Goal: Task Accomplishment & Management: Use online tool/utility

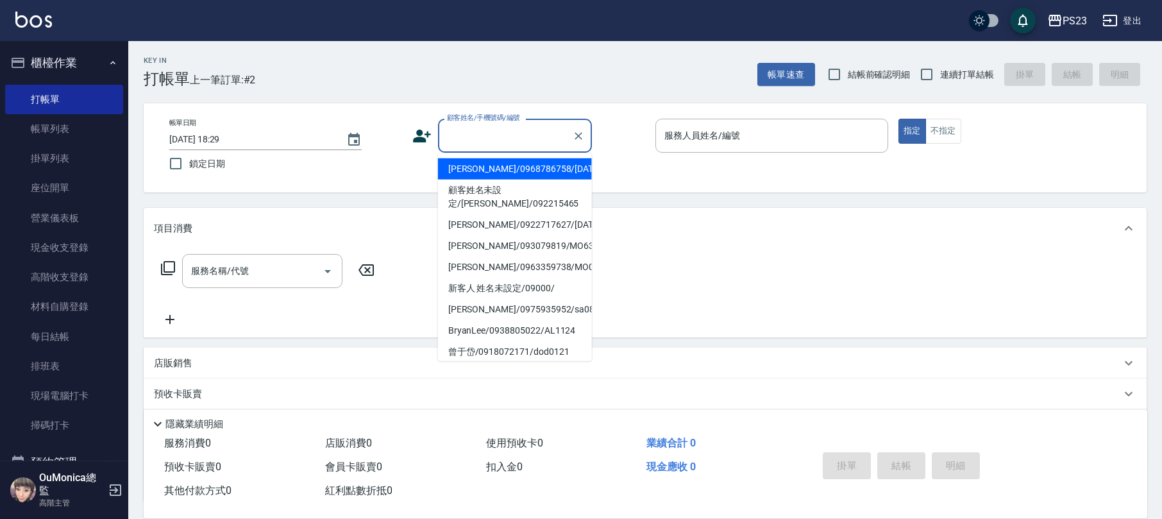
click at [491, 139] on input "顧客姓名/手機號碼/編號" at bounding box center [505, 135] width 123 height 22
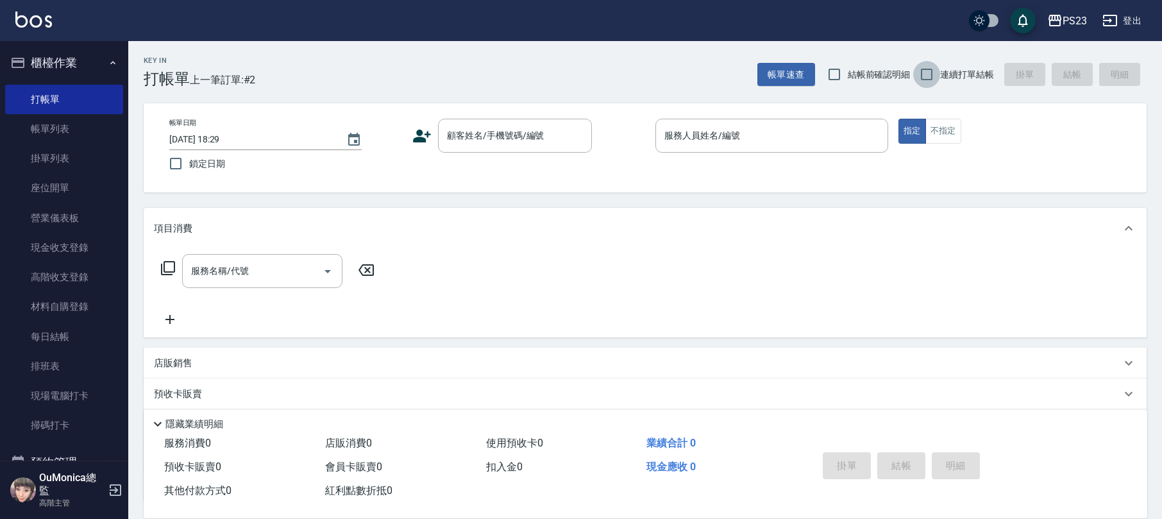
click at [938, 78] on input "連續打單結帳" at bounding box center [926, 74] width 27 height 27
checkbox input "true"
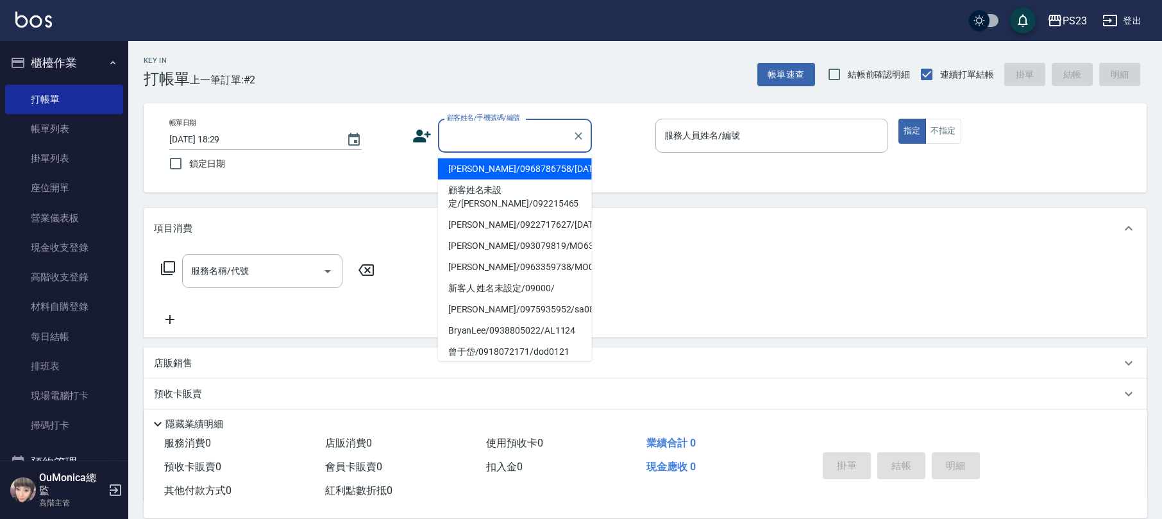
click at [508, 139] on input "顧客姓名/手機號碼/編號" at bounding box center [505, 135] width 123 height 22
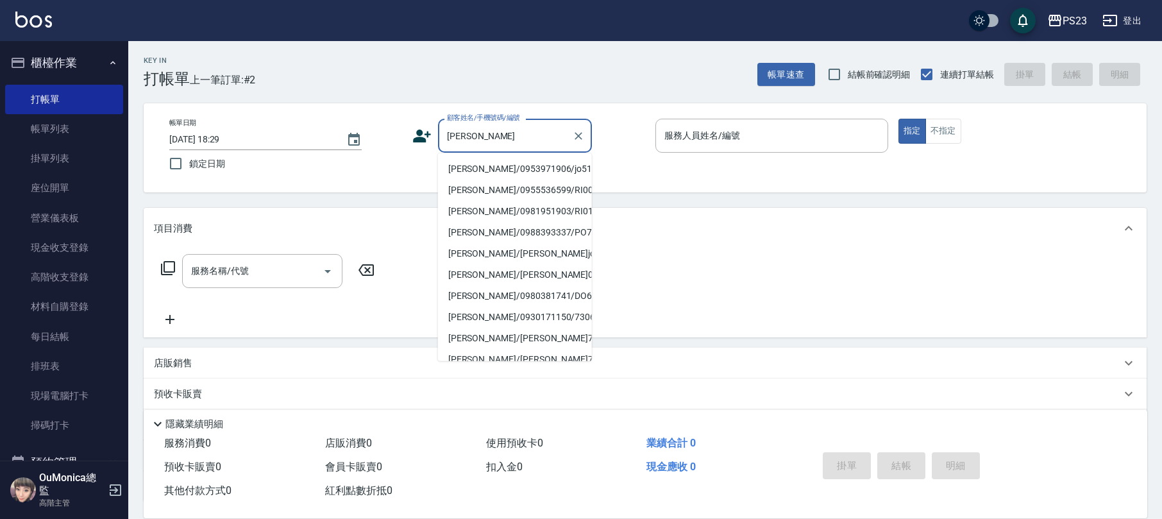
click at [481, 171] on li "[PERSON_NAME]/0953971906/jo510112" at bounding box center [515, 168] width 154 height 21
type input "[PERSON_NAME]/0953971906/jo510112"
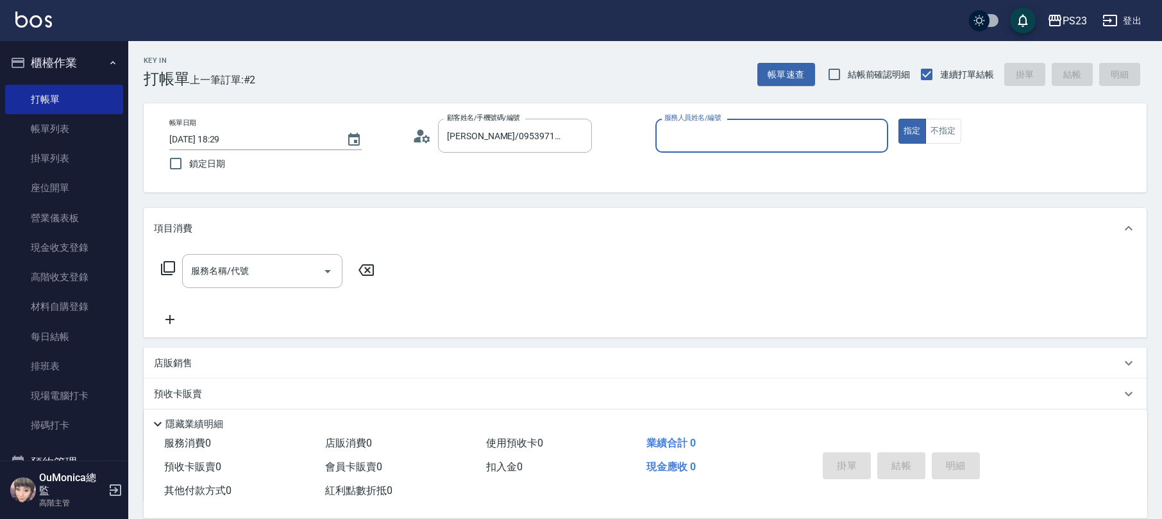
type input "[PERSON_NAME]-89"
click at [169, 266] on icon at bounding box center [167, 267] width 15 height 15
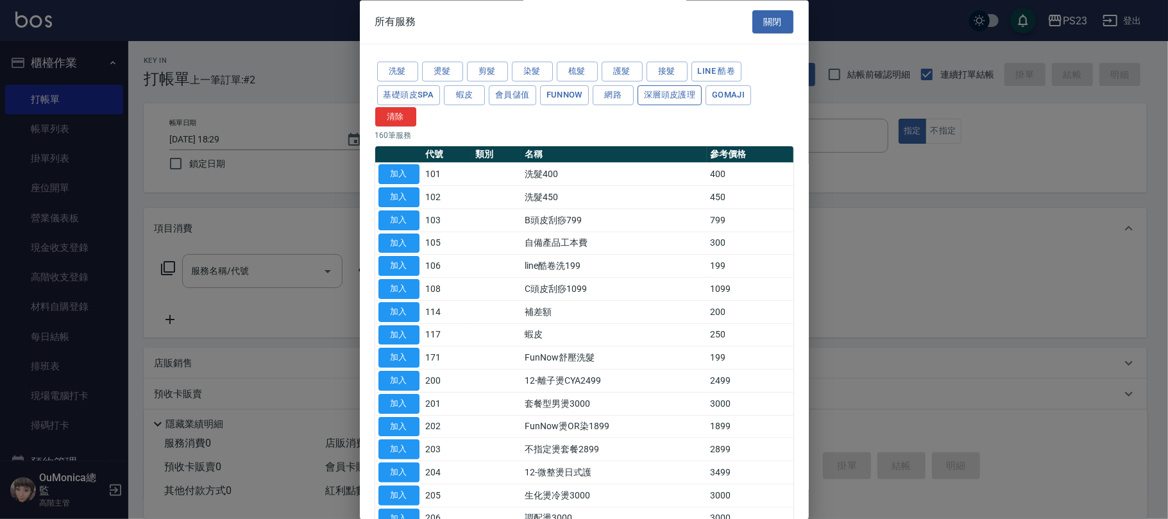
click at [662, 101] on button "深層頭皮護理" at bounding box center [669, 95] width 64 height 20
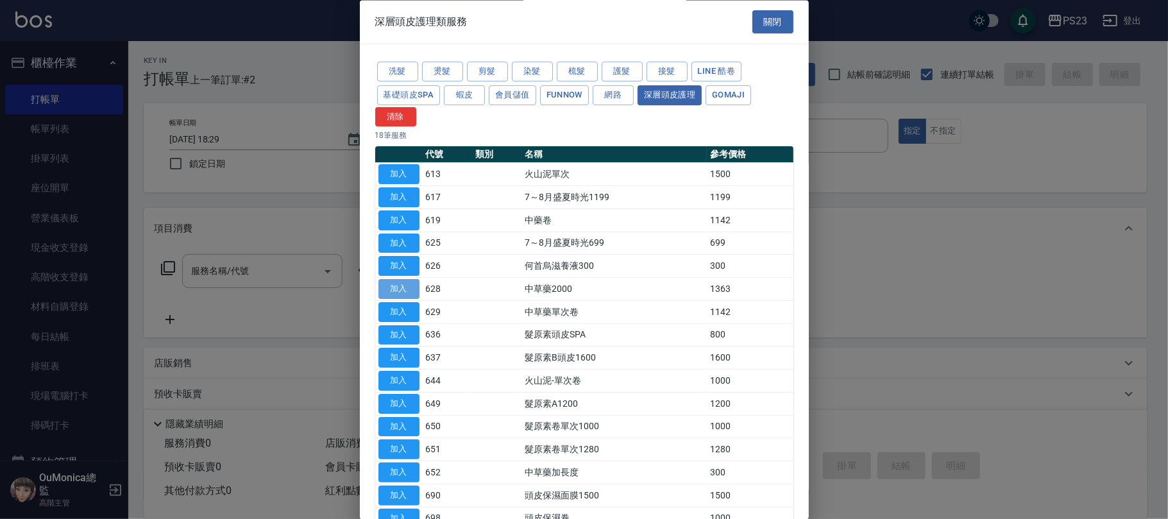
click at [405, 292] on button "加入" at bounding box center [398, 290] width 41 height 20
type input "中草藥2000(628)"
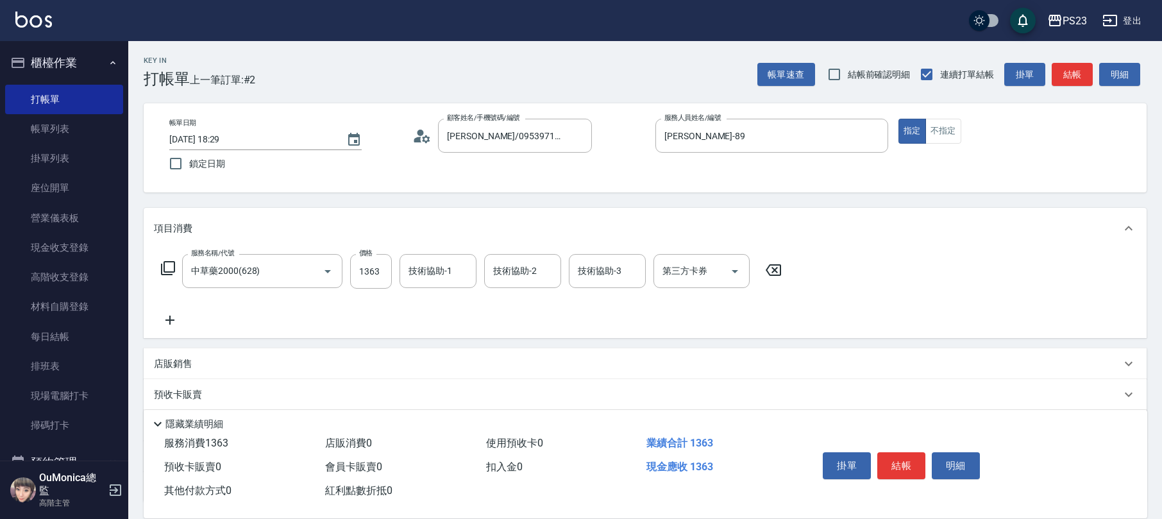
click at [167, 269] on icon at bounding box center [167, 267] width 15 height 15
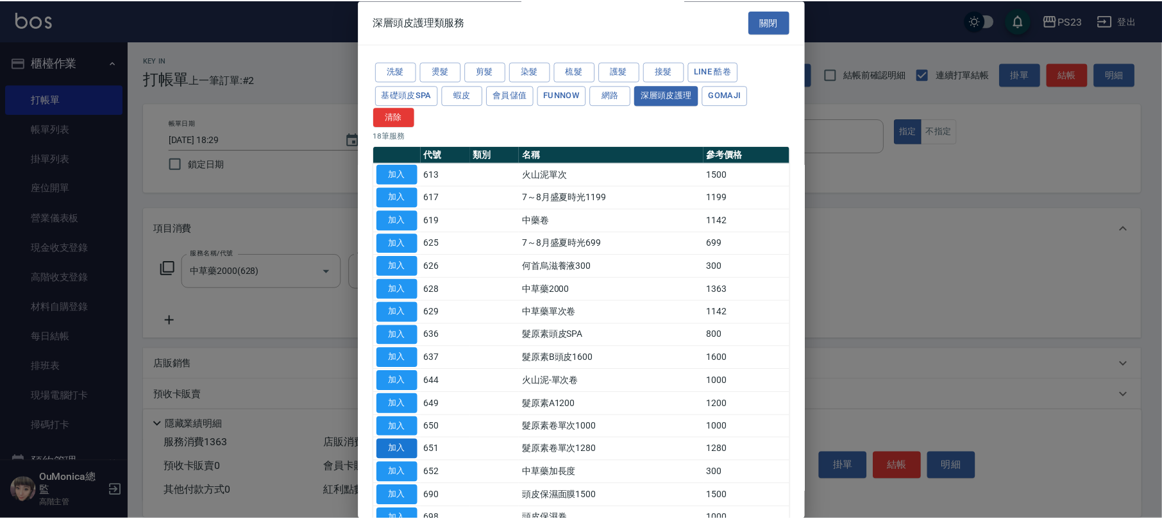
scroll to position [132, 0]
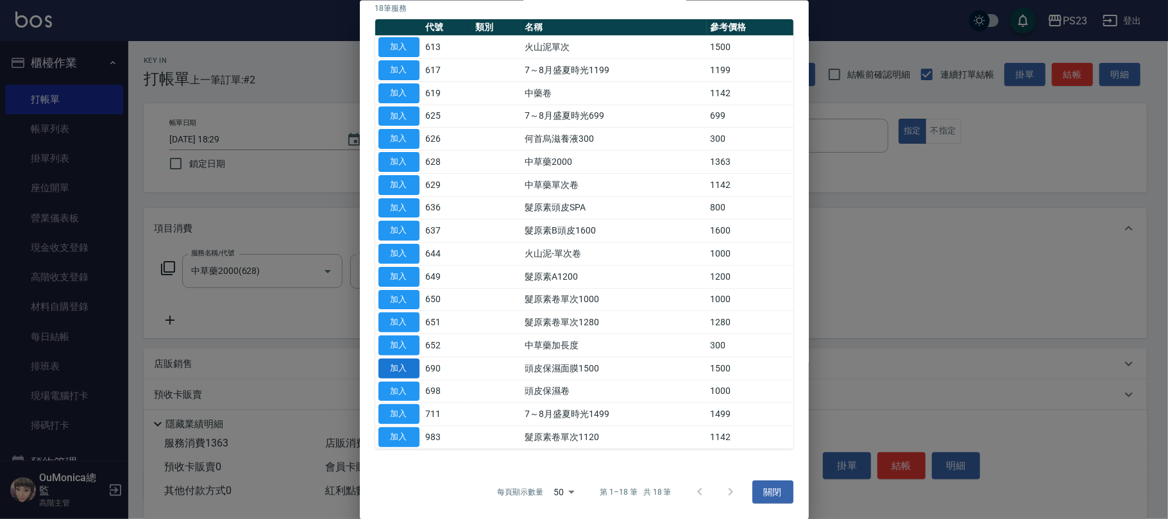
click at [403, 362] on button "加入" at bounding box center [398, 368] width 41 height 20
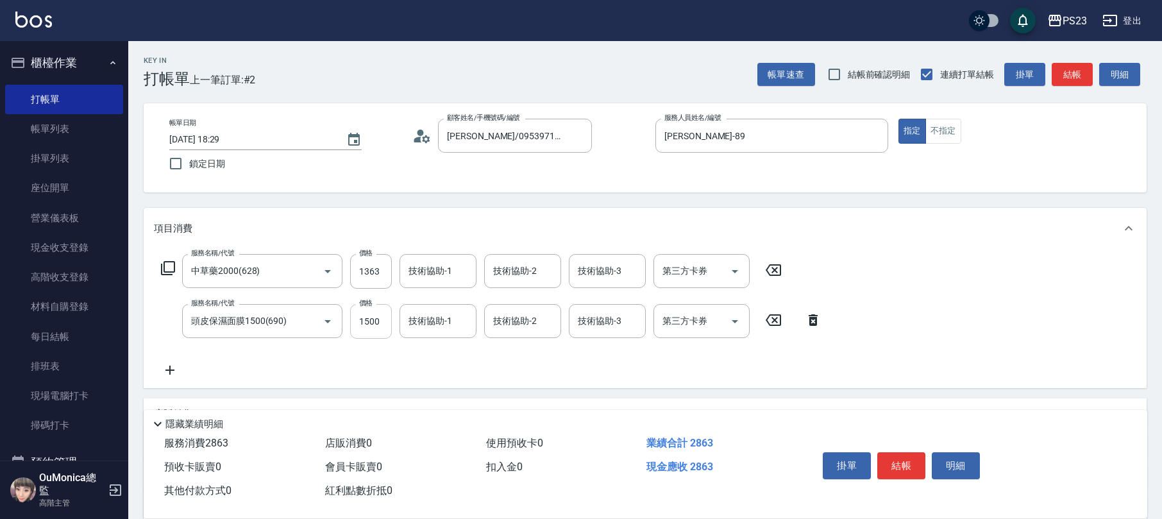
click at [360, 325] on input "1500" at bounding box center [371, 321] width 42 height 35
type input "1300"
click at [371, 267] on input "1363" at bounding box center [371, 271] width 42 height 35
click at [359, 263] on input "1363" at bounding box center [371, 271] width 42 height 35
type input "1700"
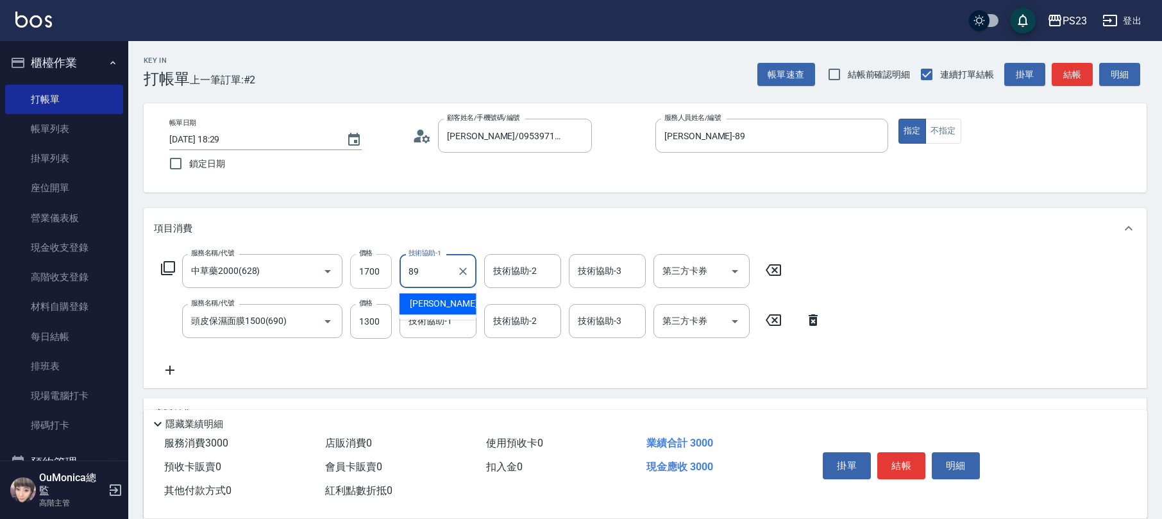
type input "[PERSON_NAME]-89"
click at [422, 332] on input "技術協助-1" at bounding box center [437, 321] width 65 height 22
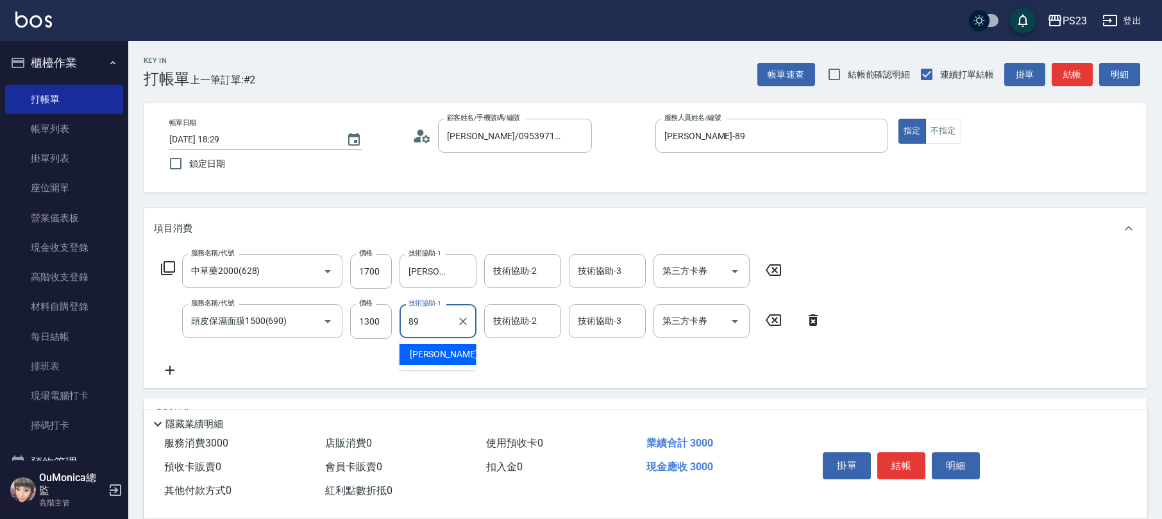
type input "[PERSON_NAME]-89"
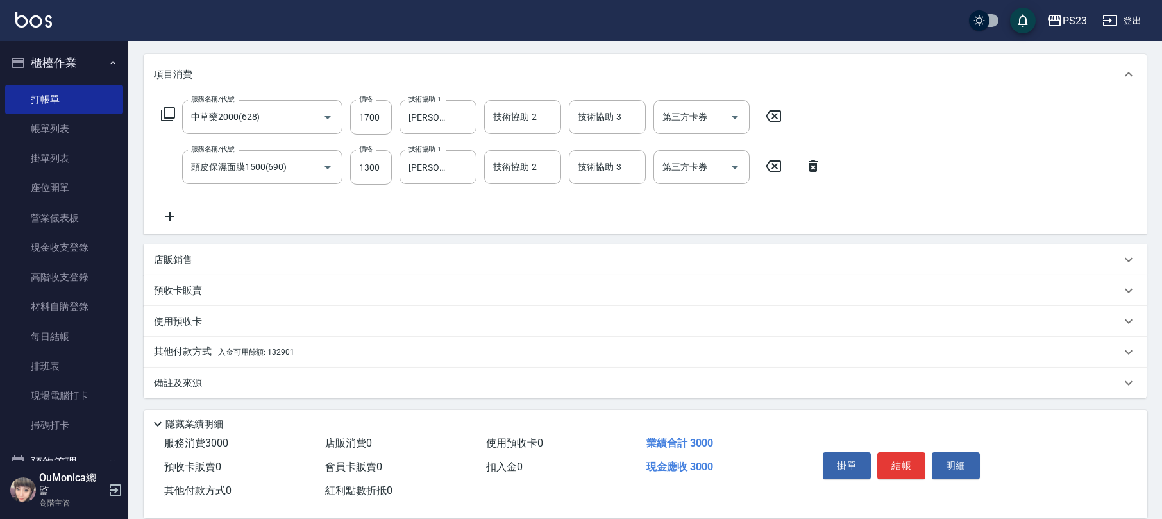
click at [210, 257] on div "店販銷售" at bounding box center [637, 259] width 967 height 13
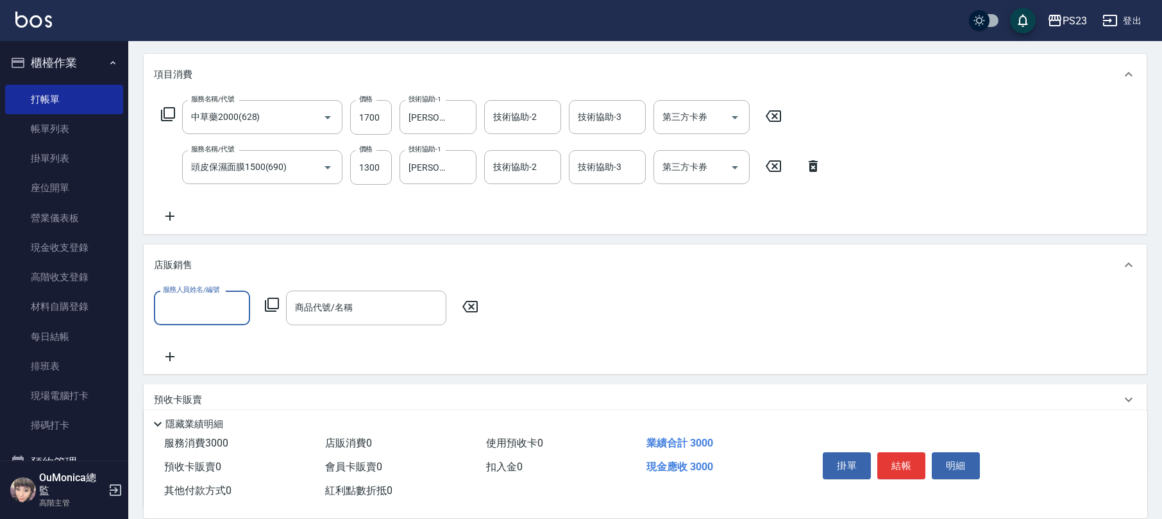
scroll to position [1, 0]
type input "[PERSON_NAME]-89"
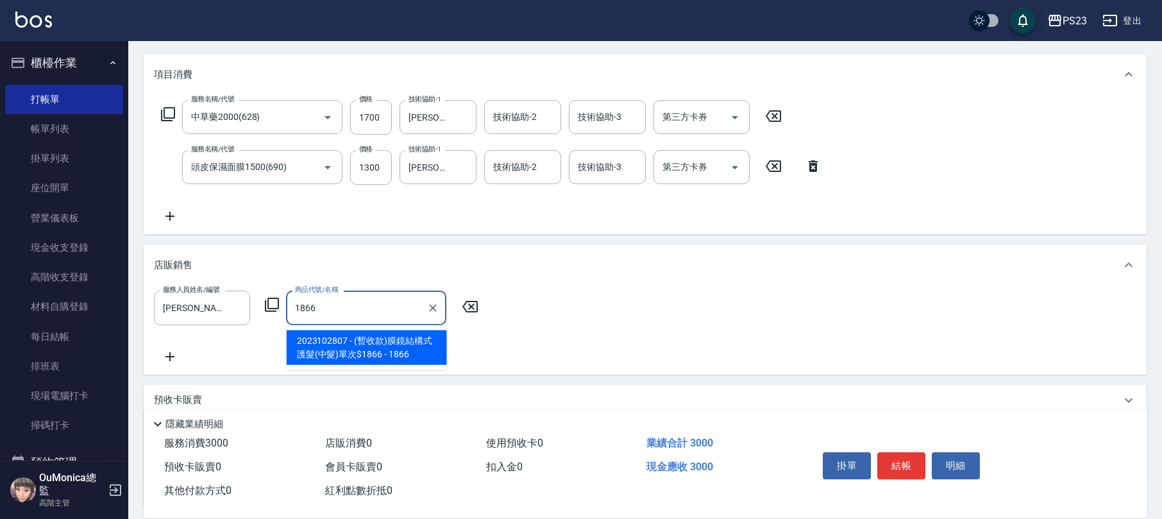
click at [373, 348] on span "2023102807 - (暫收款)膜鏡結構式護髮(中髮)單次$1866 - 1866" at bounding box center [367, 347] width 160 height 35
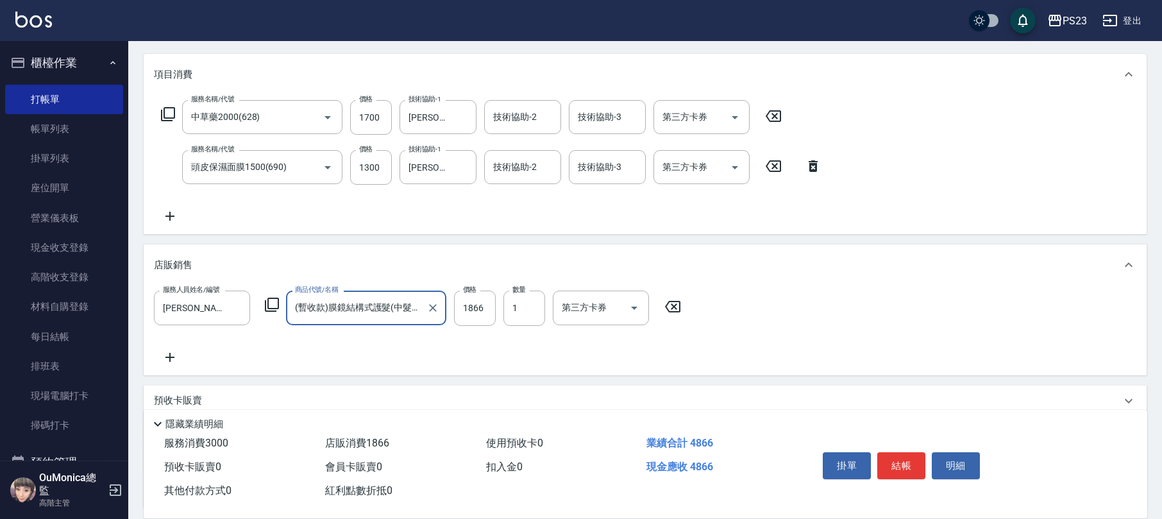
scroll to position [263, 0]
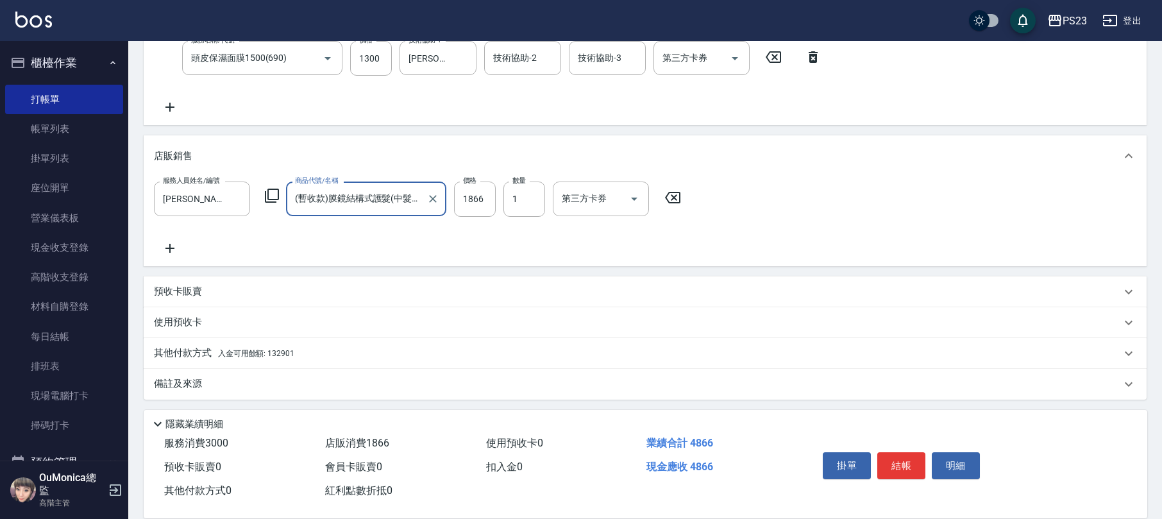
type input "(暫收款)膜鏡結構式護髮(中髮)單次$1866"
click at [342, 350] on div "其他付款方式 入金可用餘額: 132901" at bounding box center [637, 353] width 967 height 14
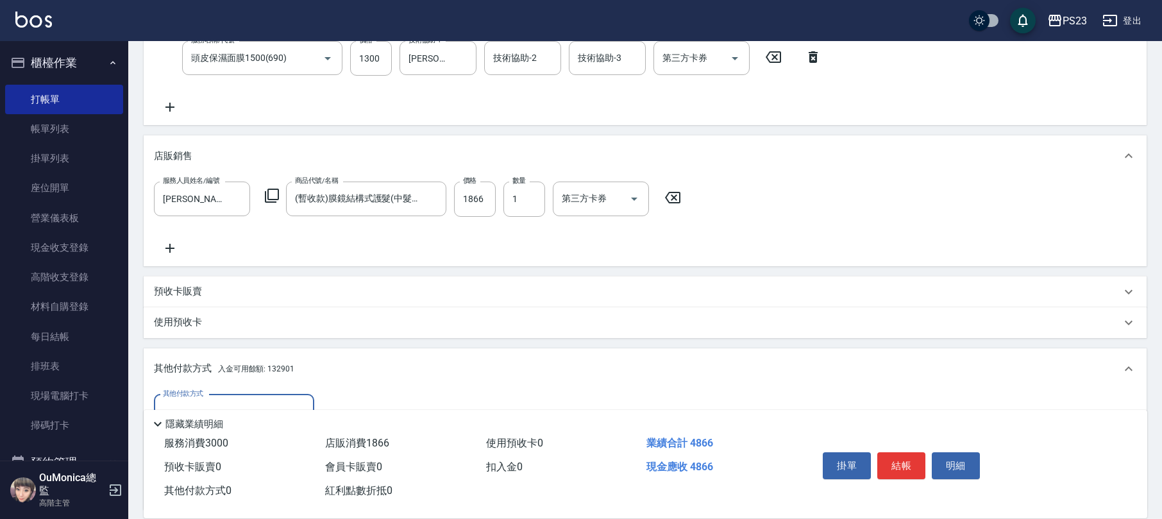
scroll to position [414, 0]
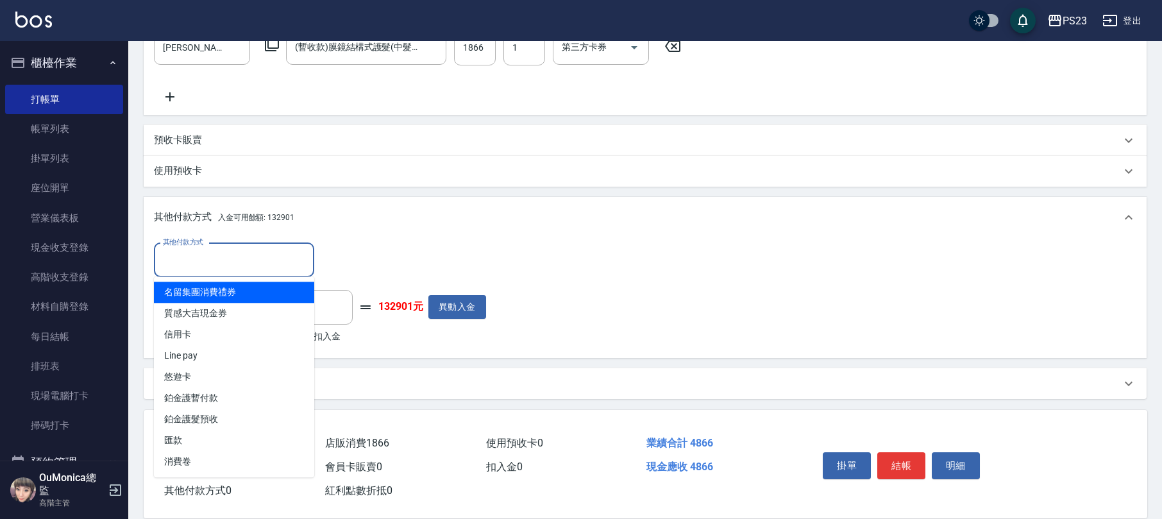
click at [273, 264] on input "其他付款方式" at bounding box center [234, 260] width 149 height 22
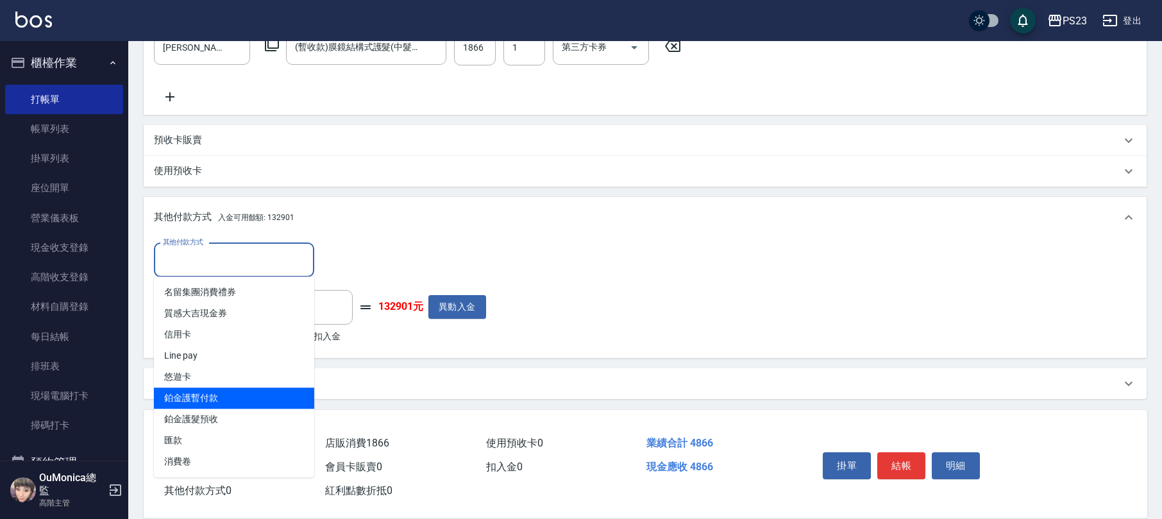
click at [232, 401] on span "鉑金護暫付款" at bounding box center [234, 397] width 160 height 21
type input "鉑金護暫付款"
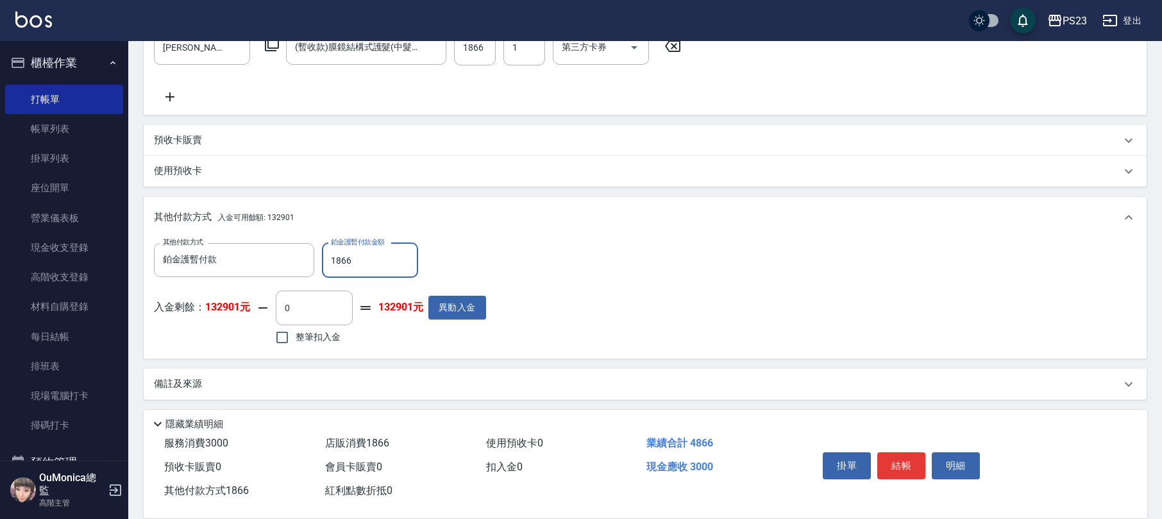
type input "1866"
click at [295, 339] on label "整筆扣入金" at bounding box center [305, 337] width 72 height 27
click at [295, 339] on input "整筆扣入金" at bounding box center [282, 337] width 27 height 27
checkbox input "true"
type input "3000"
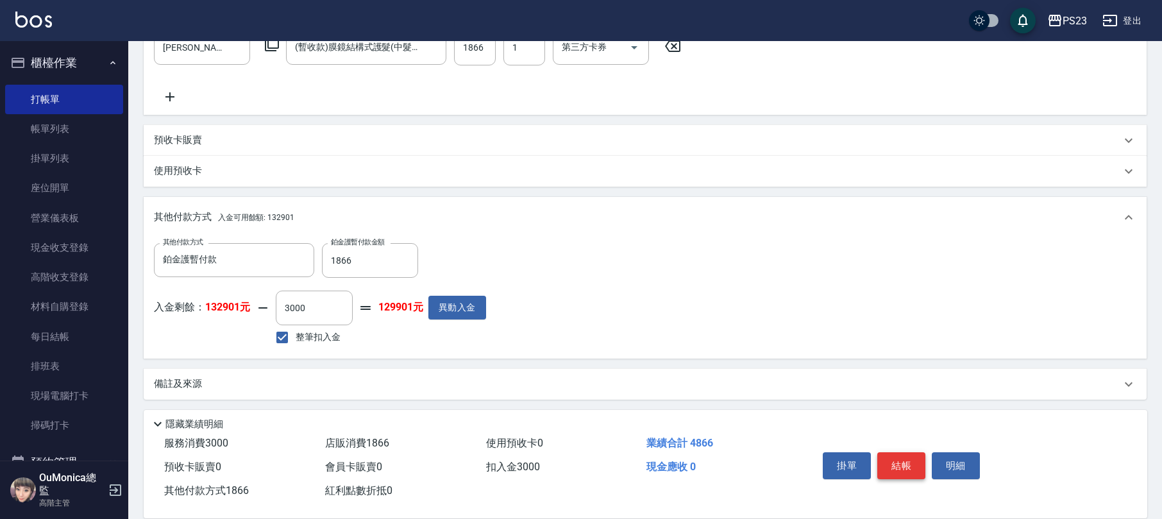
click at [895, 468] on button "結帳" at bounding box center [901, 465] width 48 height 27
type input "2025/09/17 19:58"
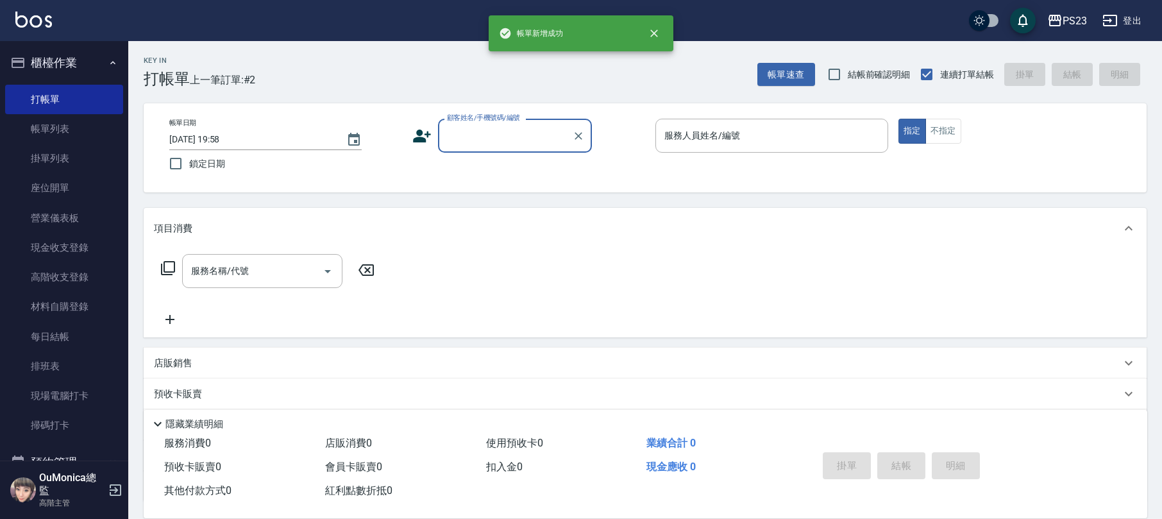
scroll to position [0, 0]
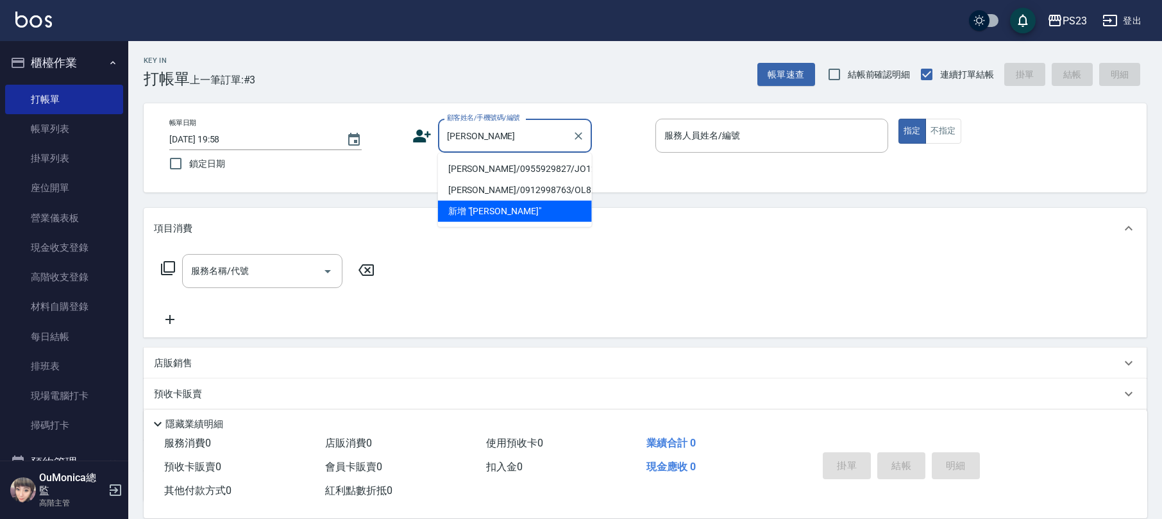
click at [521, 164] on li "[PERSON_NAME]/0955929827/JO129" at bounding box center [515, 168] width 154 height 21
type input "[PERSON_NAME]/0955929827/JO129"
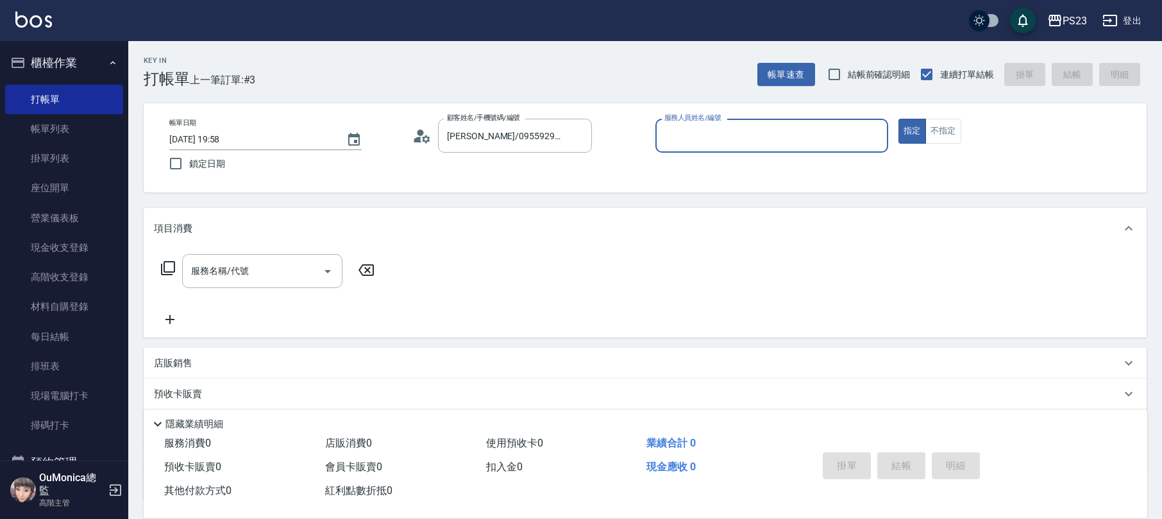
type input "[PERSON_NAME]-89"
click at [172, 271] on icon at bounding box center [167, 267] width 15 height 15
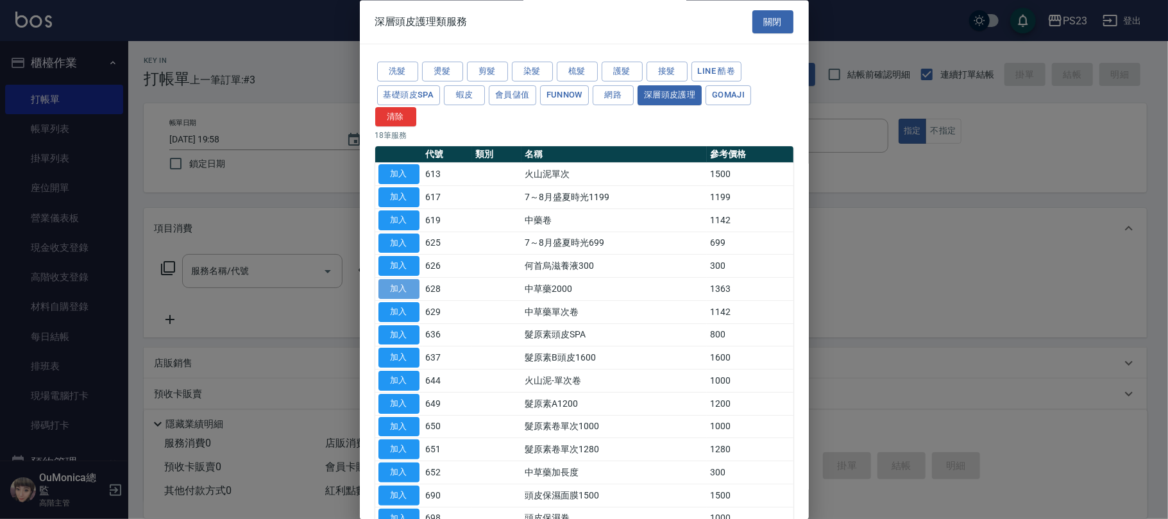
click at [405, 289] on button "加入" at bounding box center [398, 290] width 41 height 20
type input "中草藥2000(628)"
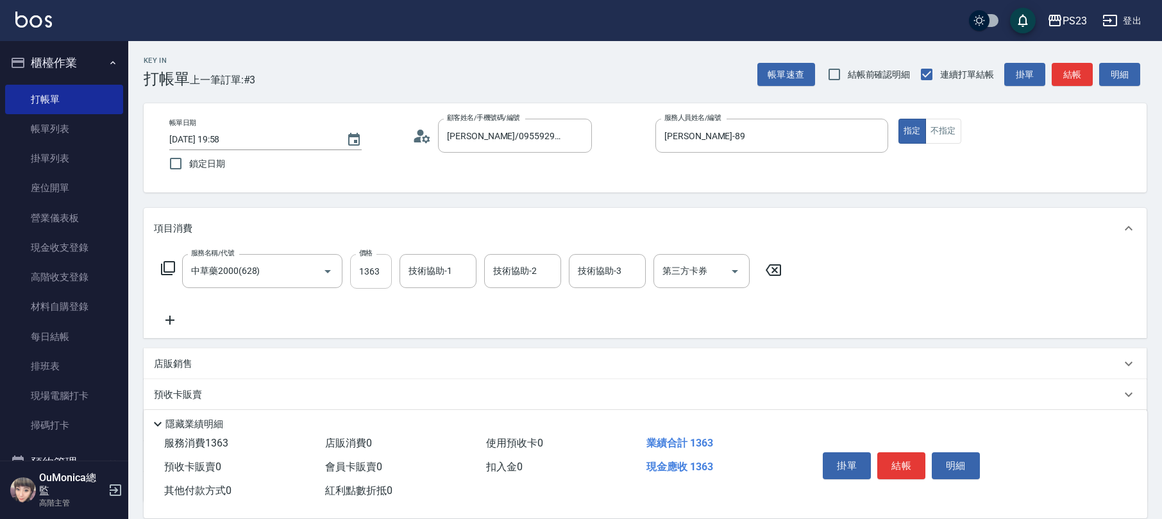
click at [378, 278] on input "1363" at bounding box center [371, 271] width 42 height 35
type input "1500"
type input "[PERSON_NAME]-89"
click at [167, 270] on icon at bounding box center [167, 267] width 15 height 15
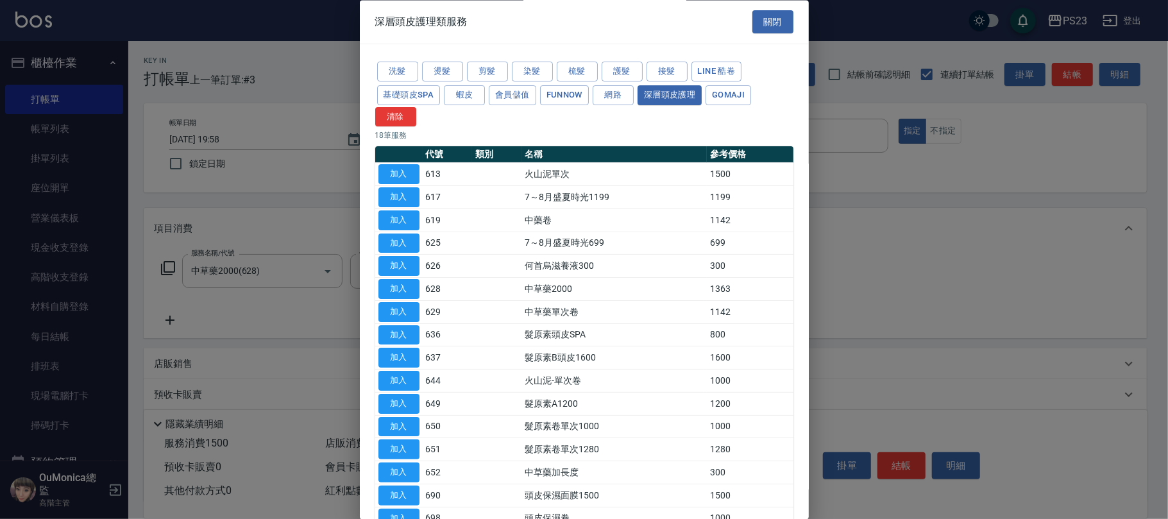
click at [464, 72] on div "洗髮 燙髮 剪髮 染髮 梳髮 護髮 接髮 LINE 酷卷 基礎頭皮SPA 蝦皮 會員儲值 FUNNOW 網路 深層頭皮護理 Gomaji 清除" at bounding box center [584, 93] width 418 height 67
click at [486, 70] on button "剪髮" at bounding box center [487, 72] width 41 height 20
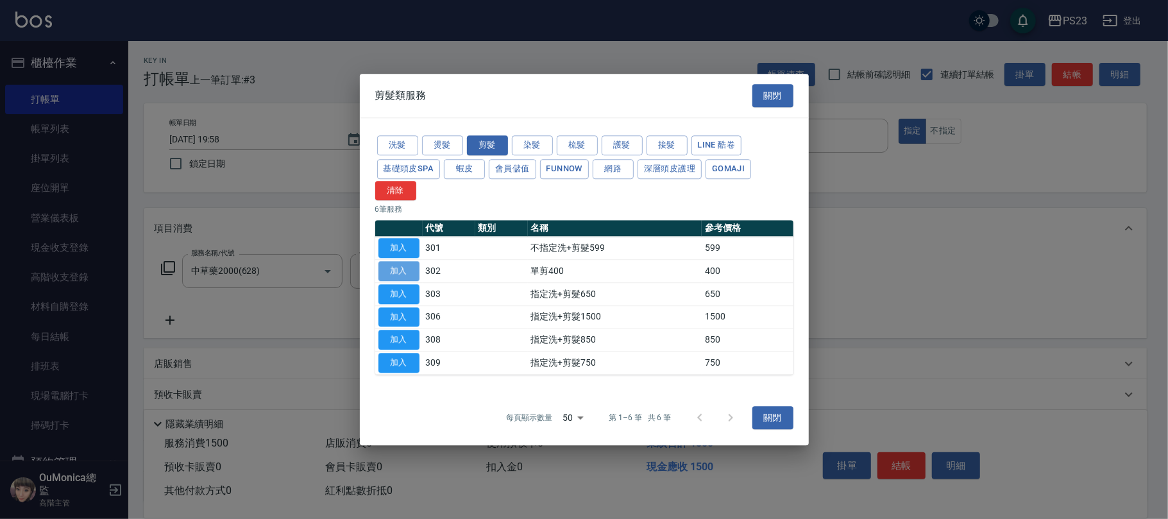
click at [404, 269] on button "加入" at bounding box center [398, 271] width 41 height 20
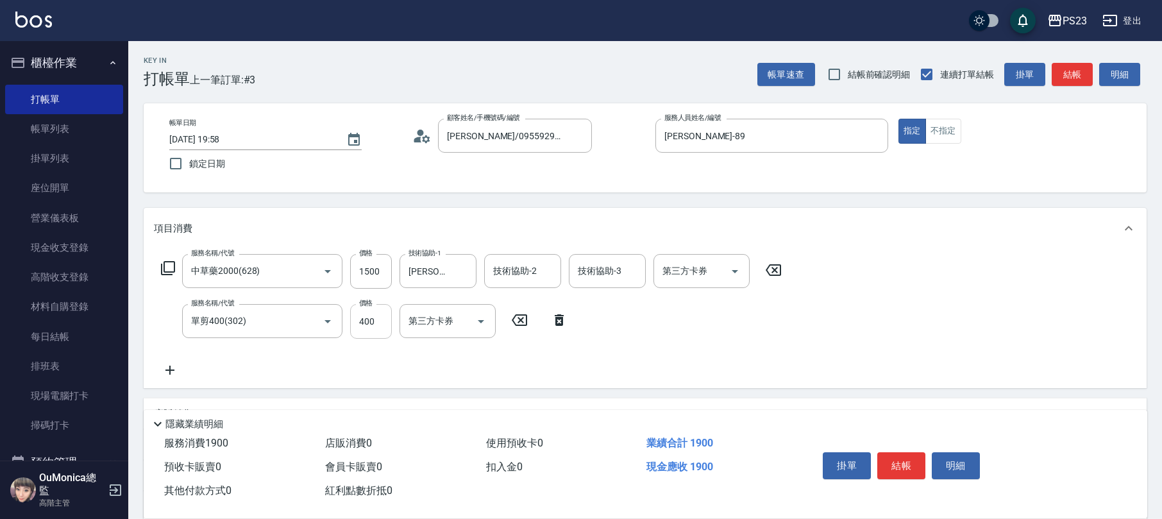
click at [377, 314] on input "400" at bounding box center [371, 321] width 42 height 35
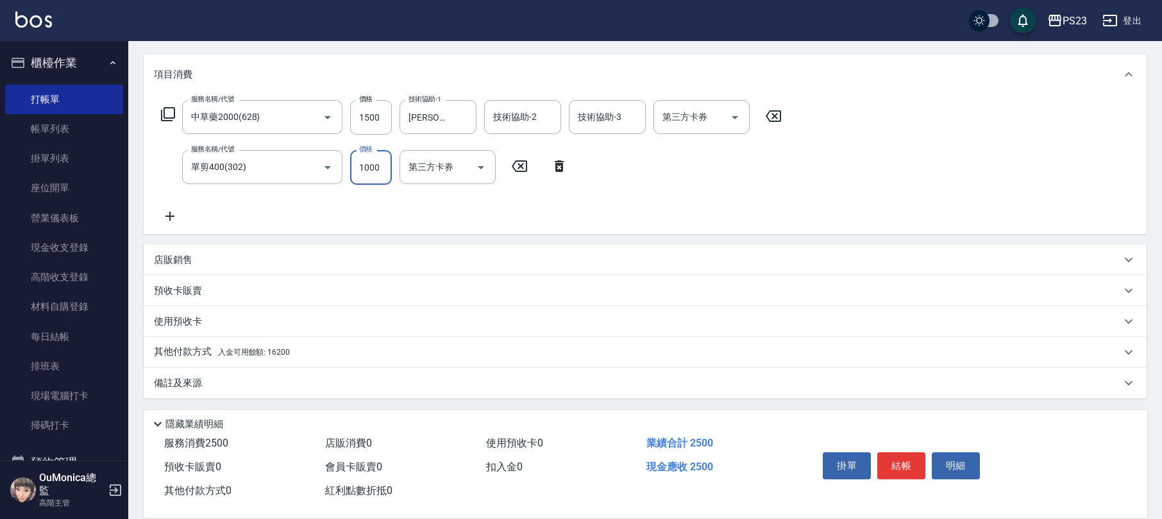
type input "1000"
click at [316, 354] on div "其他付款方式 入金可用餘額: 16200" at bounding box center [637, 352] width 967 height 14
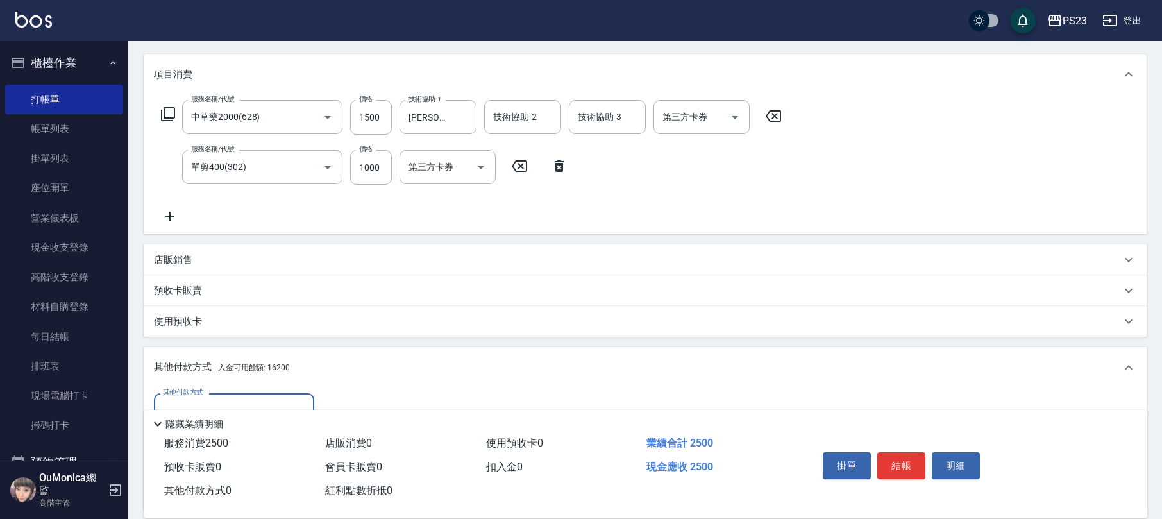
scroll to position [304, 0]
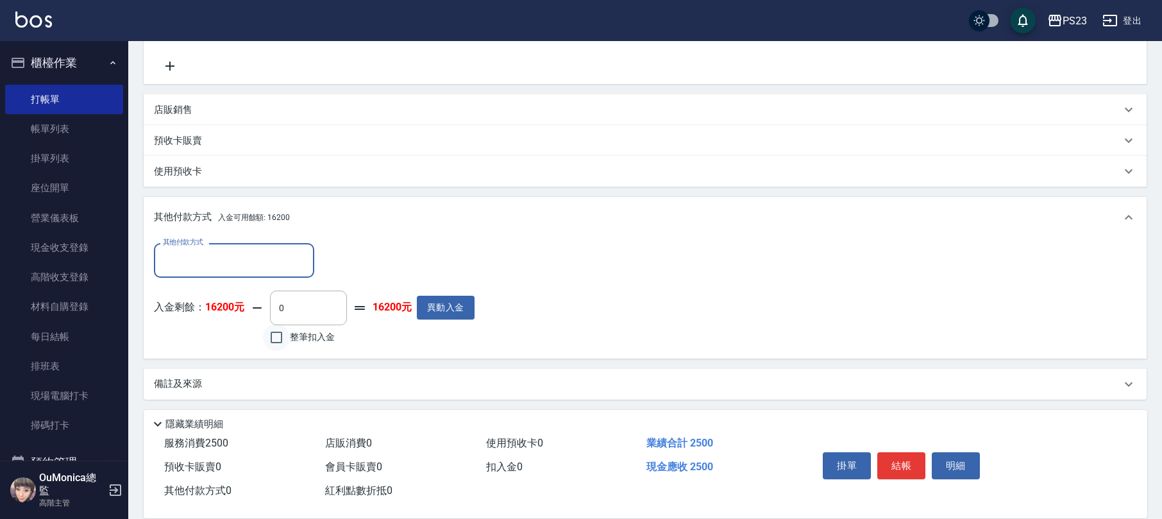
click at [287, 342] on input "整筆扣入金" at bounding box center [276, 337] width 27 height 27
checkbox input "true"
type input "2500"
click at [913, 463] on button "結帳" at bounding box center [901, 465] width 48 height 27
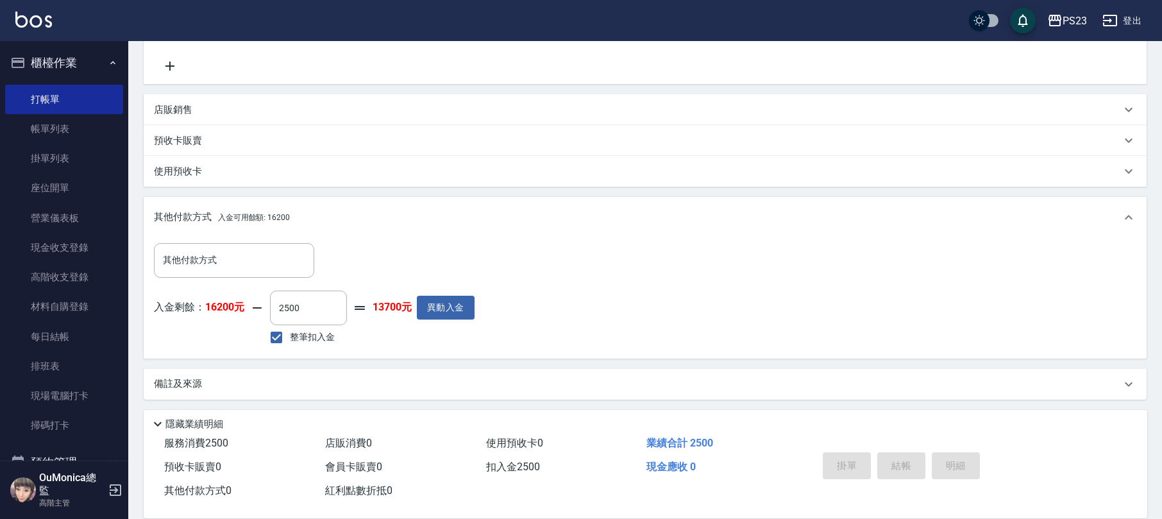
type input "2025/09/17 19:59"
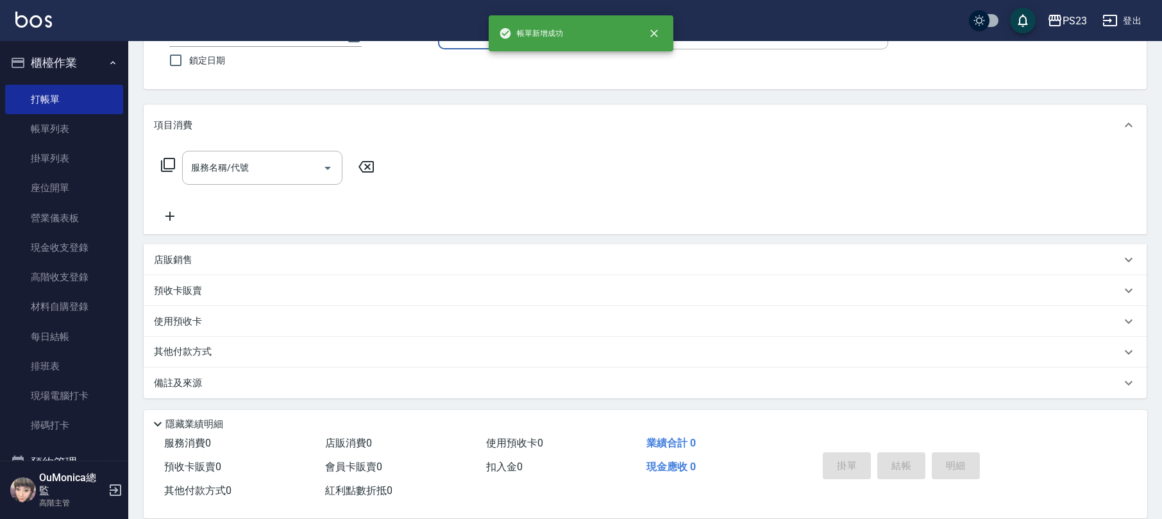
scroll to position [0, 0]
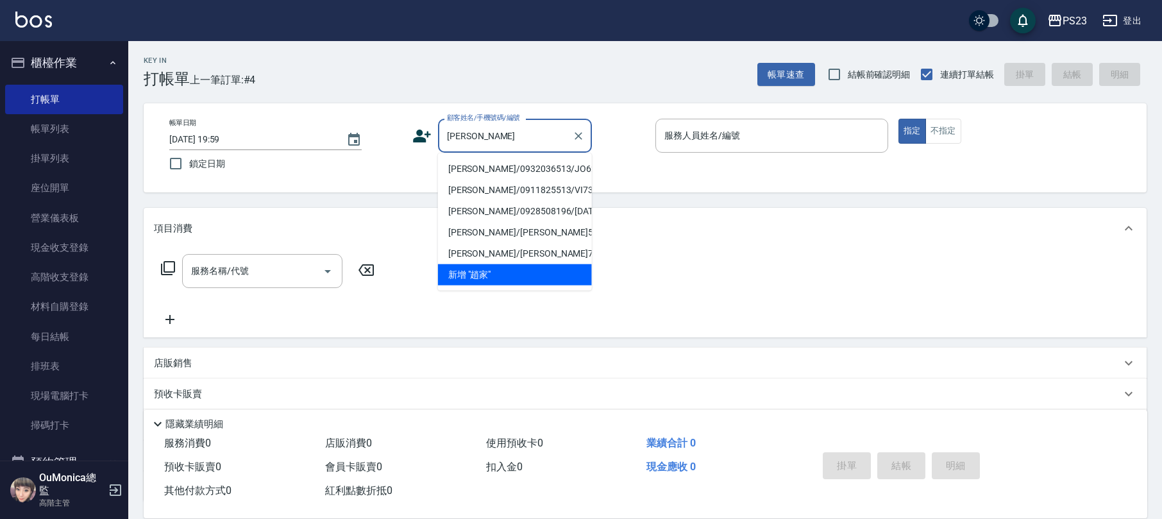
click at [485, 169] on li "[PERSON_NAME]/0932036513/JO621231" at bounding box center [515, 168] width 154 height 21
type input "[PERSON_NAME]/0932036513/JO621231"
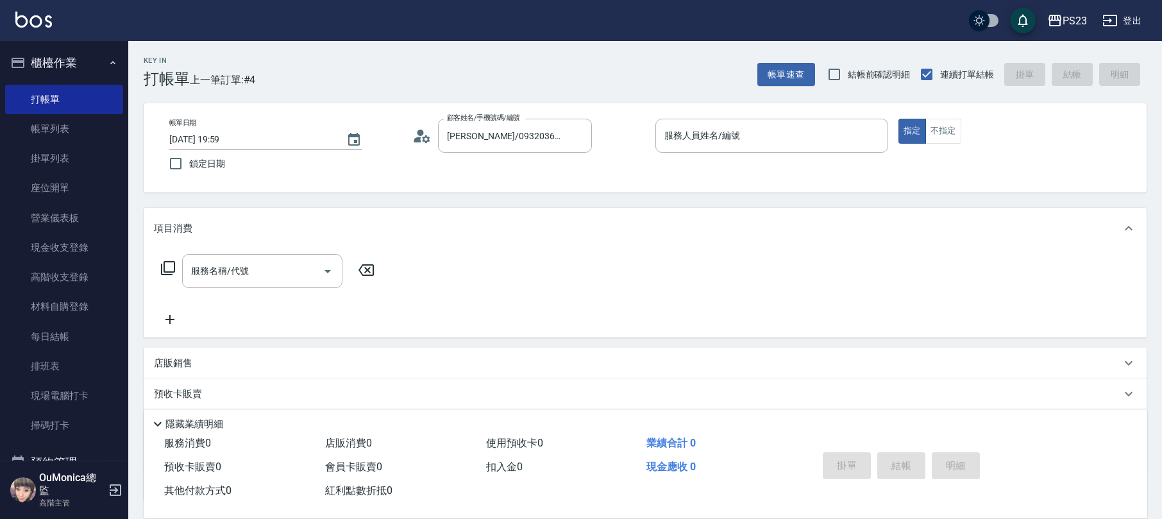
click at [423, 136] on icon at bounding box center [421, 135] width 19 height 19
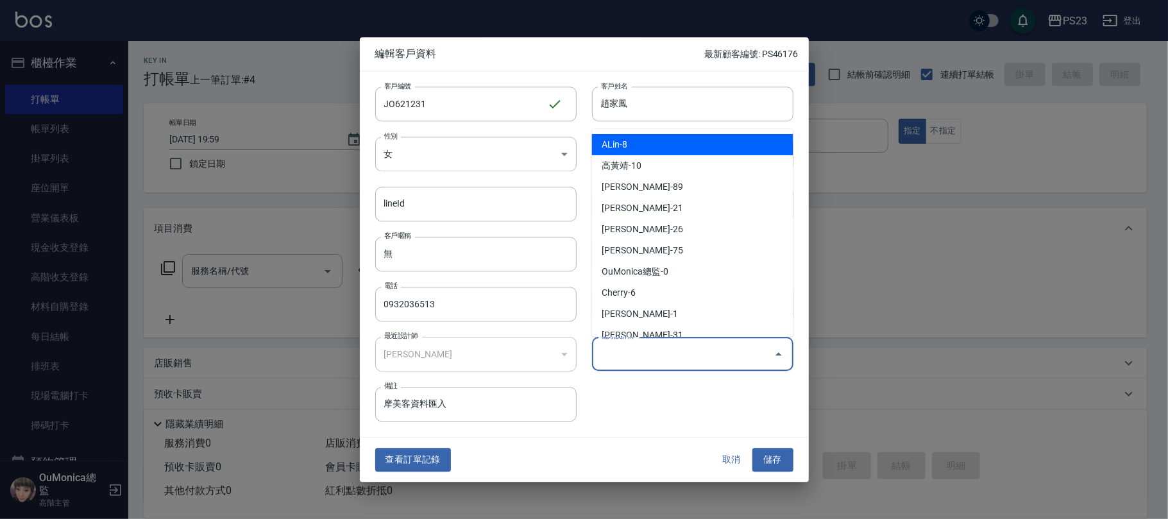
click at [619, 357] on input "偏好設計師" at bounding box center [683, 353] width 171 height 22
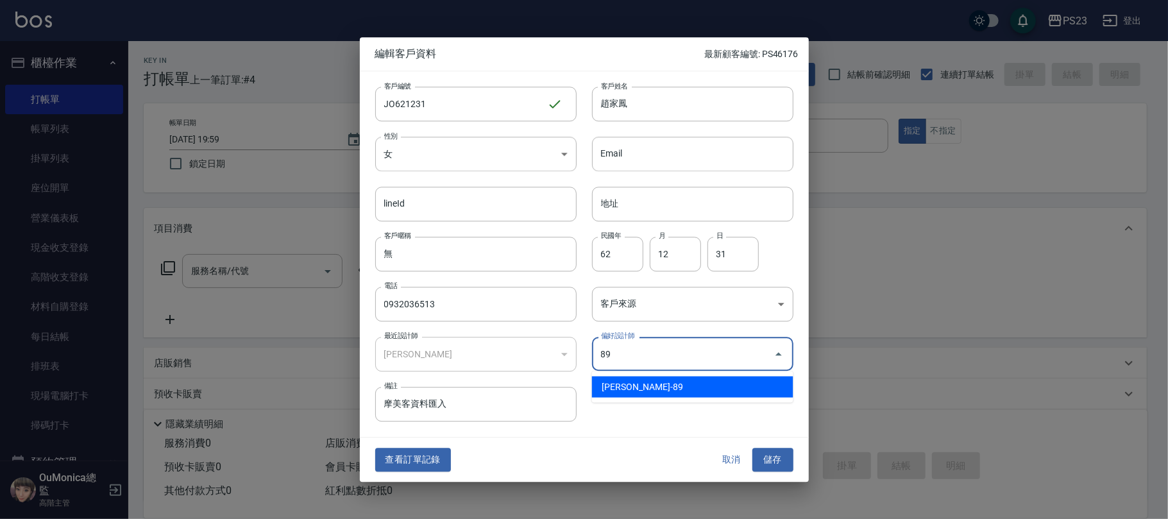
type input "[PERSON_NAME]"
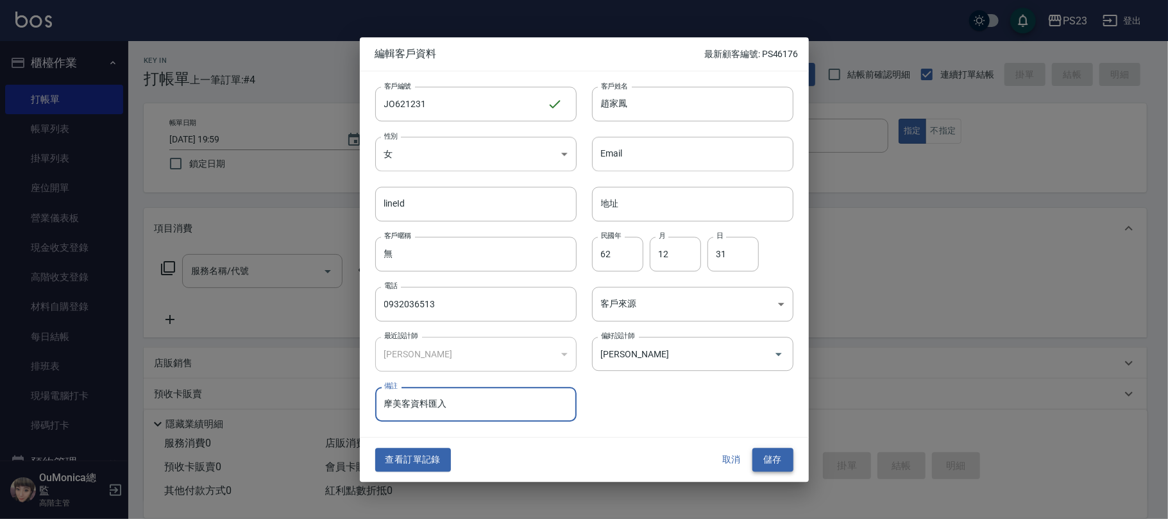
click at [770, 460] on button "儲存" at bounding box center [772, 460] width 41 height 24
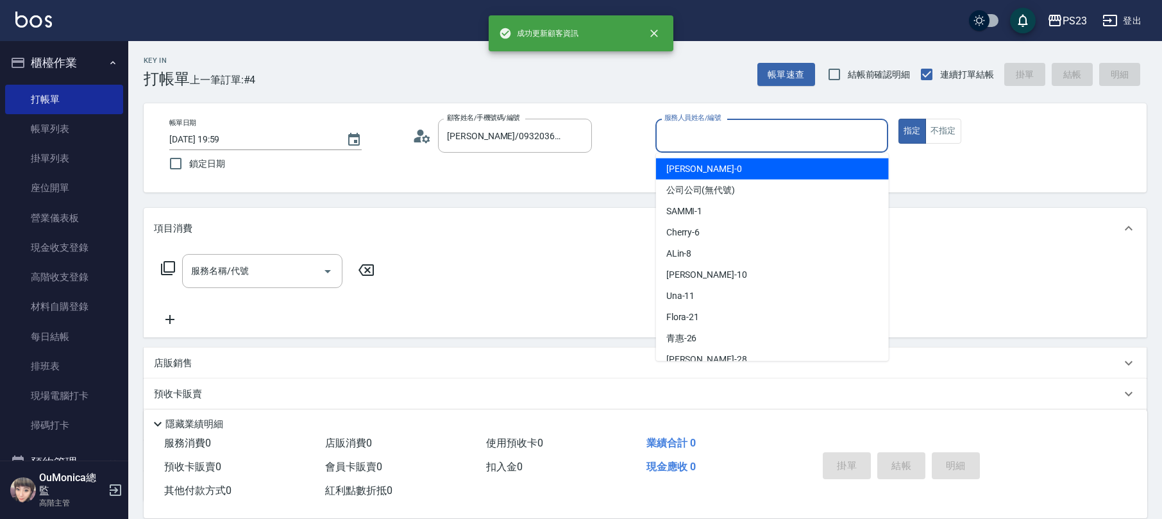
click at [742, 131] on input "服務人員姓名/編號" at bounding box center [771, 135] width 221 height 22
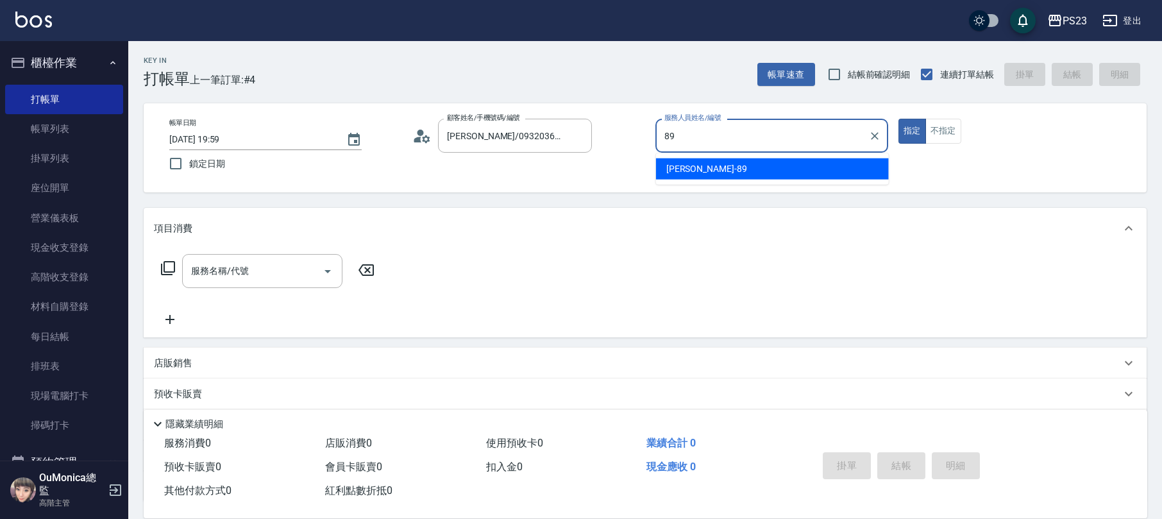
type input "[PERSON_NAME]-89"
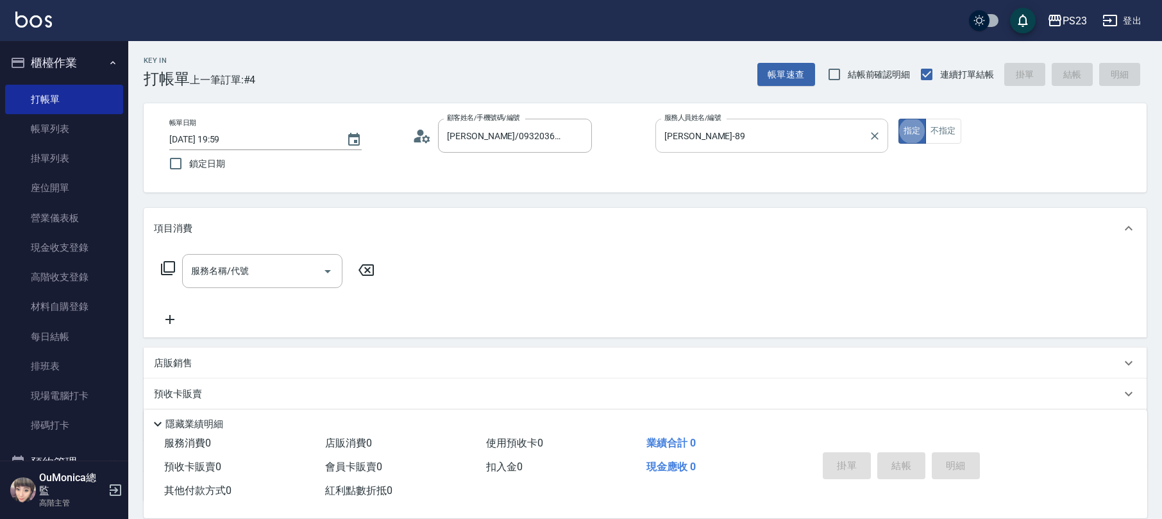
type button "true"
click at [170, 266] on icon at bounding box center [167, 267] width 15 height 15
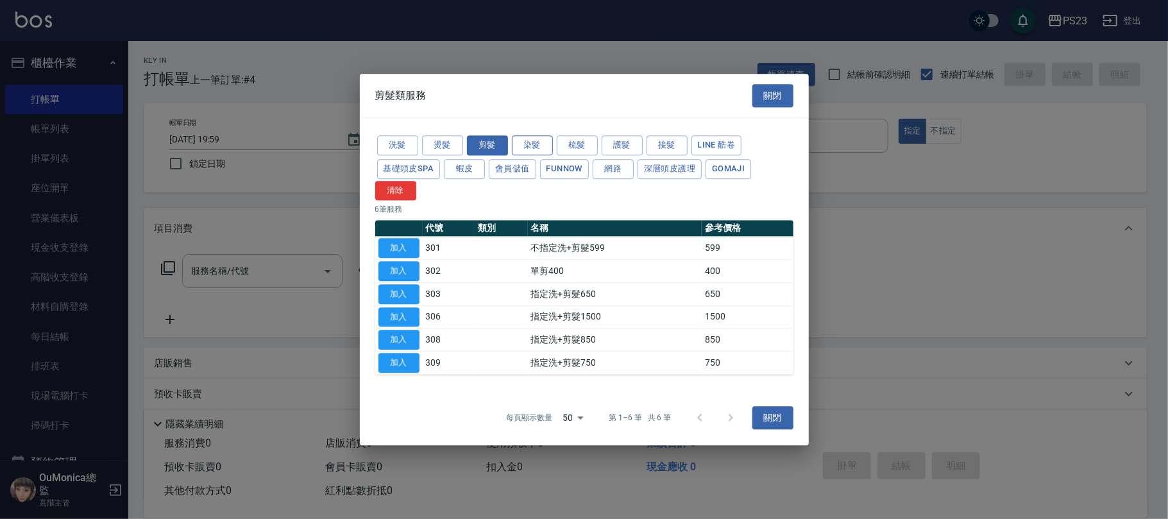
click at [532, 144] on button "染髮" at bounding box center [532, 145] width 41 height 20
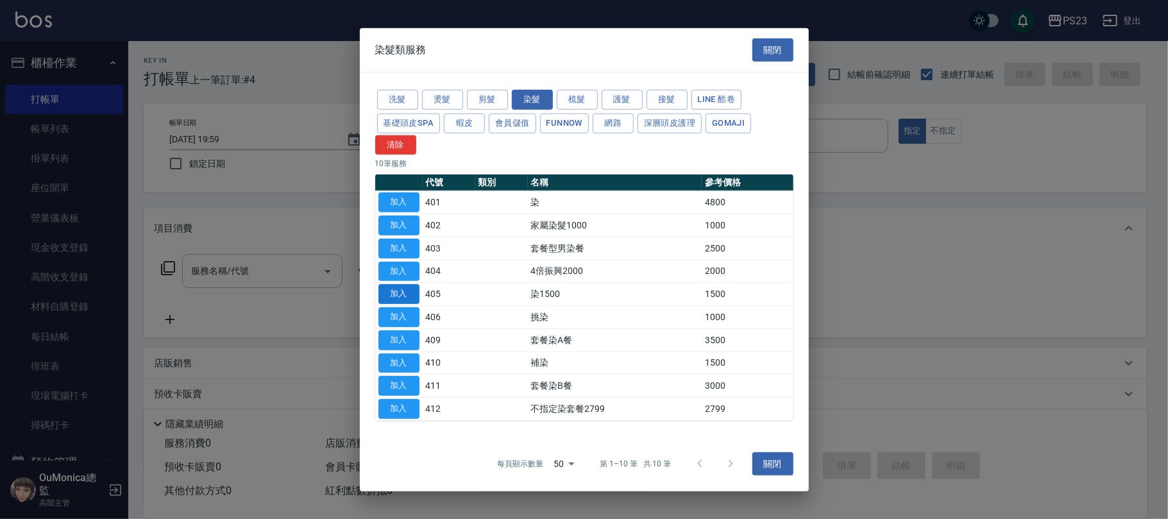
click at [391, 285] on button "加入" at bounding box center [398, 294] width 41 height 20
type input "染1500(405)"
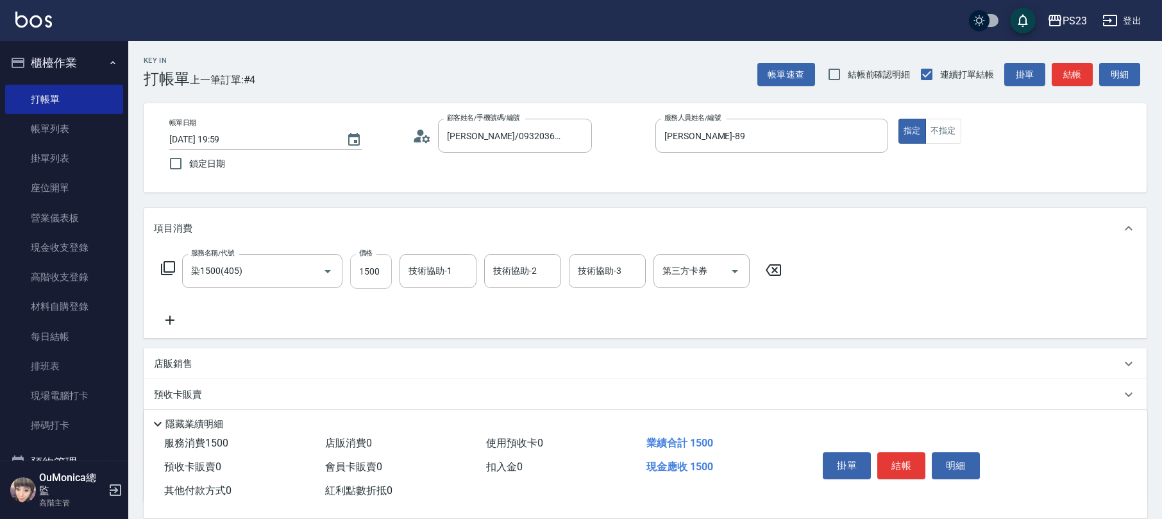
click at [385, 274] on input "1500" at bounding box center [371, 271] width 42 height 35
type input "4000"
type input "[PERSON_NAME]-89"
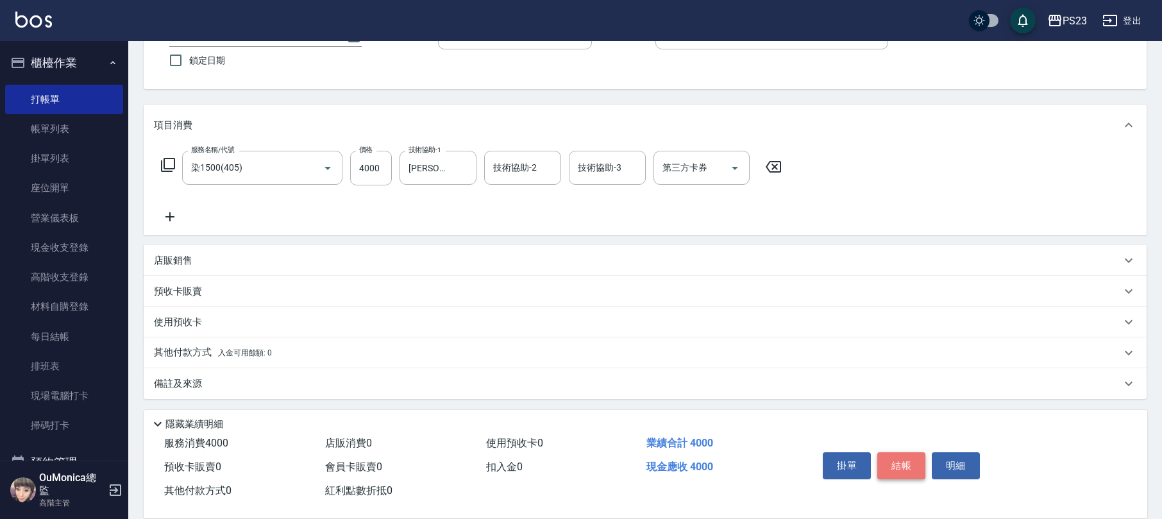
click at [901, 467] on button "結帳" at bounding box center [901, 465] width 48 height 27
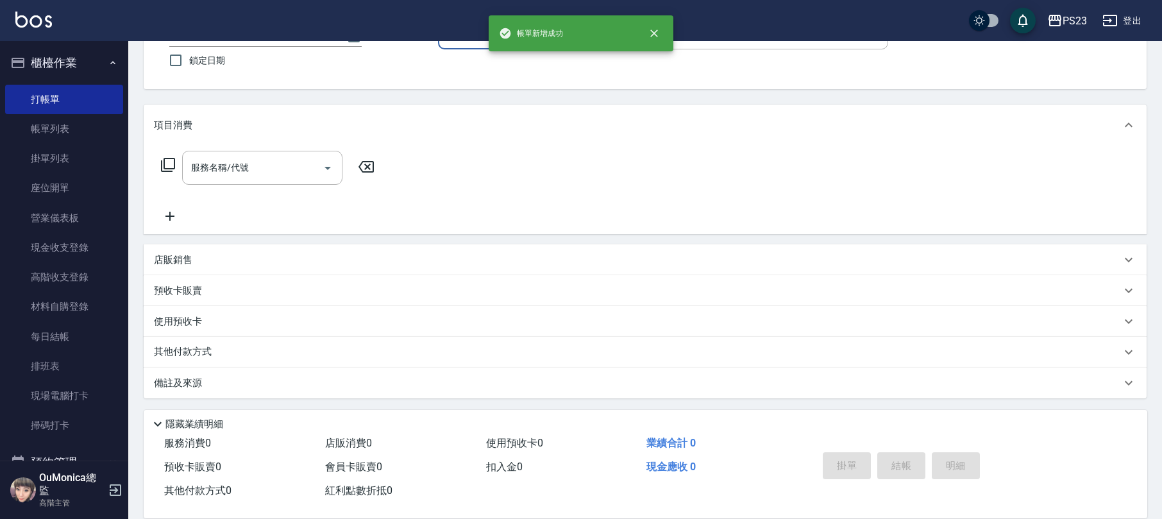
scroll to position [0, 0]
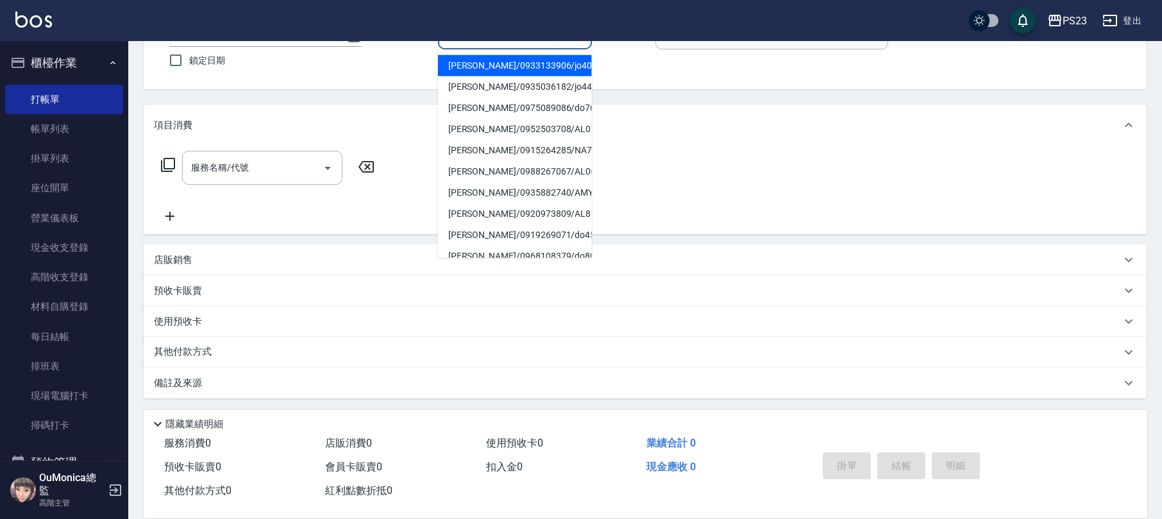
click at [540, 70] on li "[PERSON_NAME]/0933133906/jo400120" at bounding box center [515, 65] width 154 height 21
type input "[PERSON_NAME]/0933133906/jo400120"
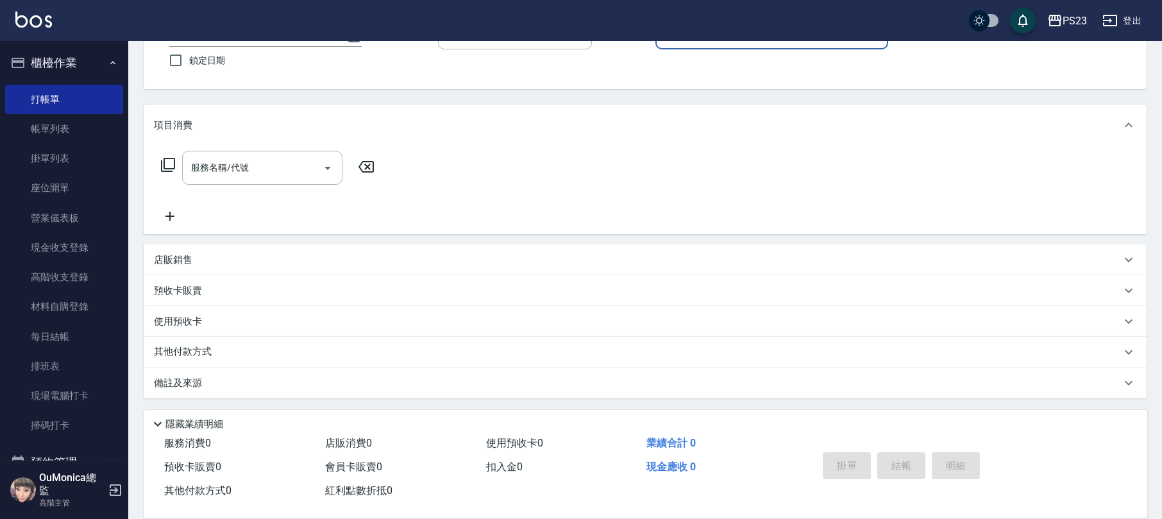
type input "[PERSON_NAME]-89"
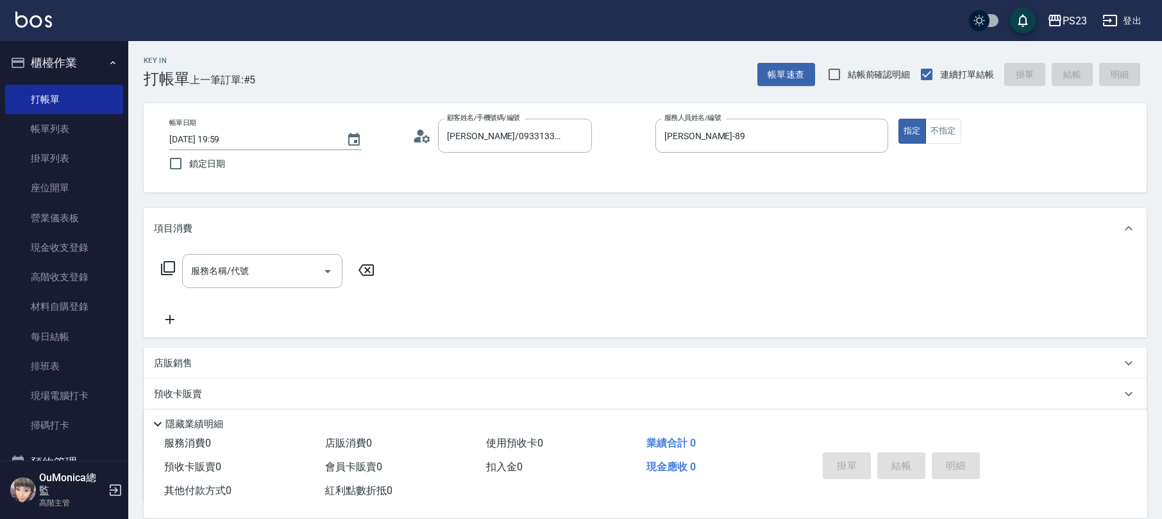
click at [170, 267] on icon at bounding box center [167, 267] width 15 height 15
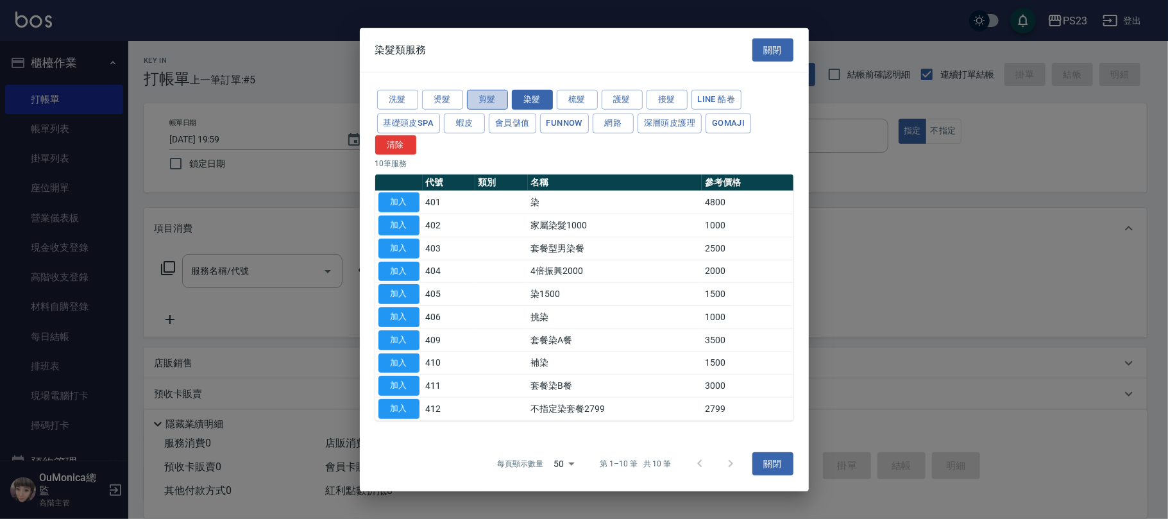
click at [480, 99] on button "剪髮" at bounding box center [487, 100] width 41 height 20
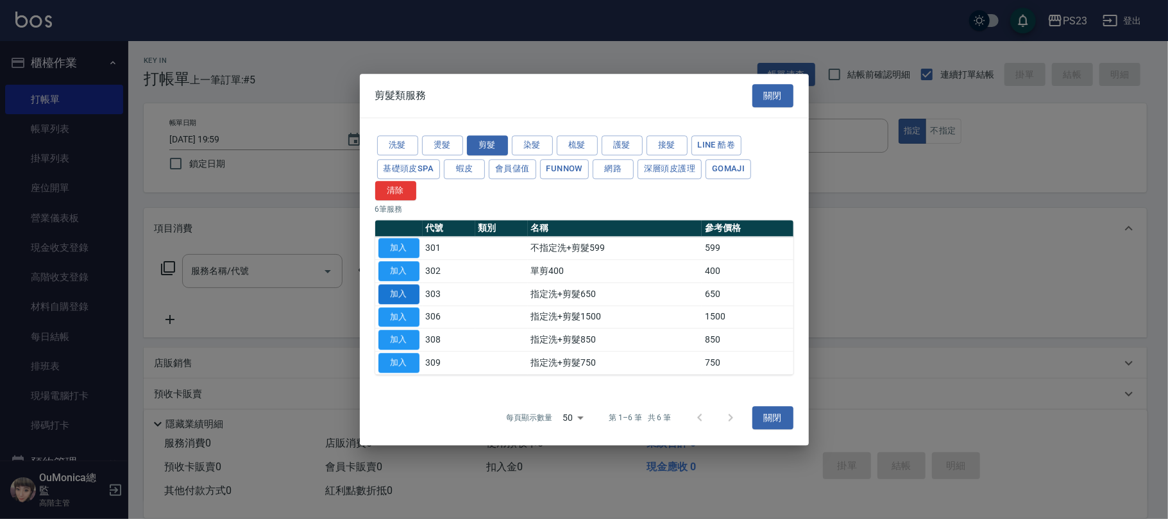
click at [400, 296] on button "加入" at bounding box center [398, 294] width 41 height 20
type input "指定洗+剪髮650(303)"
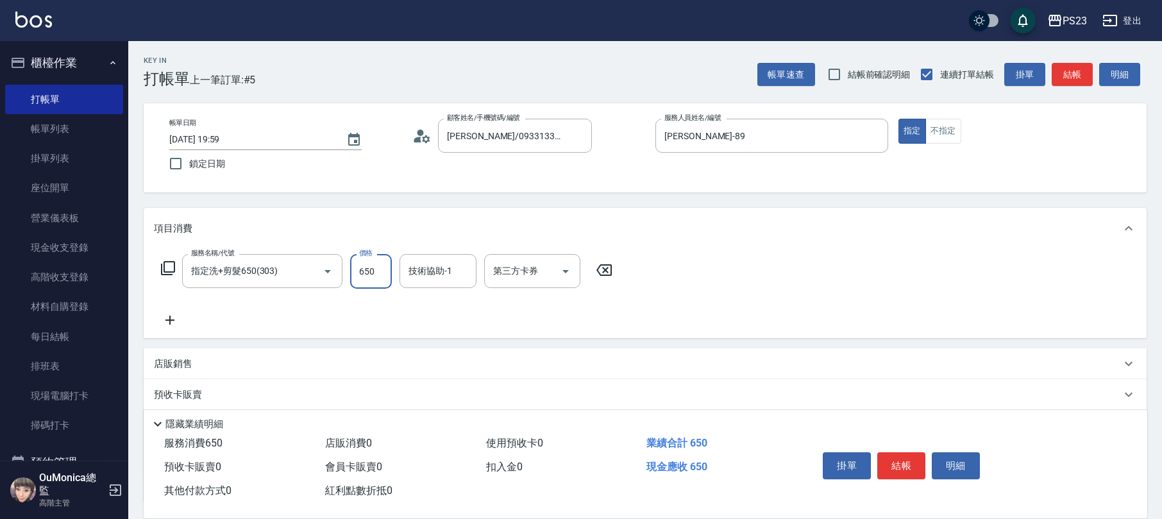
click at [376, 275] on input "650" at bounding box center [371, 271] width 42 height 35
type input "1500"
type input "[PERSON_NAME]-89"
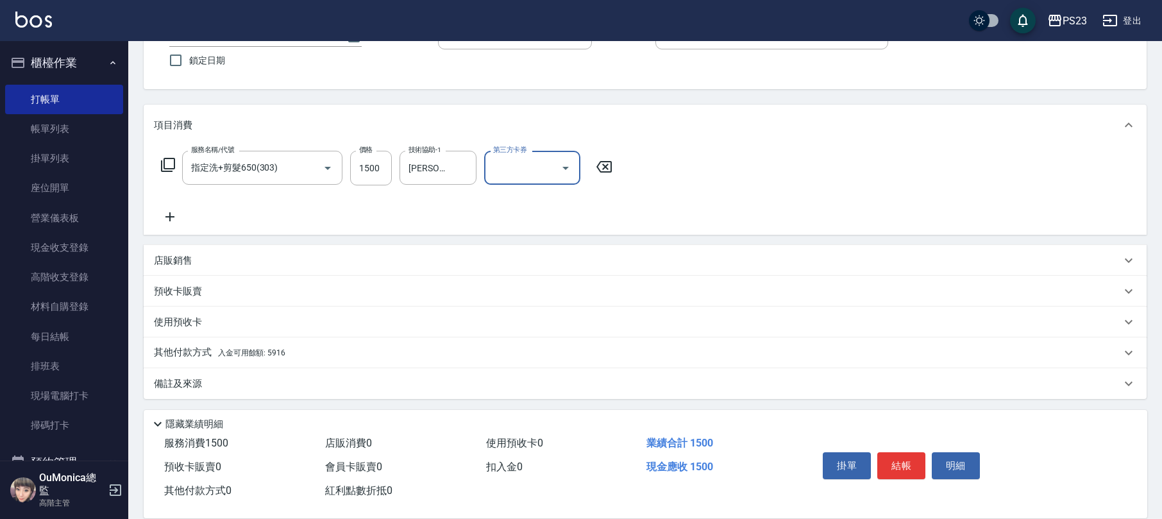
click at [290, 349] on div "其他付款方式 入金可用餘額: 5916" at bounding box center [637, 353] width 967 height 14
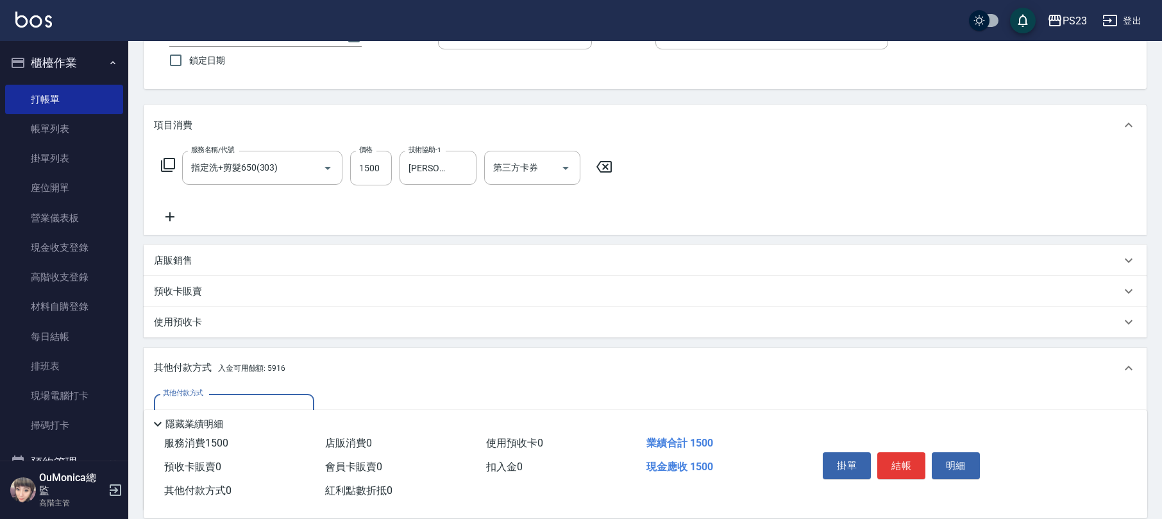
scroll to position [189, 0]
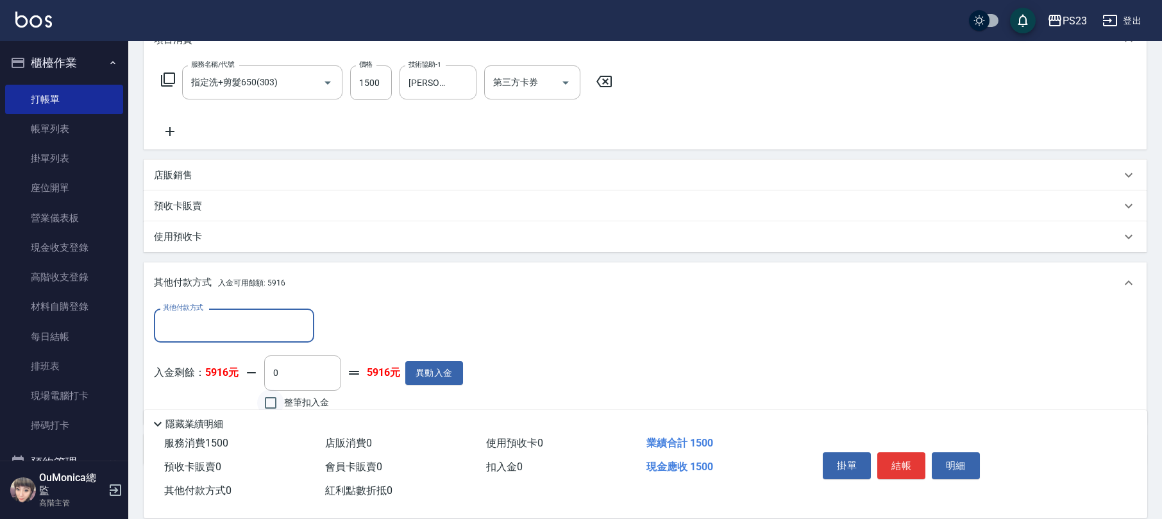
click at [272, 401] on input "整筆扣入金" at bounding box center [270, 402] width 27 height 27
checkbox input "true"
type input "1500"
click at [904, 468] on button "結帳" at bounding box center [901, 465] width 48 height 27
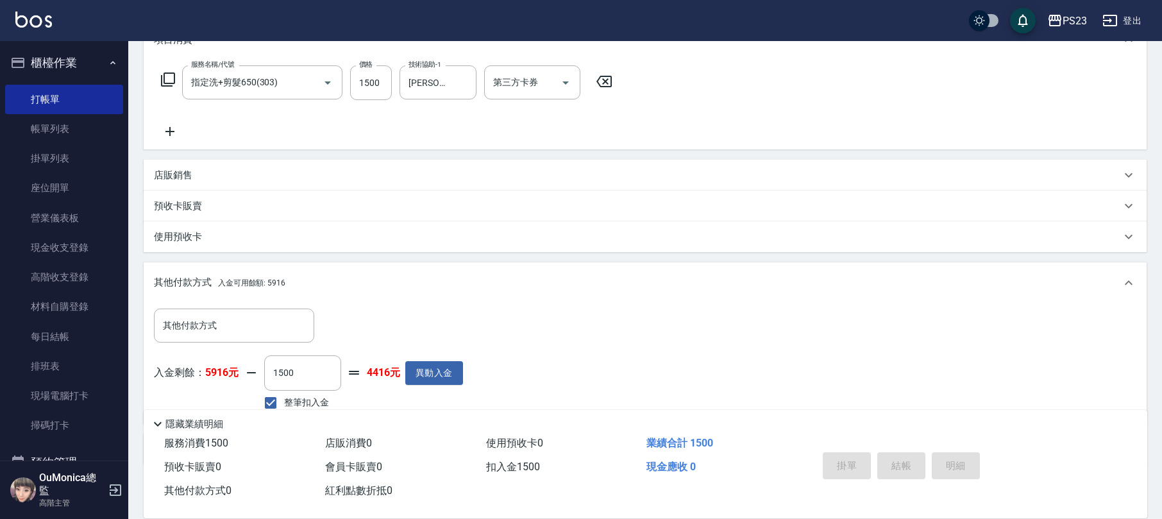
type input "[DATE] 20:00"
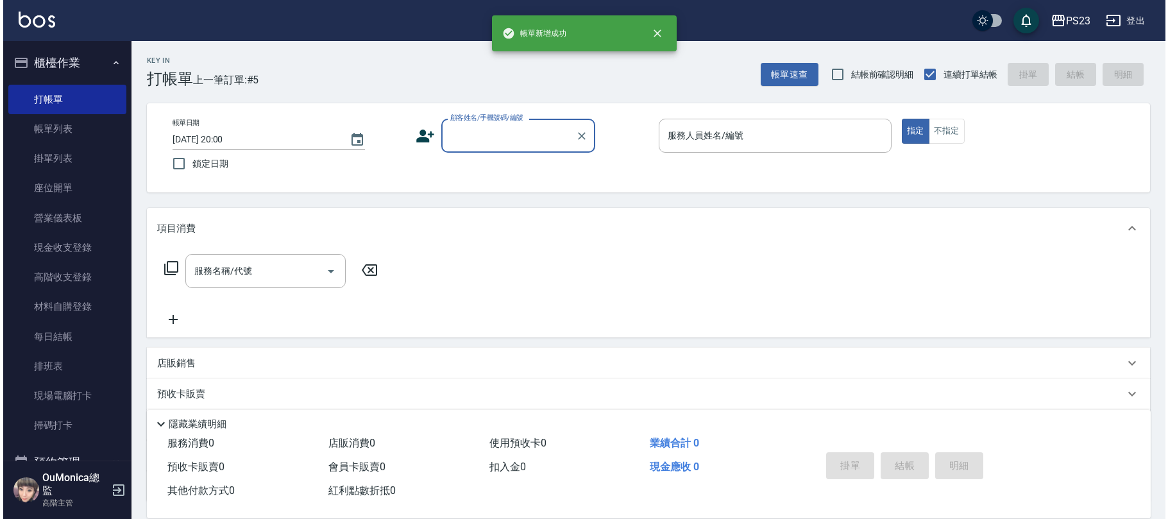
scroll to position [0, 0]
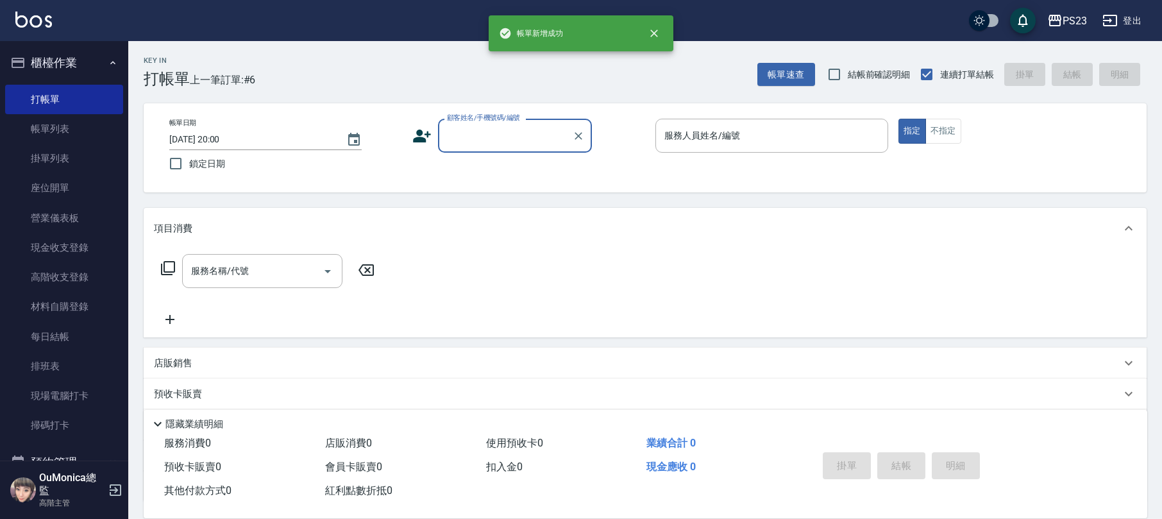
click at [82, 67] on button "櫃檯作業" at bounding box center [64, 62] width 118 height 33
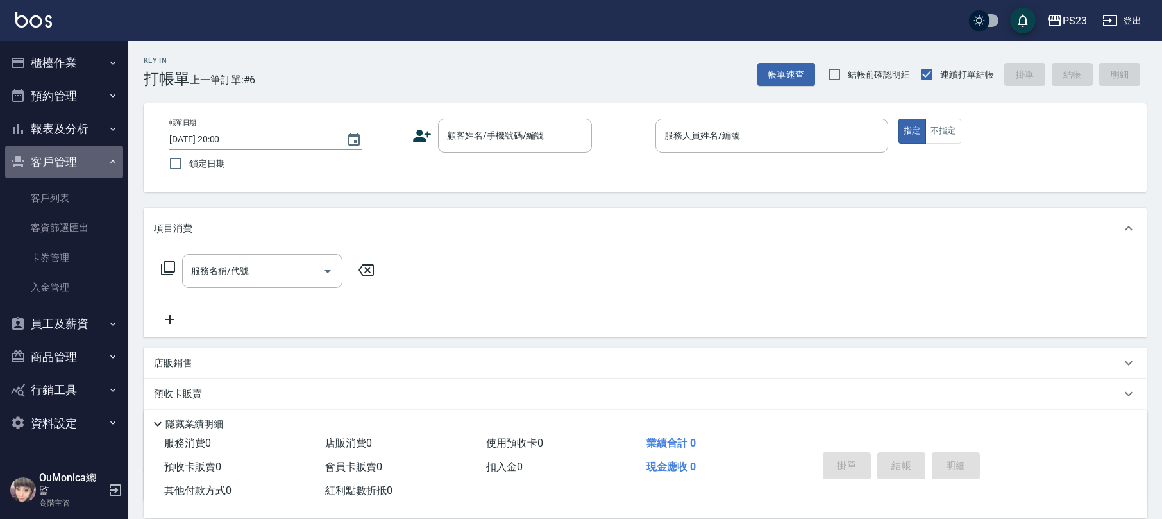
click at [72, 155] on button "客戶管理" at bounding box center [64, 162] width 118 height 33
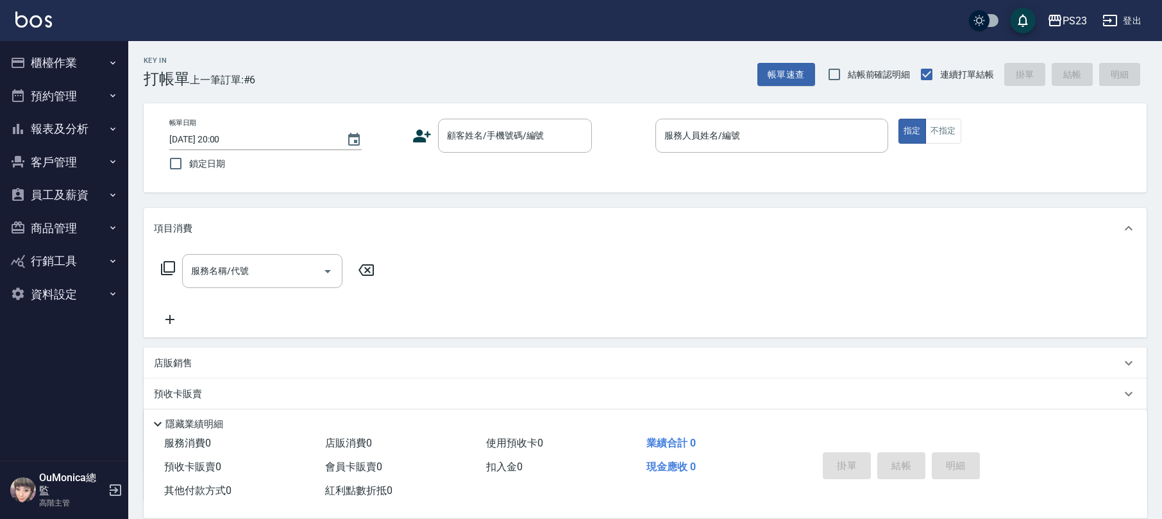
click at [75, 59] on button "櫃檯作業" at bounding box center [64, 62] width 118 height 33
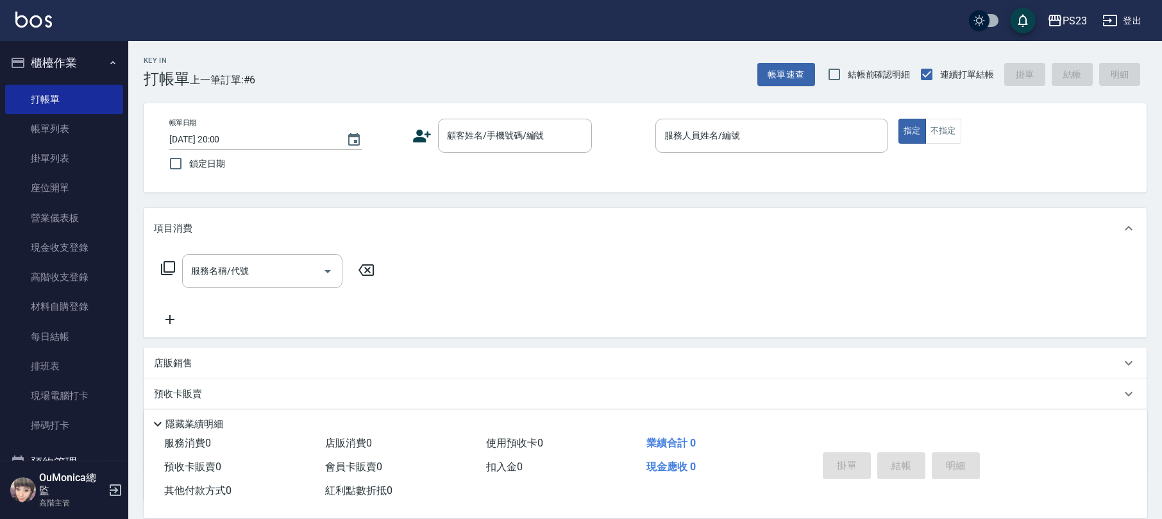
click at [1109, 19] on icon "button" at bounding box center [1109, 20] width 15 height 15
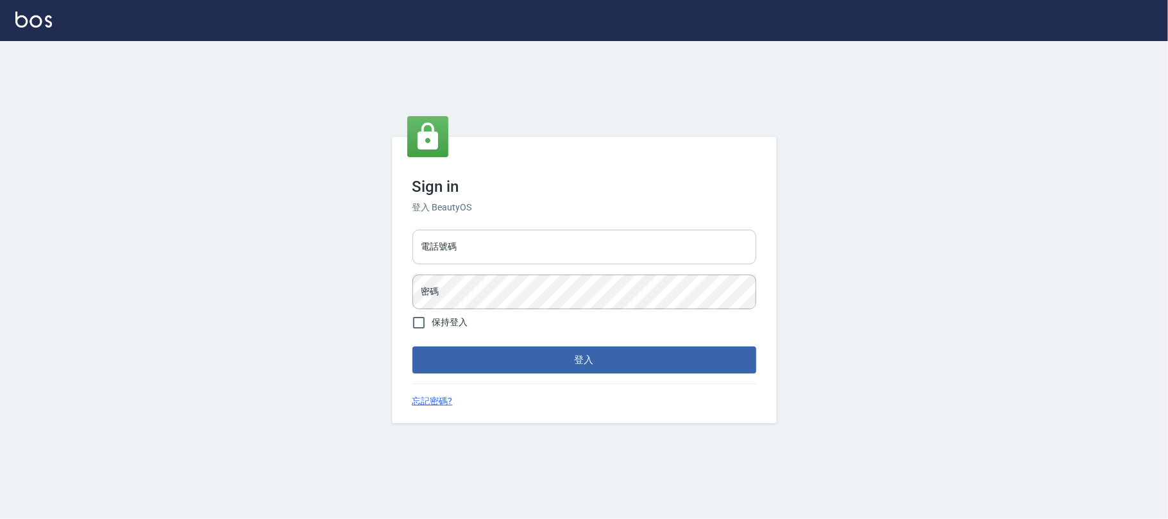
click at [510, 246] on input "電話號碼" at bounding box center [584, 247] width 344 height 35
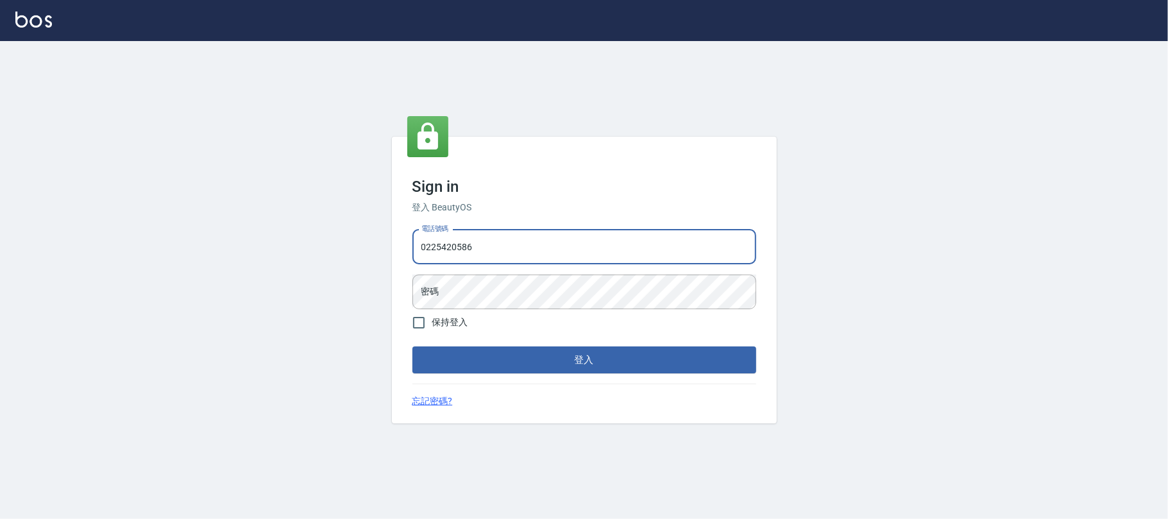
type input "0225420586"
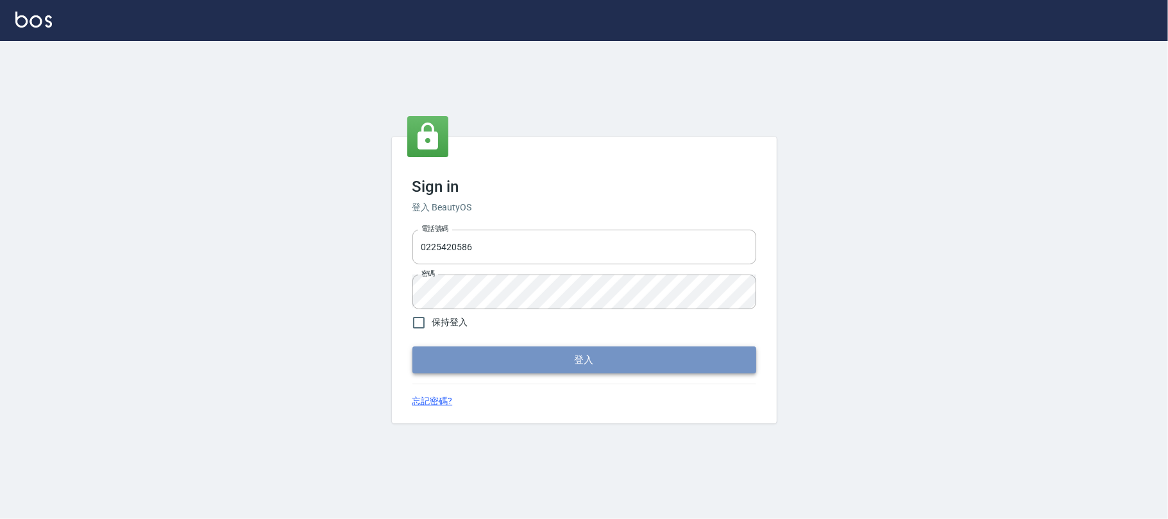
click at [557, 355] on button "登入" at bounding box center [584, 359] width 344 height 27
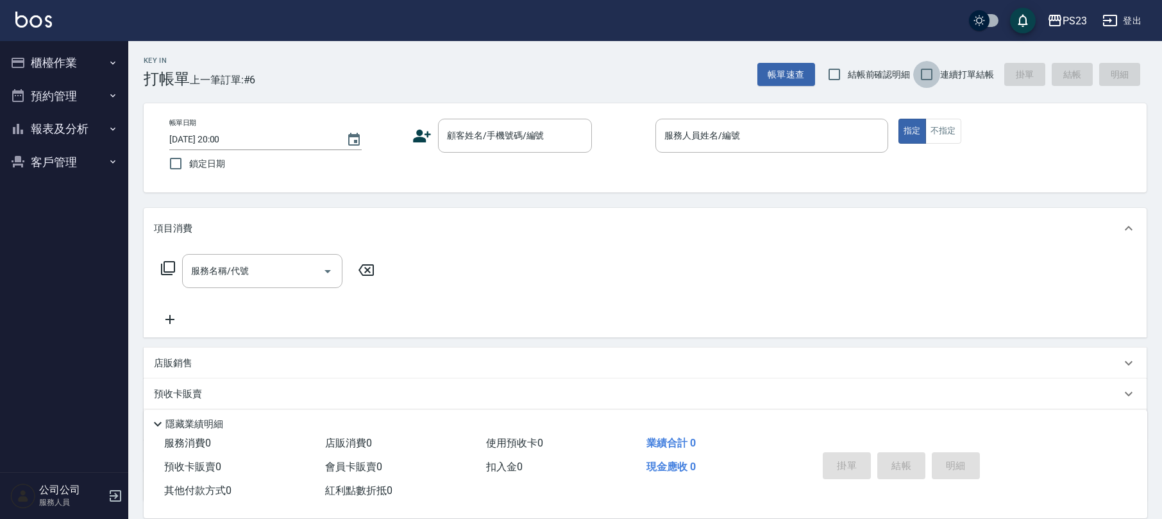
click at [932, 78] on input "連續打單結帳" at bounding box center [926, 74] width 27 height 27
checkbox input "true"
click at [62, 65] on button "櫃檯作業" at bounding box center [64, 62] width 118 height 33
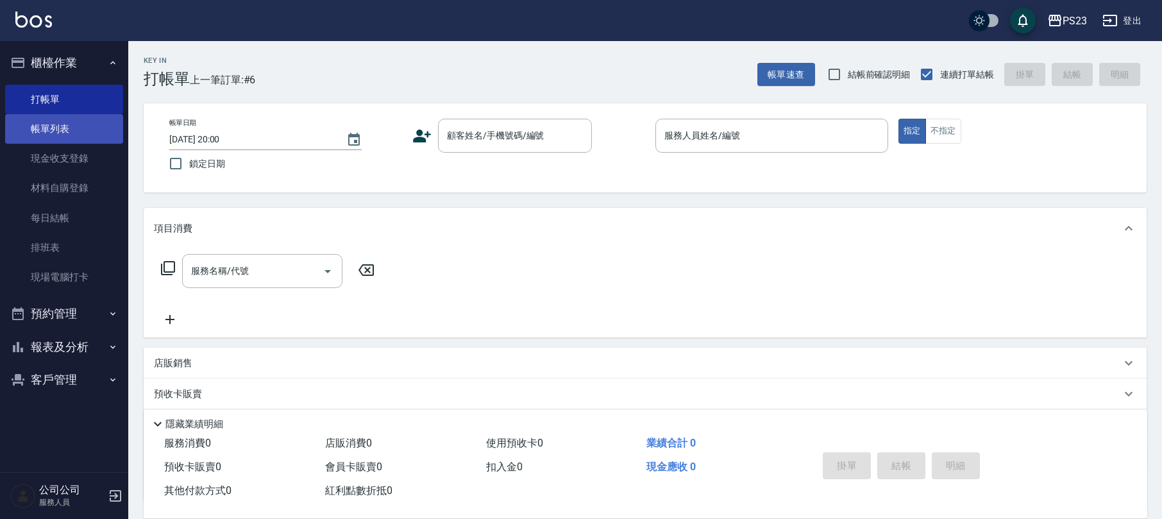
click at [70, 122] on link "帳單列表" at bounding box center [64, 129] width 118 height 30
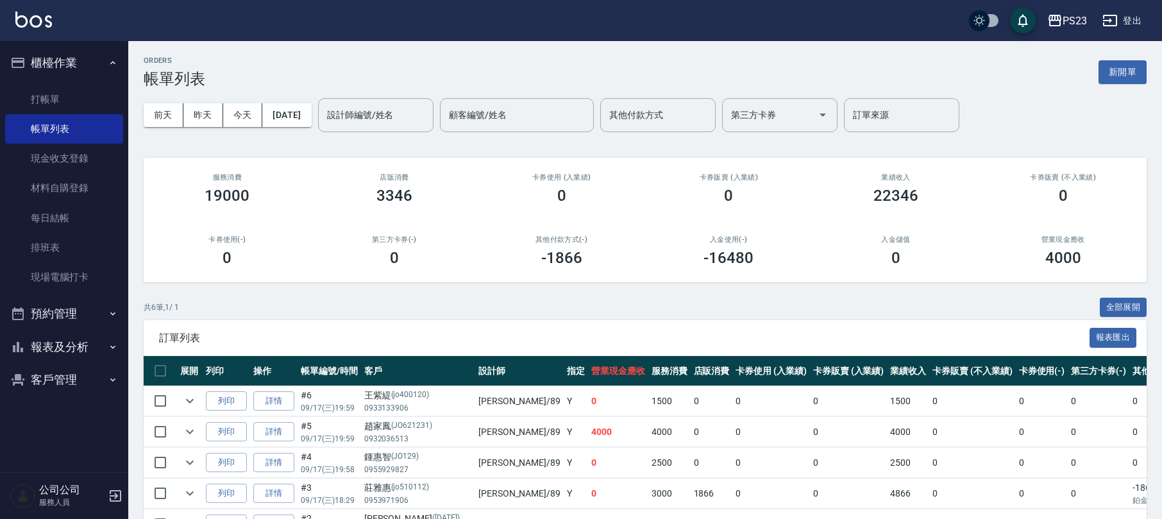
scroll to position [118, 0]
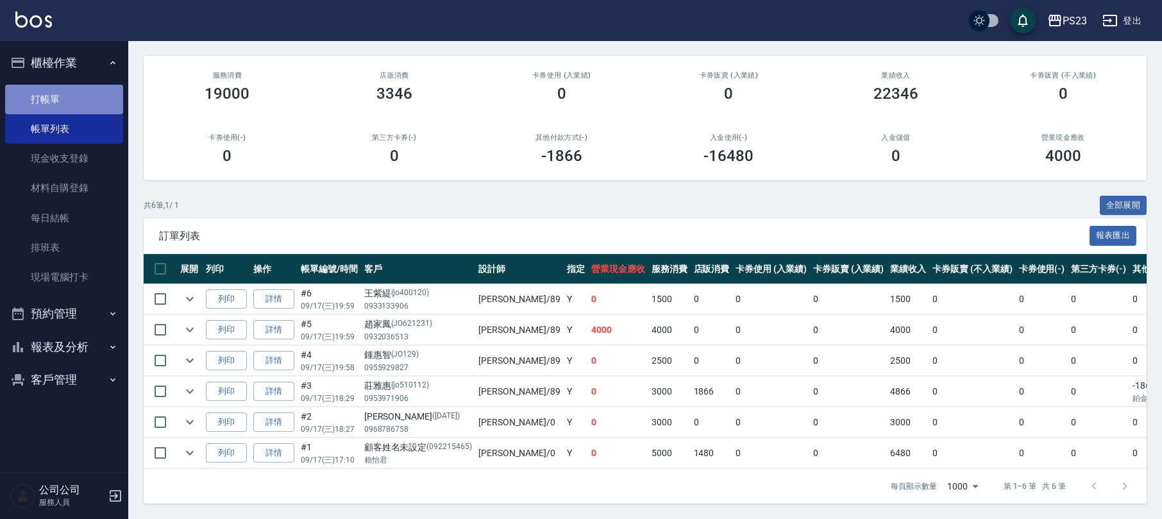
click at [44, 90] on link "打帳單" at bounding box center [64, 100] width 118 height 30
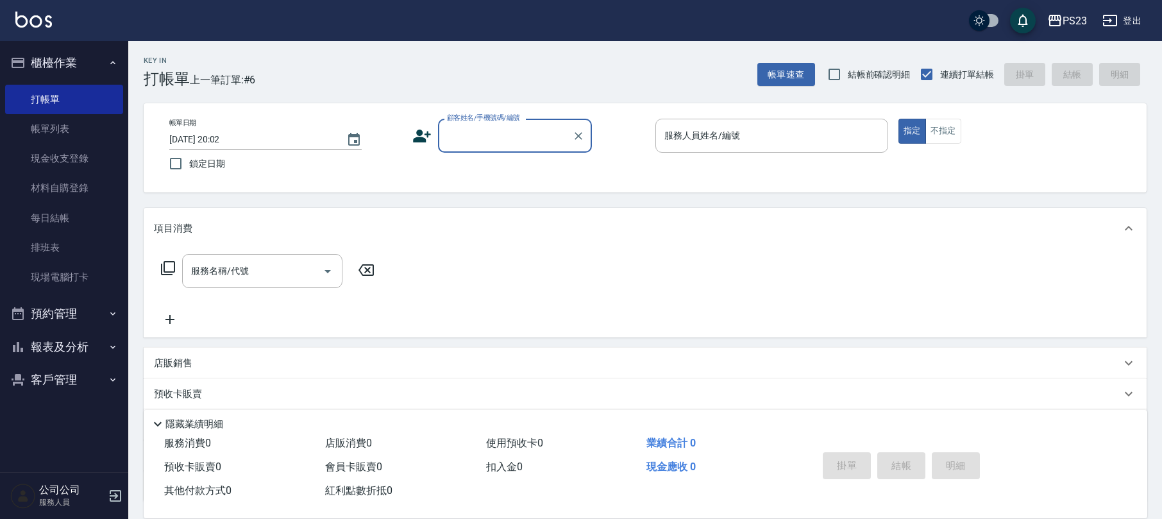
click at [514, 132] on input "顧客姓名/手機號碼/編號" at bounding box center [505, 135] width 123 height 22
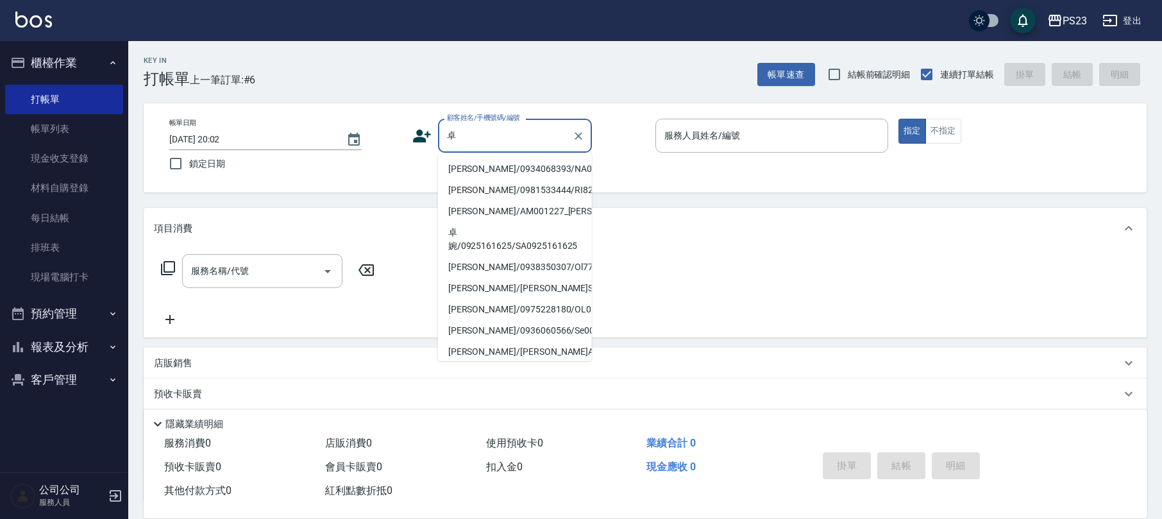
click at [498, 162] on li "[PERSON_NAME]/0934068393/NA010101" at bounding box center [515, 168] width 154 height 21
type input "[PERSON_NAME]/0934068393/NA010101"
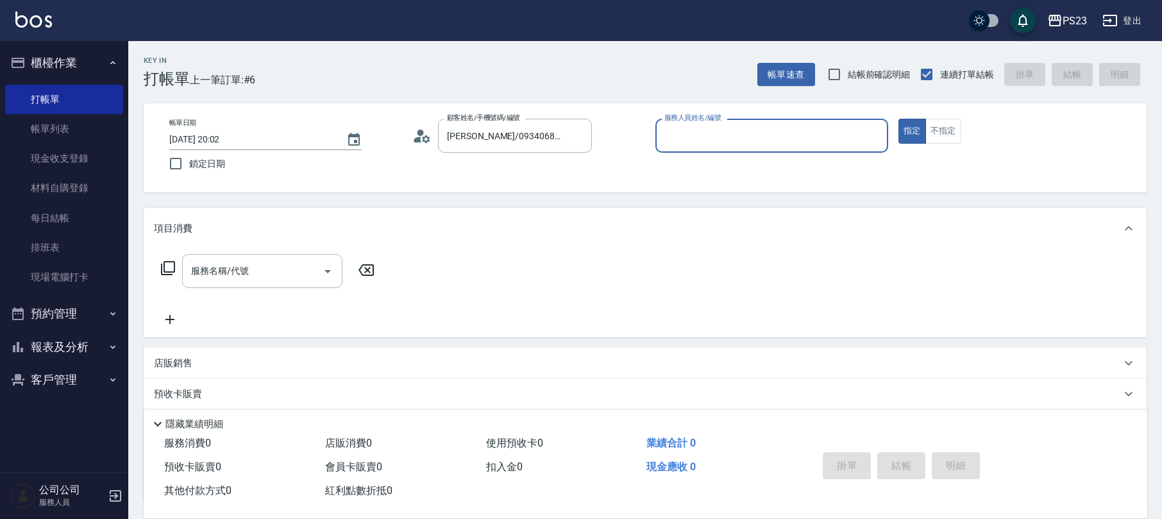
type input "Nanako-59"
click at [167, 265] on icon at bounding box center [167, 267] width 15 height 15
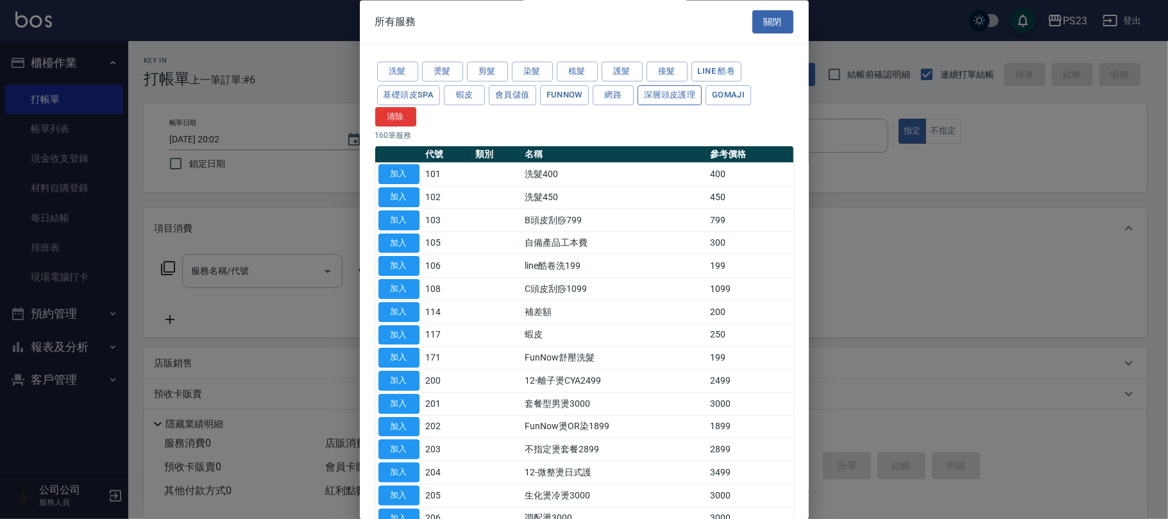
click at [679, 101] on button "深層頭皮護理" at bounding box center [669, 95] width 64 height 20
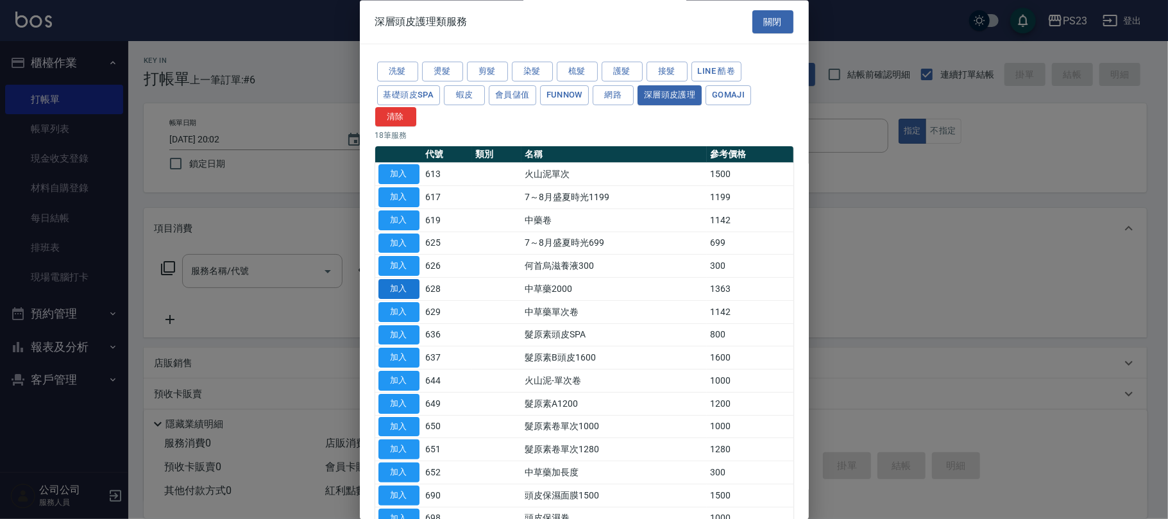
click at [394, 296] on button "加入" at bounding box center [398, 290] width 41 height 20
type input "中草藥2000(628)"
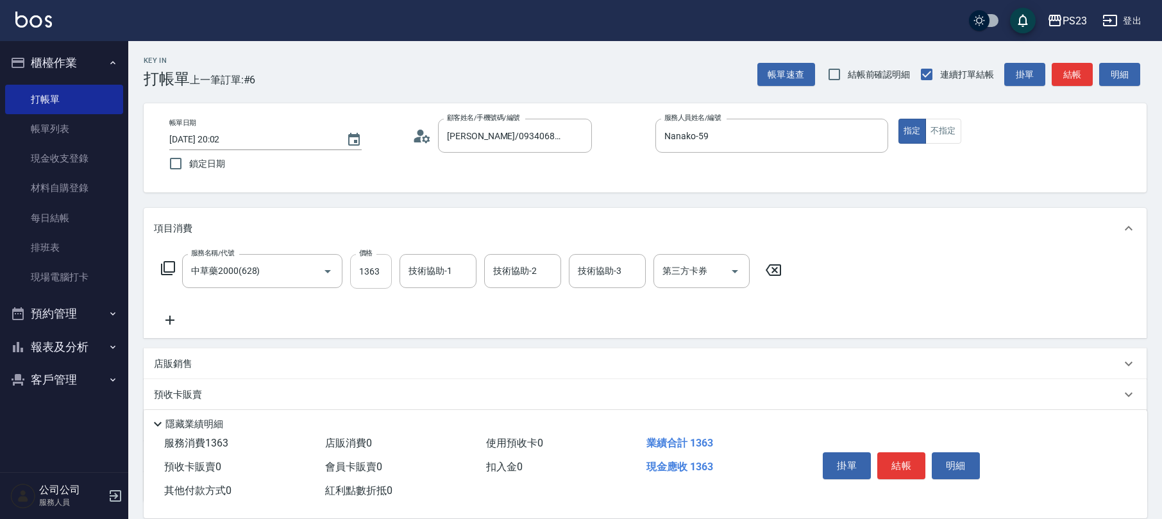
click at [384, 273] on input "1363" at bounding box center [371, 271] width 42 height 35
type input "1500"
type input "Nanako-59"
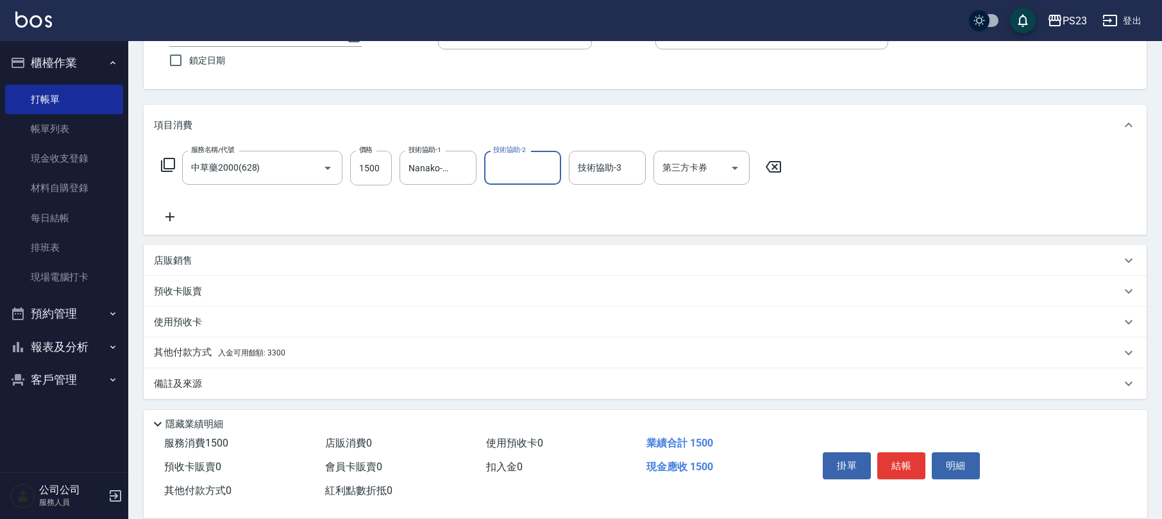
click at [357, 357] on div "其他付款方式 入金可用餘額: 3300" at bounding box center [637, 353] width 967 height 14
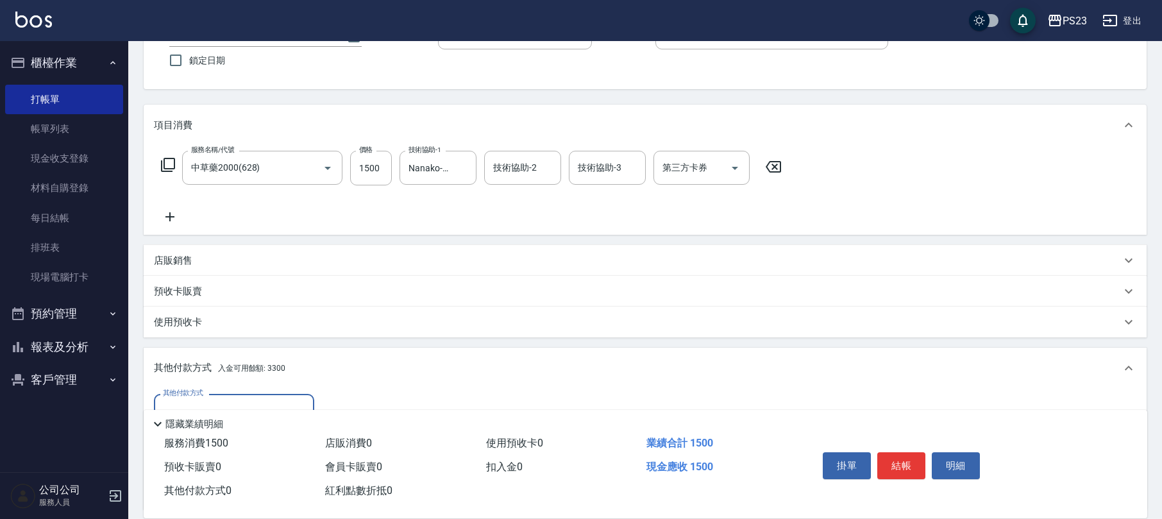
scroll to position [255, 0]
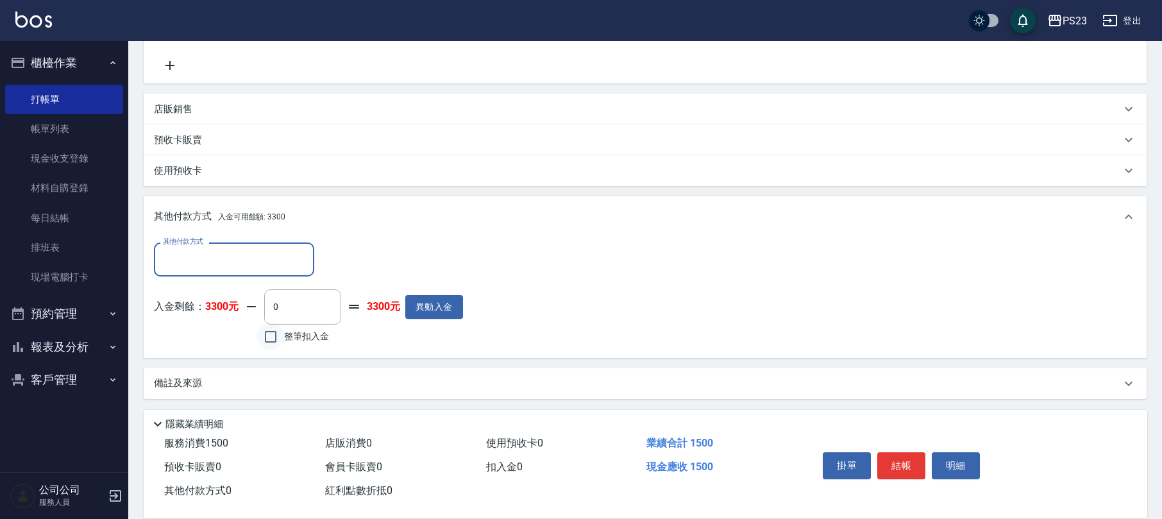
click at [272, 345] on input "整筆扣入金" at bounding box center [270, 336] width 27 height 27
checkbox input "true"
type input "1500"
click at [895, 462] on button "結帳" at bounding box center [901, 465] width 48 height 27
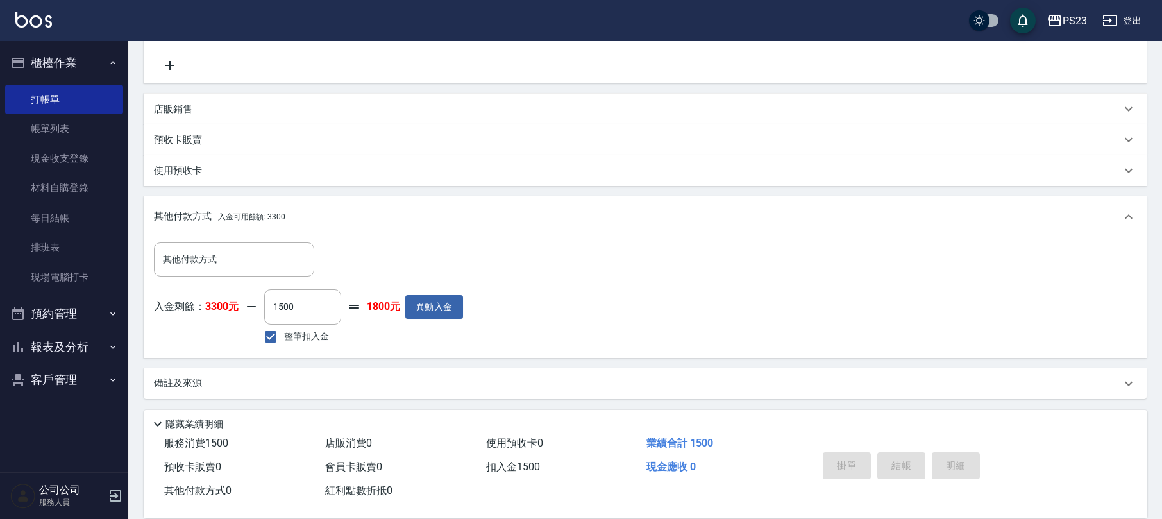
type input "[DATE] 20:03"
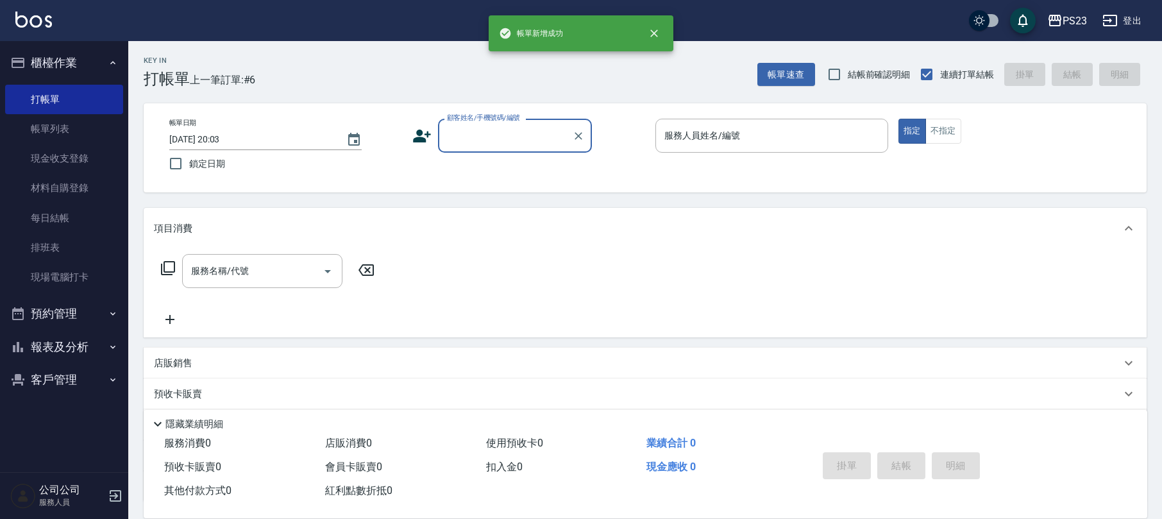
scroll to position [0, 0]
click at [494, 137] on input "顧客姓名/手機號碼/編號" at bounding box center [505, 135] width 123 height 22
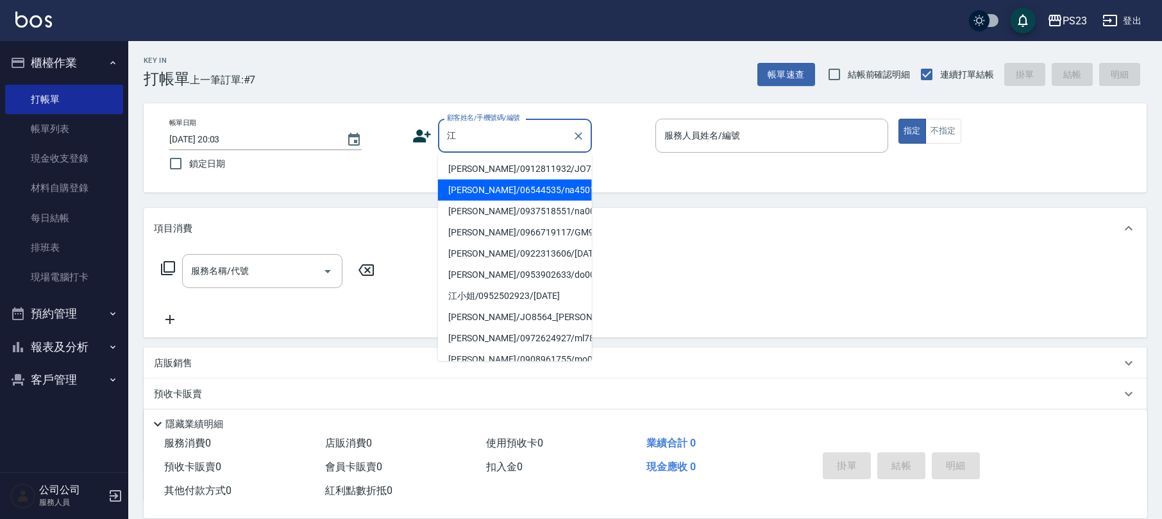
click at [494, 180] on li "[PERSON_NAME]/06544535/na450125" at bounding box center [515, 190] width 154 height 21
type input "[PERSON_NAME]/06544535/na450125"
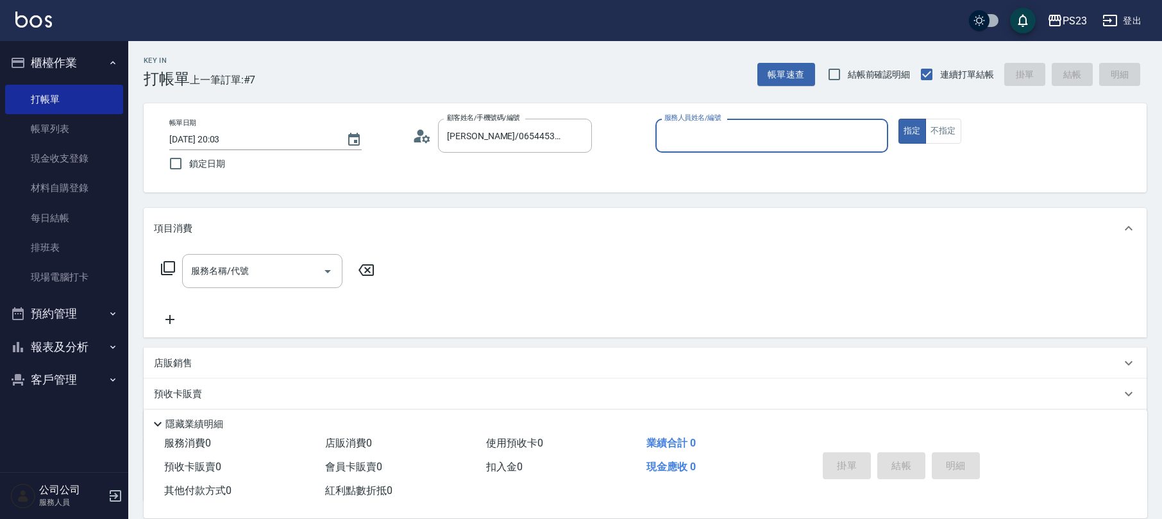
type input "Nanako-59"
click at [177, 263] on div "服務名稱/代號 服務名稱/代號" at bounding box center [268, 271] width 228 height 34
click at [169, 263] on icon at bounding box center [167, 267] width 15 height 15
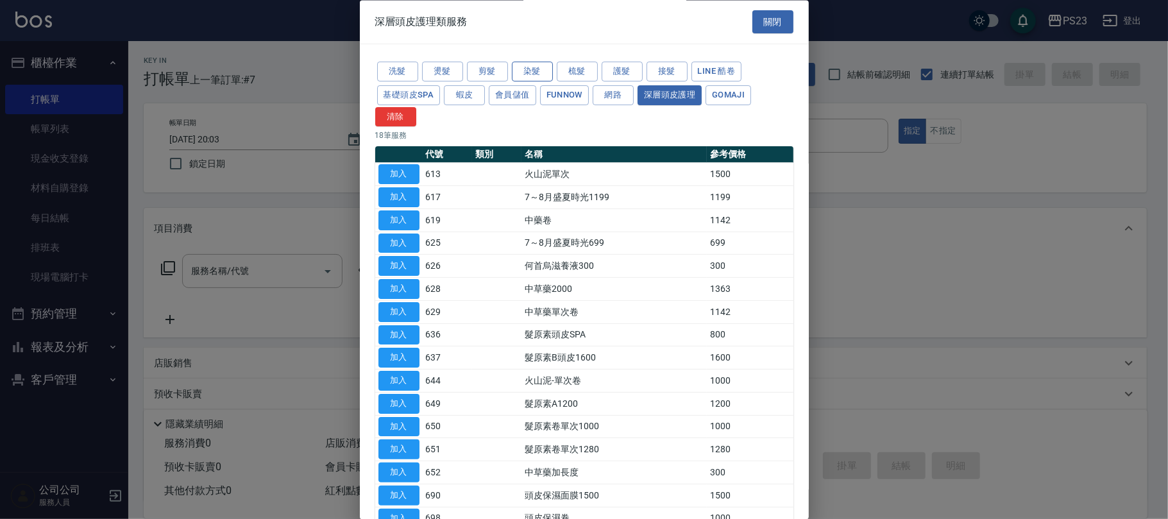
click at [535, 71] on button "染髮" at bounding box center [532, 72] width 41 height 20
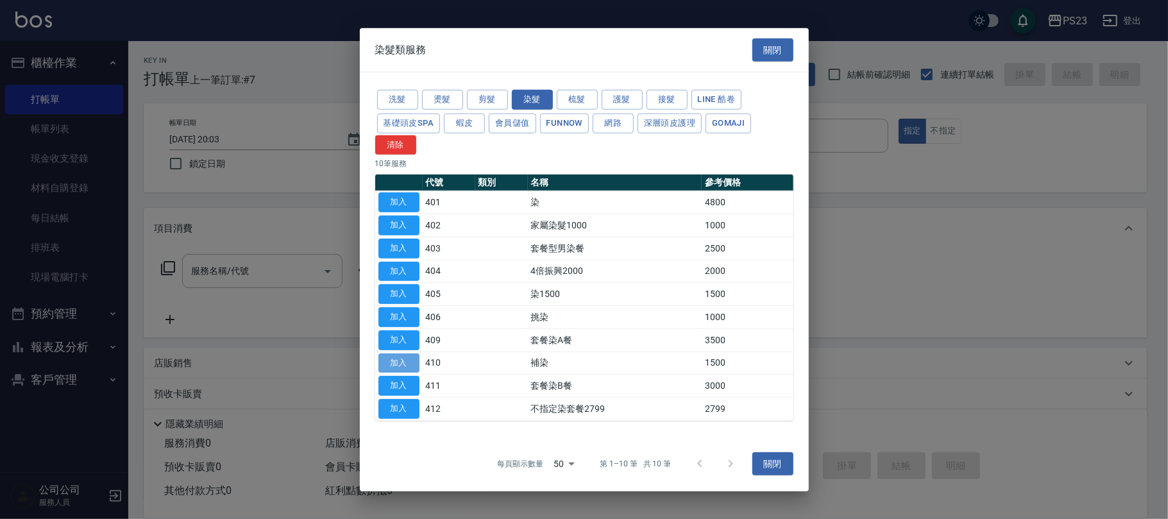
click at [396, 365] on button "加入" at bounding box center [398, 363] width 41 height 20
type input "補染(410)"
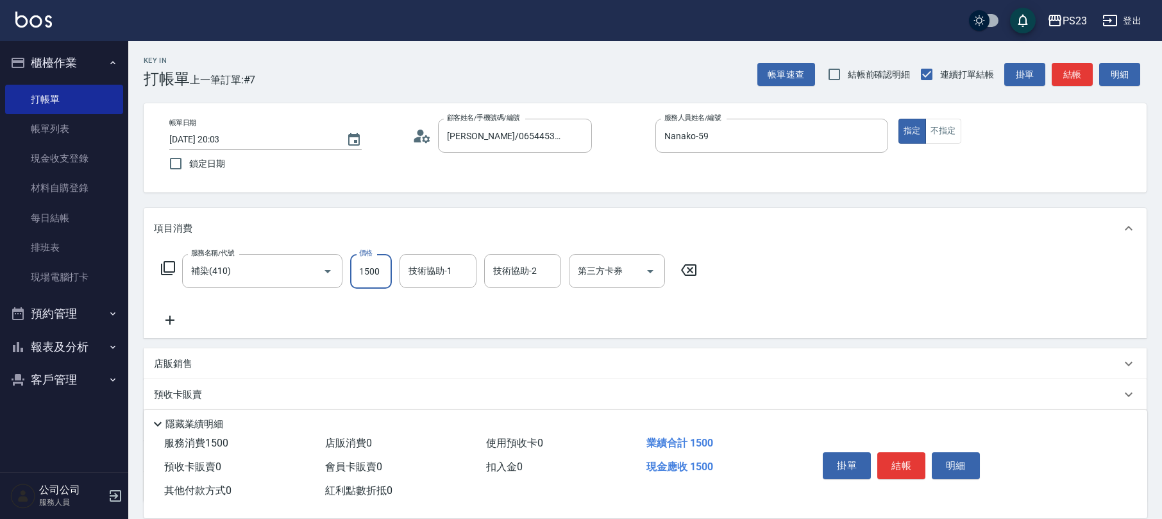
click at [360, 265] on input "1500" at bounding box center [371, 271] width 42 height 35
click at [168, 267] on icon at bounding box center [167, 267] width 15 height 15
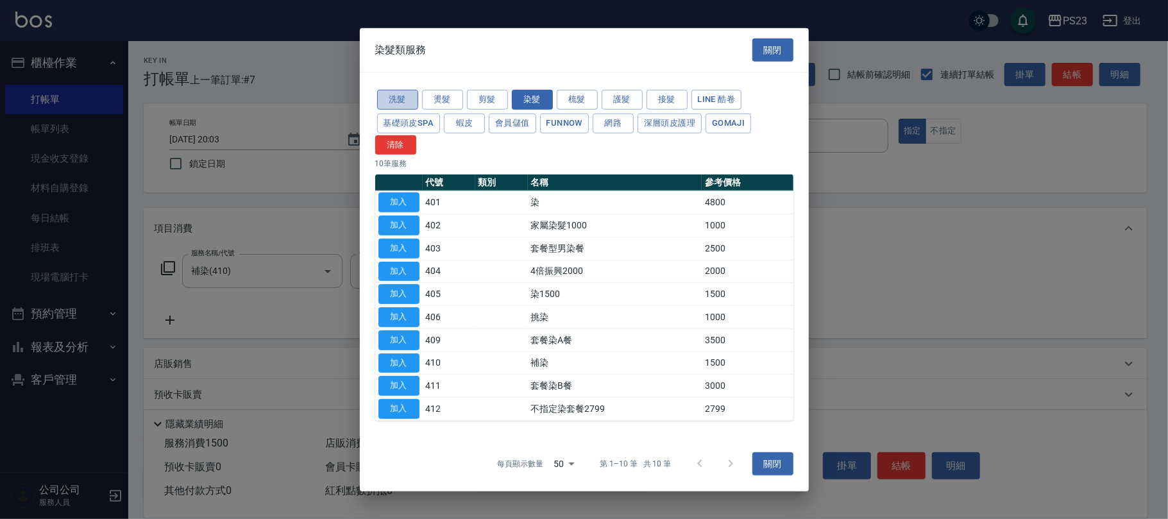
click at [403, 98] on button "洗髮" at bounding box center [397, 100] width 41 height 20
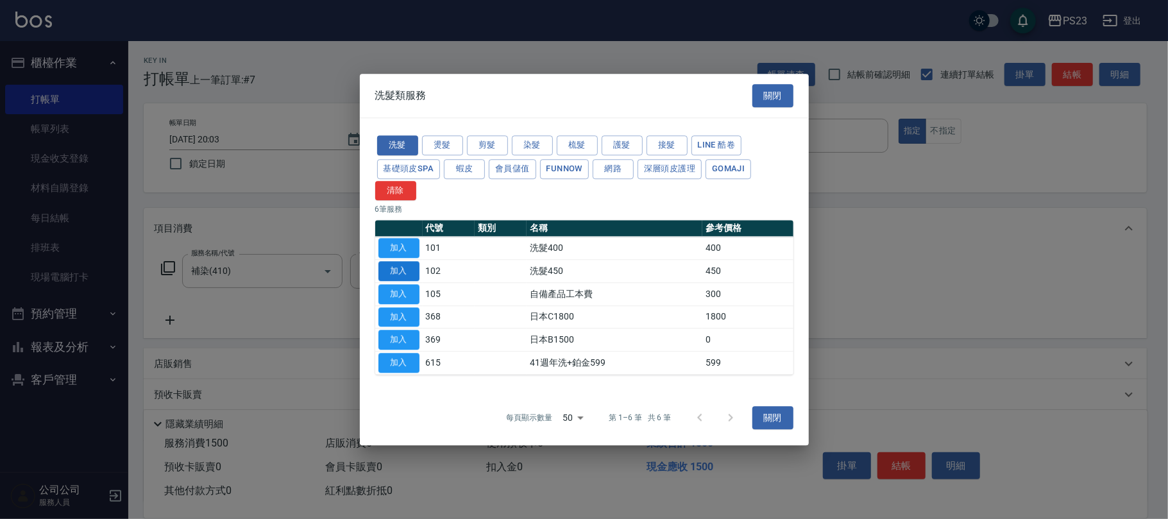
click at [399, 267] on button "加入" at bounding box center [398, 271] width 41 height 20
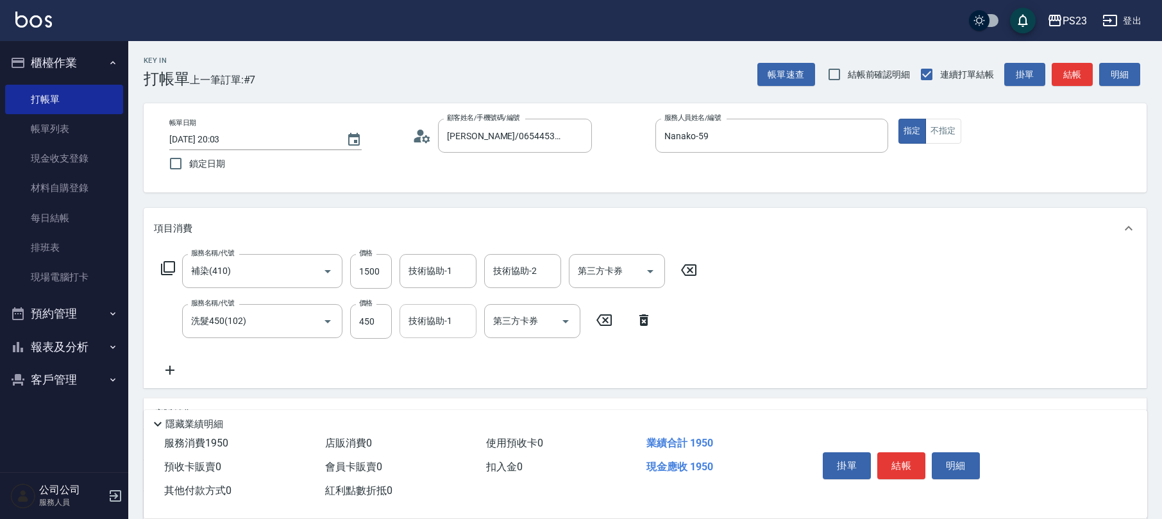
click at [434, 321] on div "技術協助-1 技術協助-1" at bounding box center [438, 321] width 77 height 34
type input "Nanako-59"
click at [417, 270] on input "技術協助-1" at bounding box center [437, 271] width 65 height 22
type input "Nanako-59"
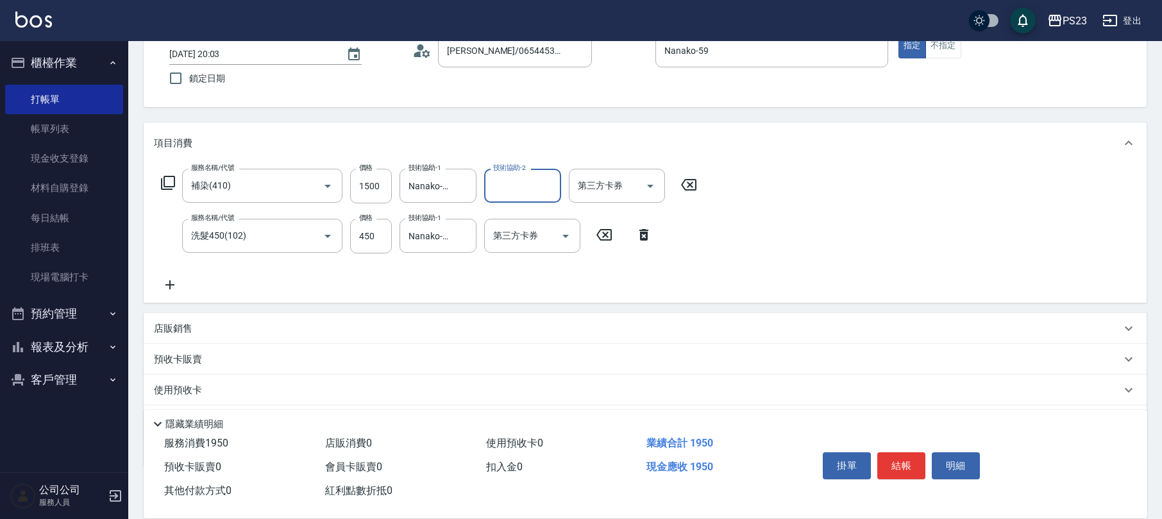
scroll to position [154, 0]
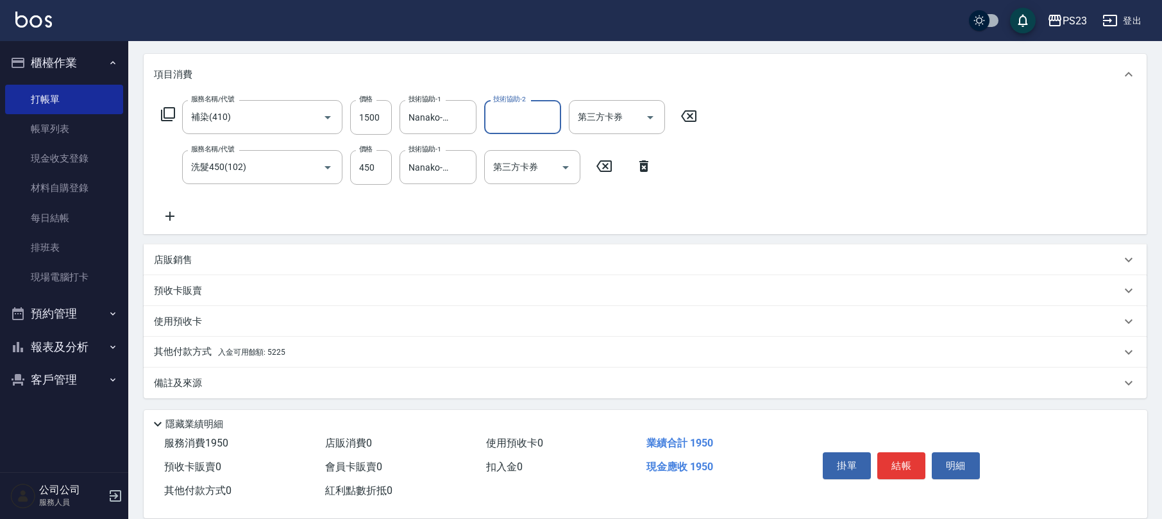
click at [335, 357] on div "其他付款方式 入金可用餘額: 5225" at bounding box center [637, 352] width 967 height 14
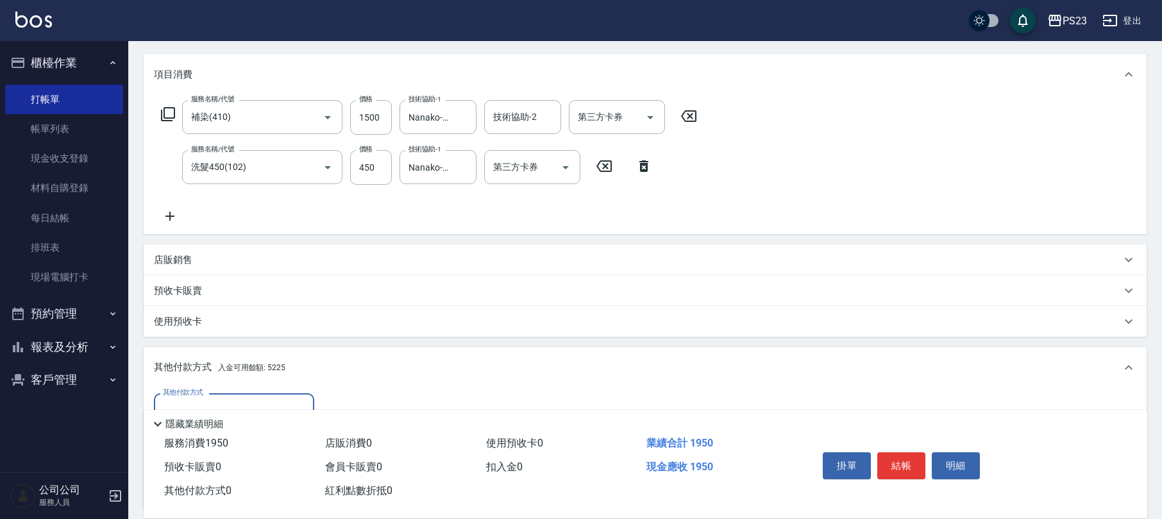
scroll to position [304, 0]
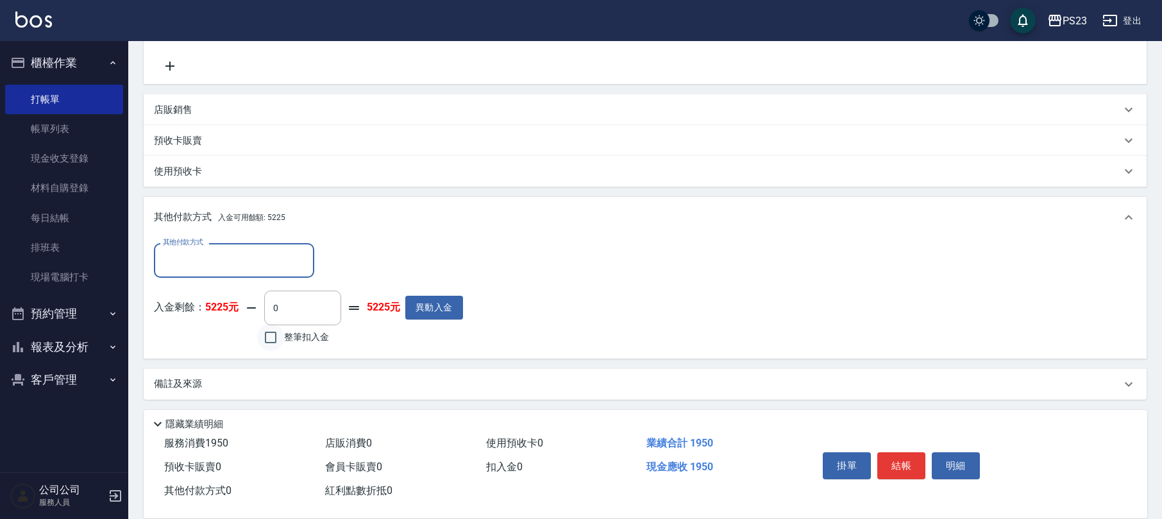
click at [280, 334] on input "整筆扣入金" at bounding box center [270, 337] width 27 height 27
checkbox input "true"
type input "1950"
click at [904, 464] on button "結帳" at bounding box center [901, 465] width 48 height 27
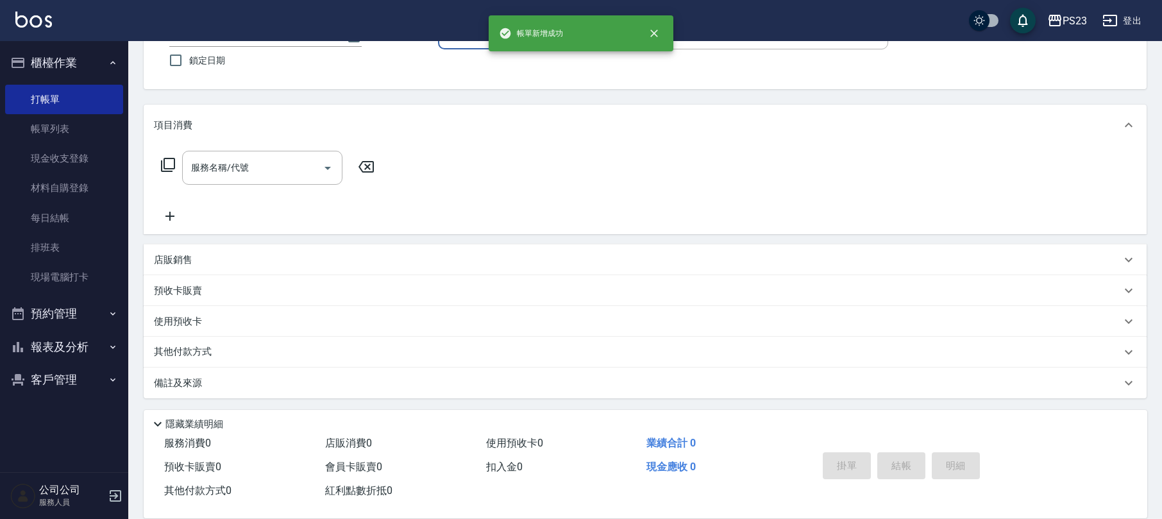
scroll to position [0, 0]
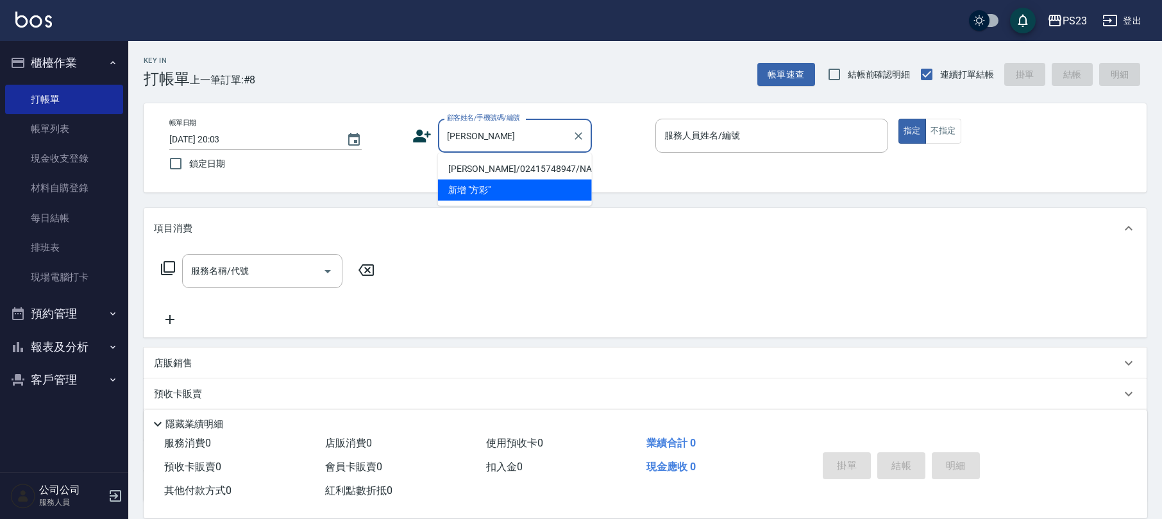
click at [530, 173] on li "[PERSON_NAME]/02415748947/NA8210000" at bounding box center [515, 168] width 154 height 21
type input "[PERSON_NAME]/02415748947/NA8210000"
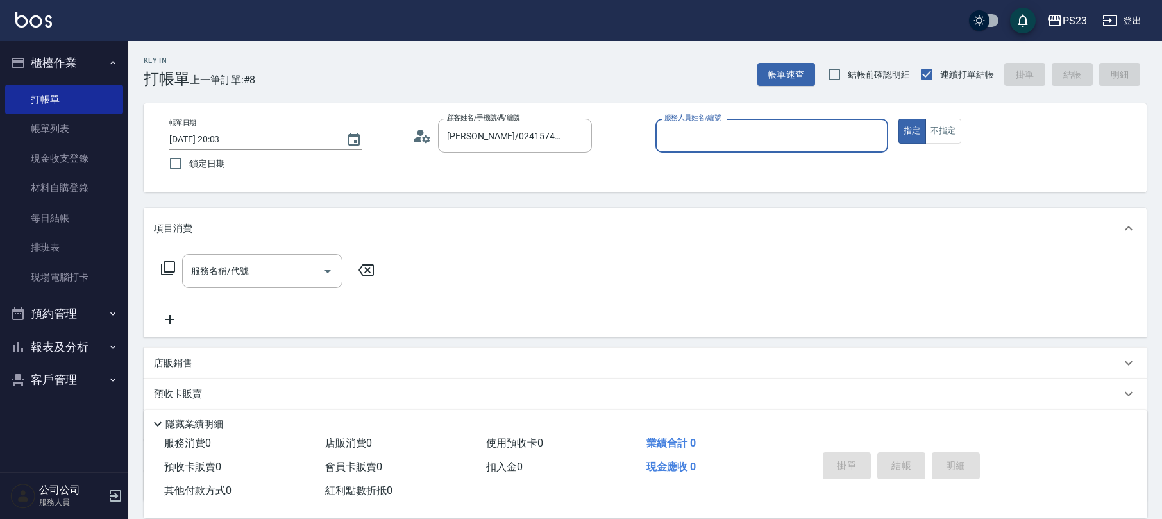
click at [418, 140] on icon at bounding box center [418, 140] width 8 height 6
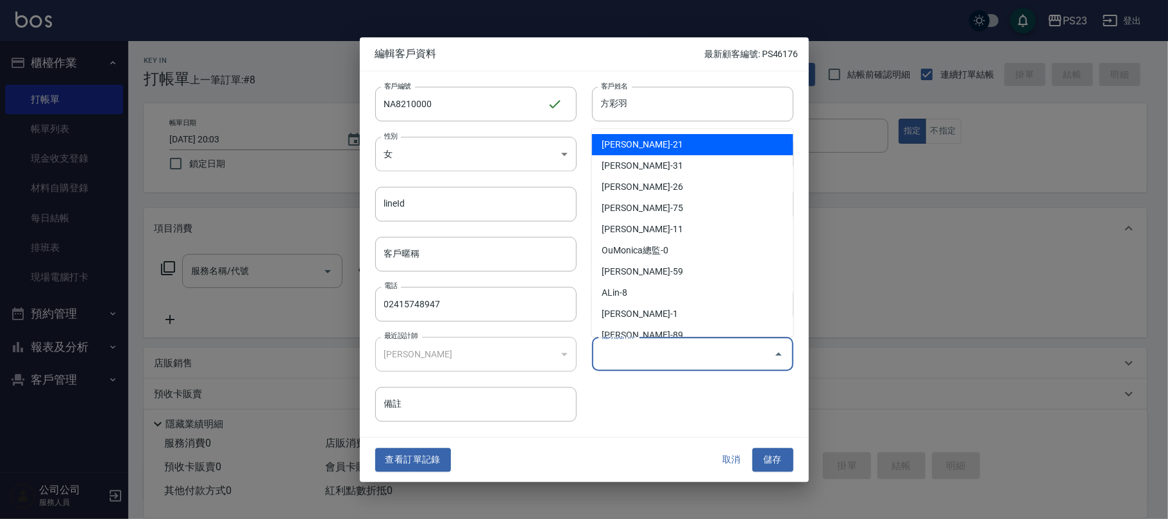
click at [614, 357] on input "偏好設計師" at bounding box center [683, 353] width 171 height 22
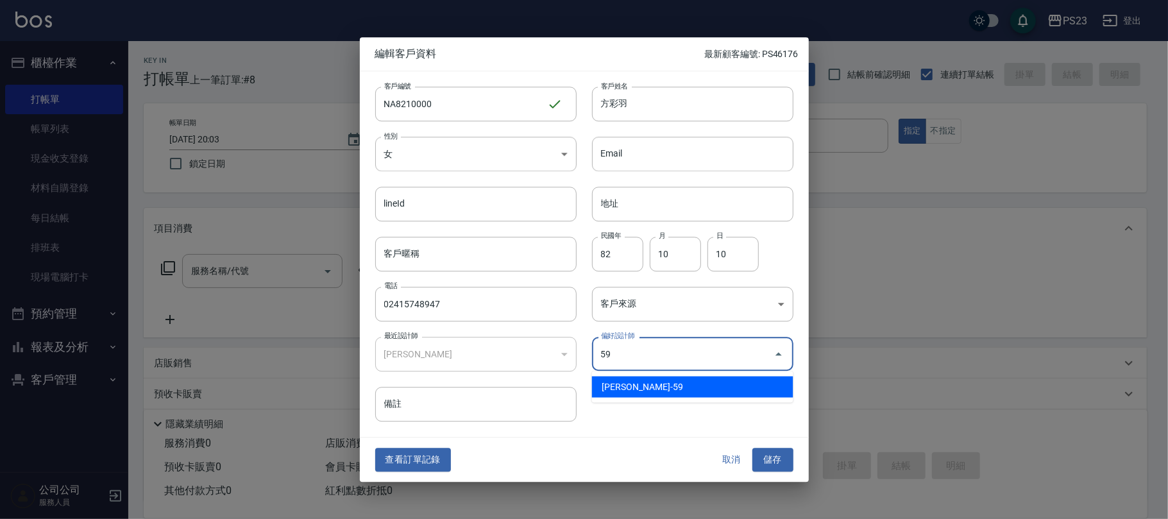
type input "[PERSON_NAME]"
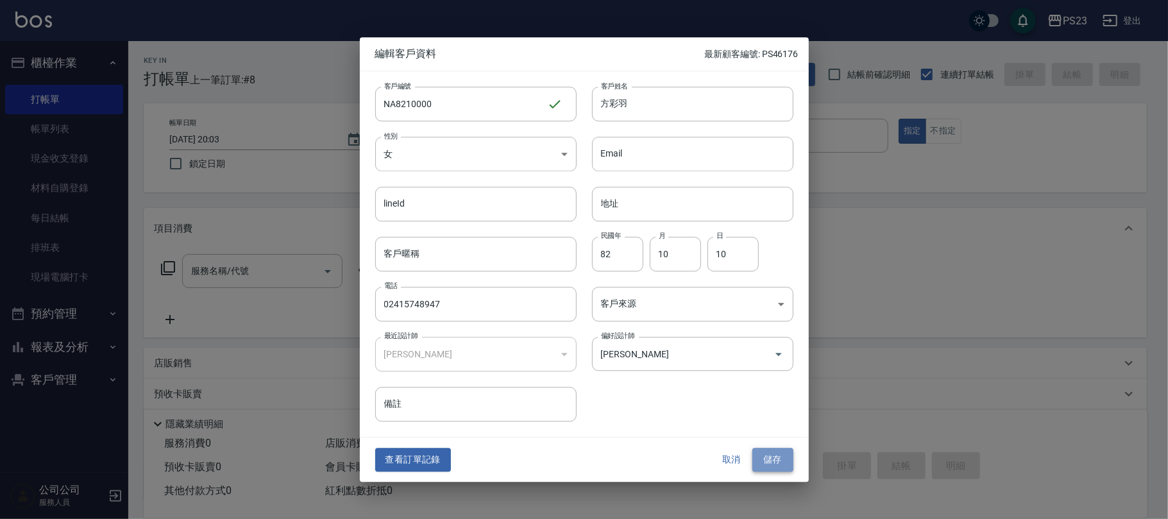
click at [775, 462] on button "儲存" at bounding box center [772, 460] width 41 height 24
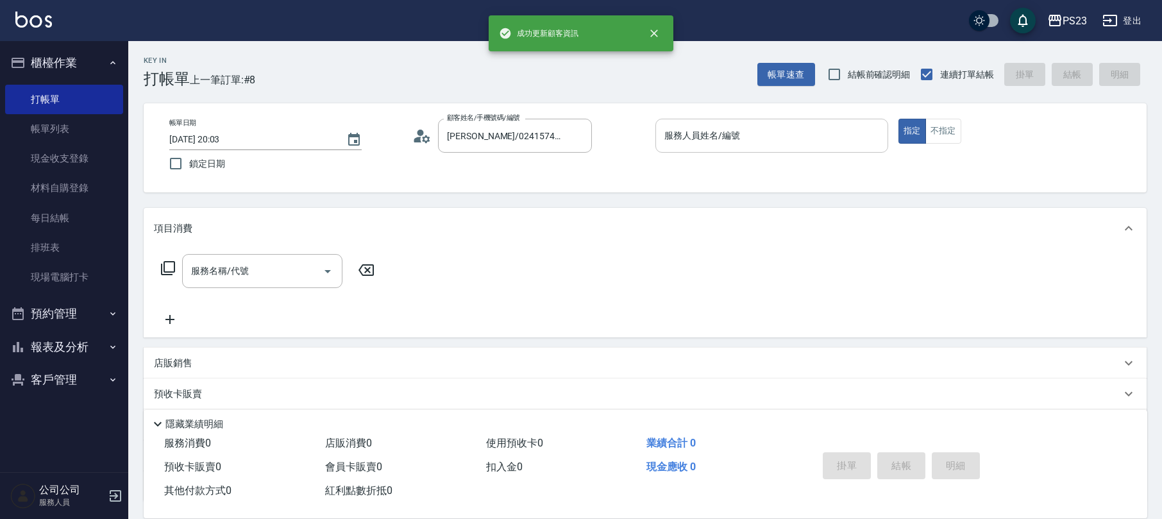
click at [723, 131] on input "服務人員姓名/編號" at bounding box center [771, 135] width 221 height 22
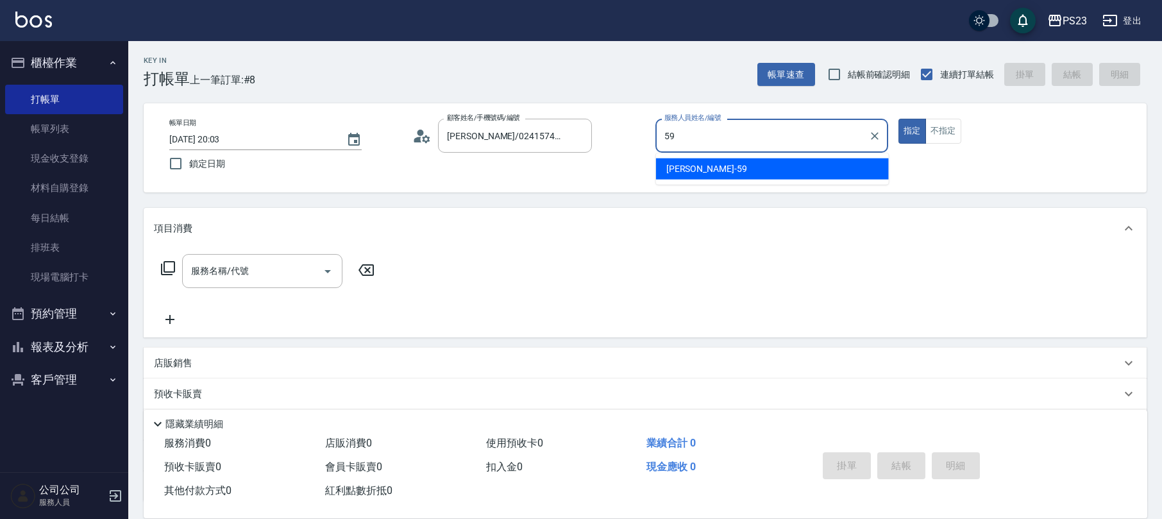
type input "Nanako-59"
type button "true"
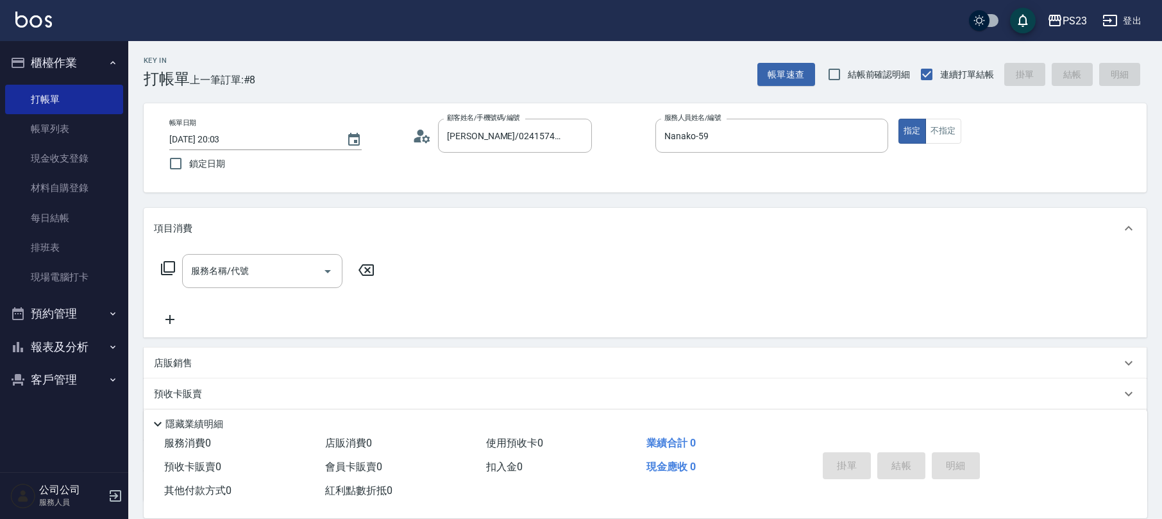
click at [169, 270] on icon at bounding box center [167, 267] width 15 height 15
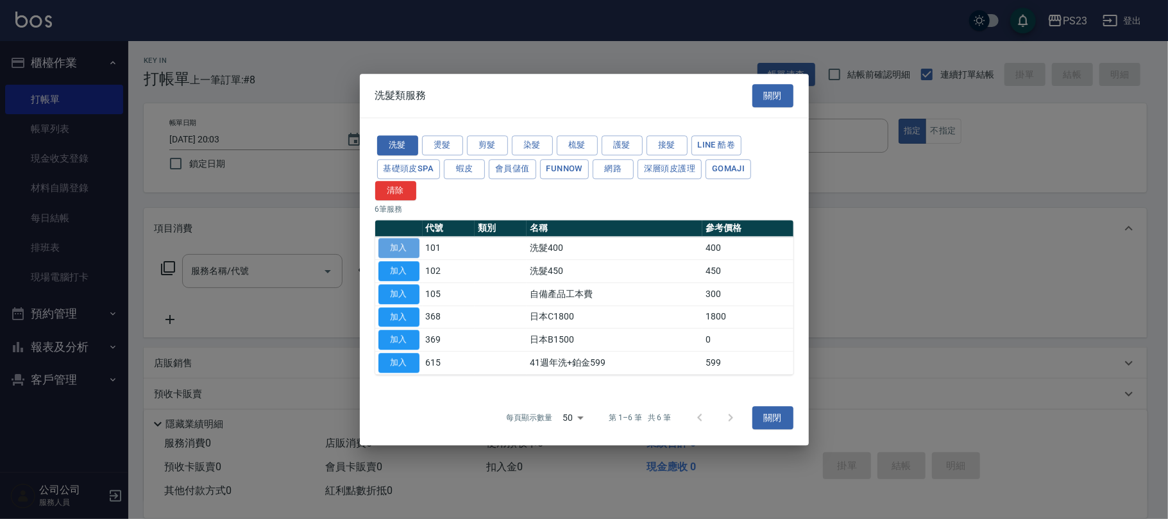
click at [408, 249] on button "加入" at bounding box center [398, 249] width 41 height 20
type input "洗髮400(101)"
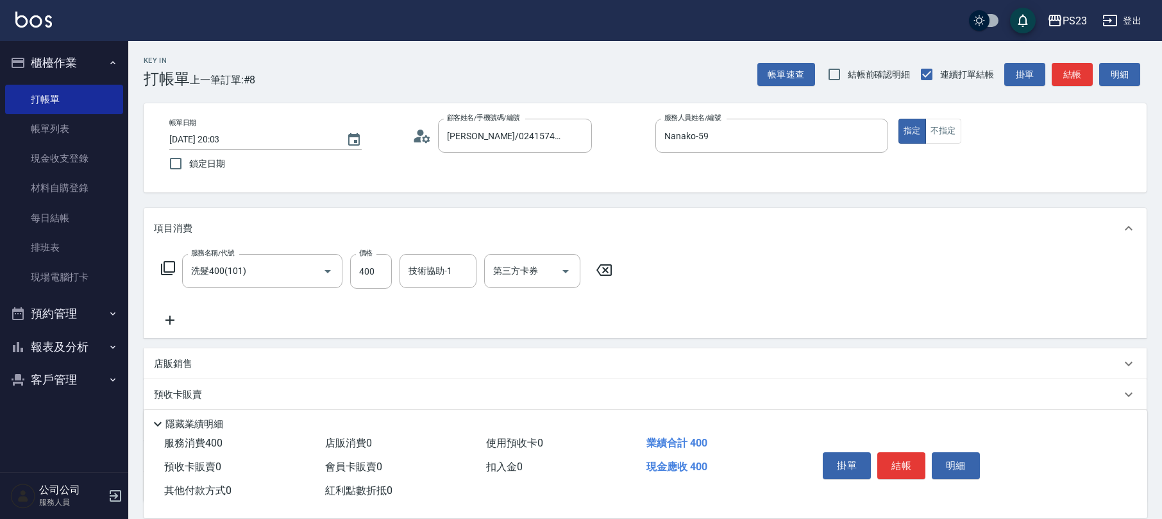
click at [169, 271] on icon at bounding box center [167, 267] width 15 height 15
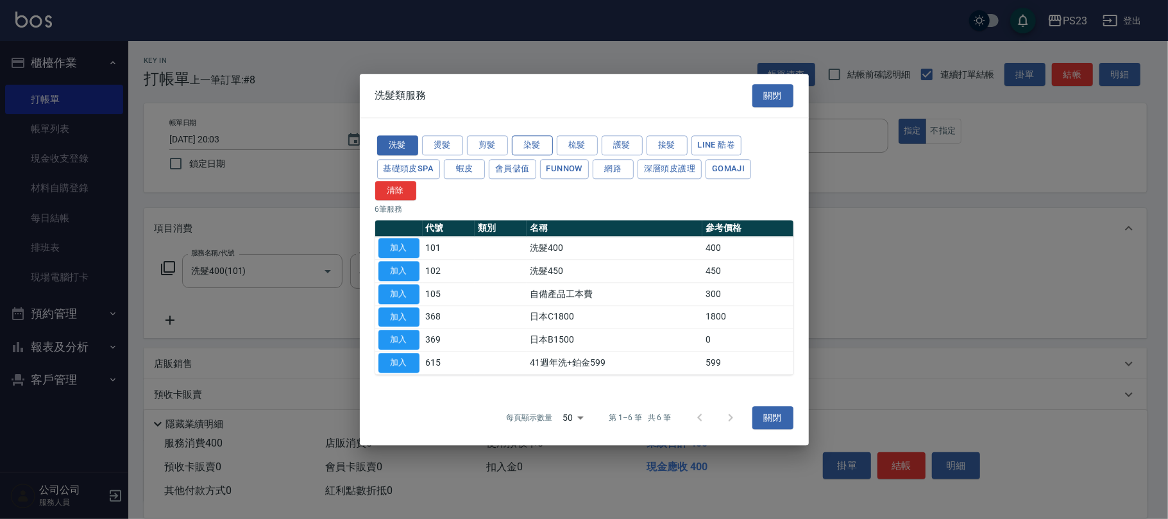
click at [531, 146] on button "染髮" at bounding box center [532, 145] width 41 height 20
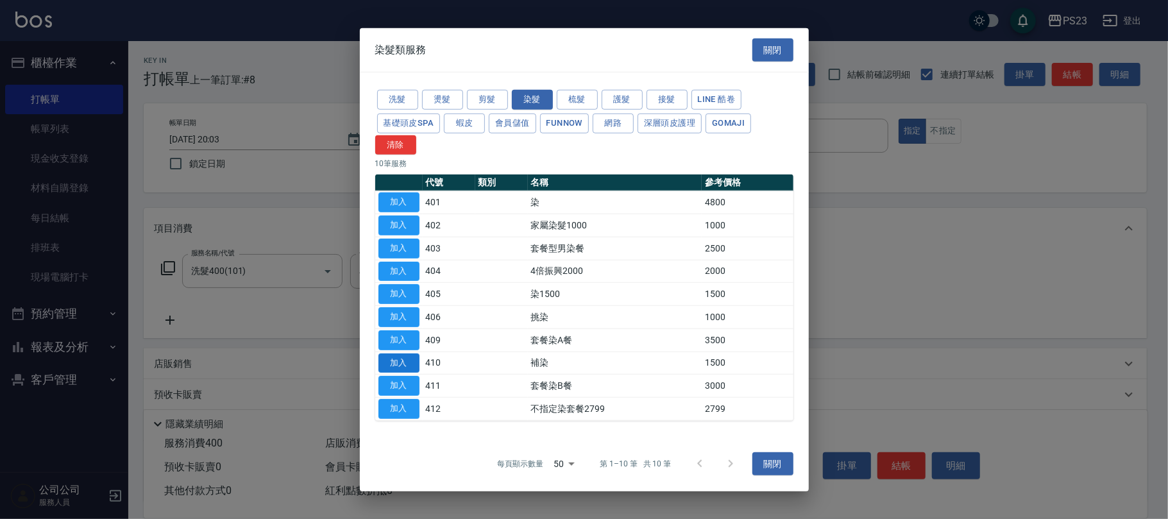
click at [396, 362] on button "加入" at bounding box center [398, 363] width 41 height 20
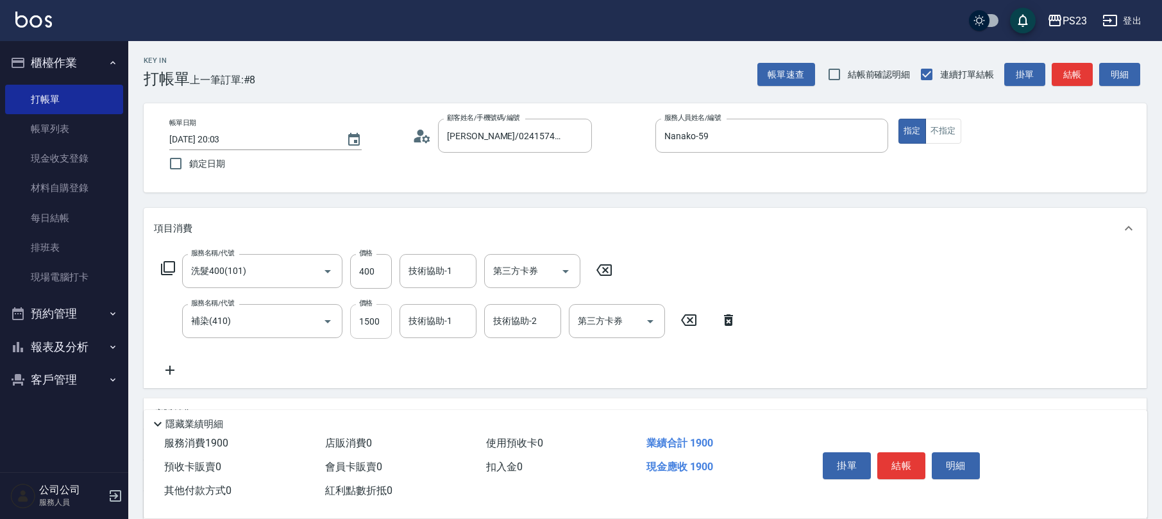
click at [367, 322] on input "1500" at bounding box center [371, 321] width 42 height 35
type input "1400"
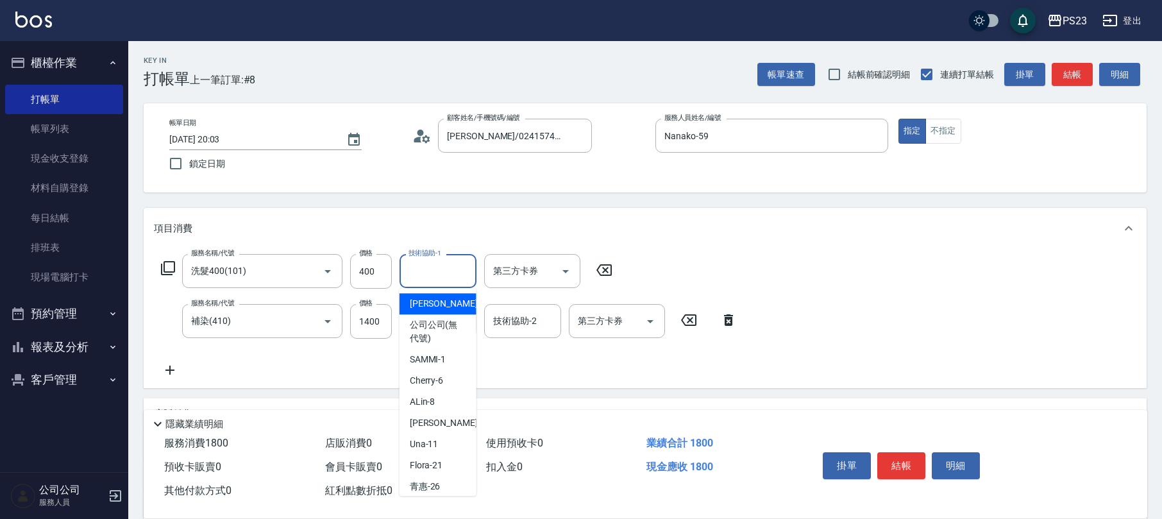
click at [412, 273] on input "技術協助-1" at bounding box center [437, 271] width 65 height 22
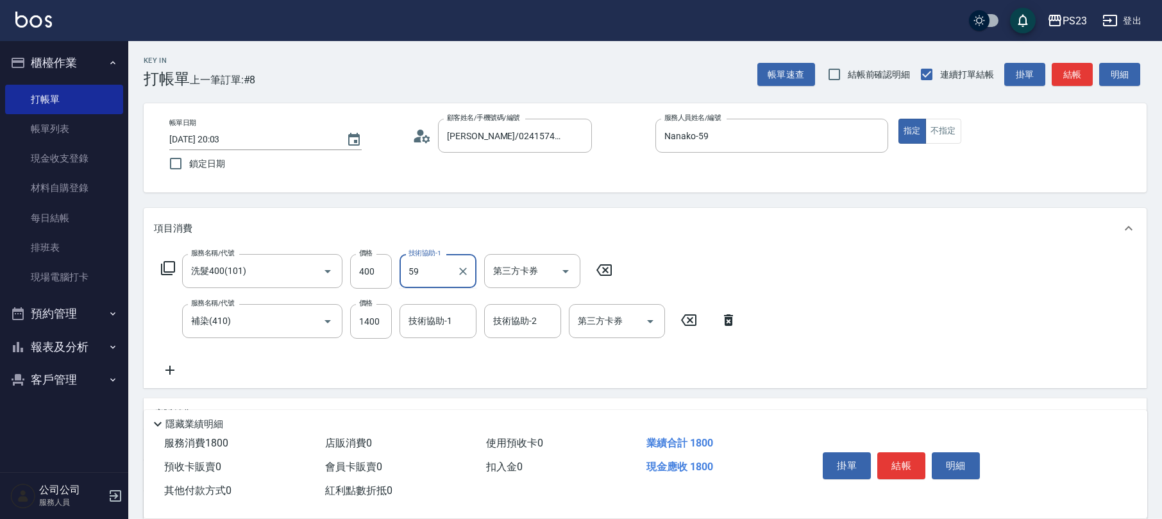
type input "Nanako-59"
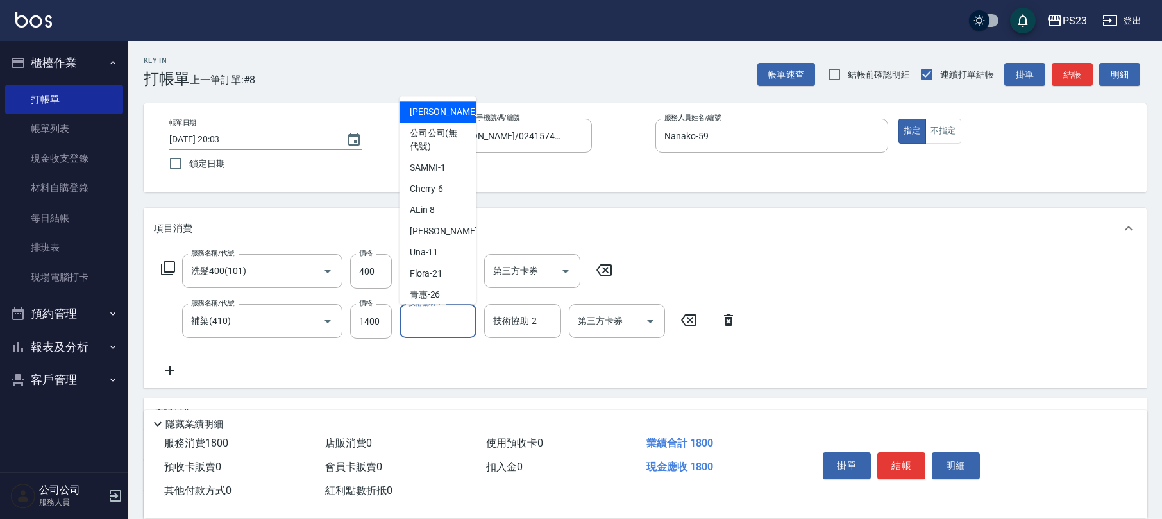
click at [443, 323] on input "技術協助-1" at bounding box center [437, 321] width 65 height 22
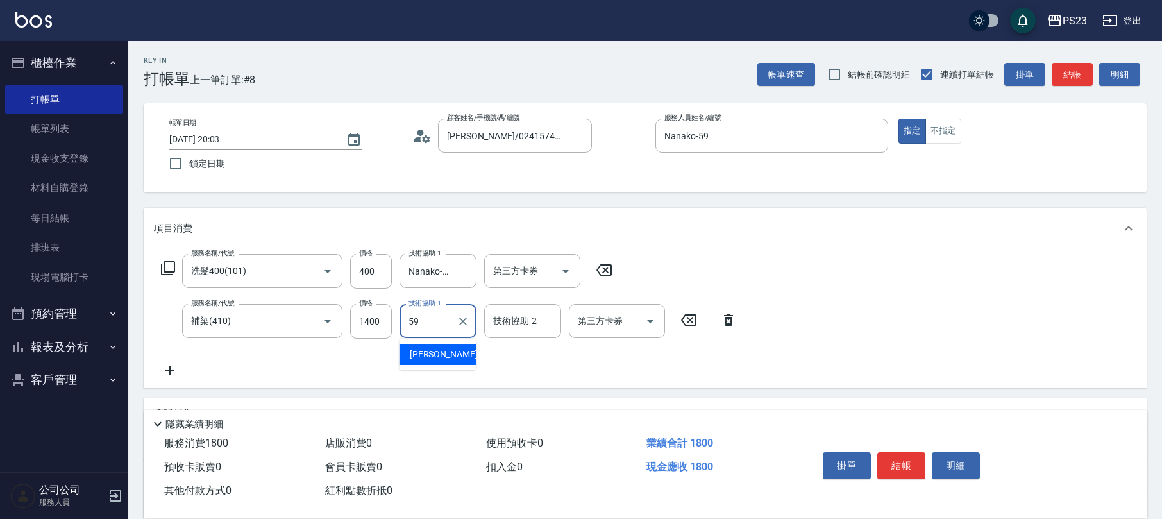
type input "Nanako-59"
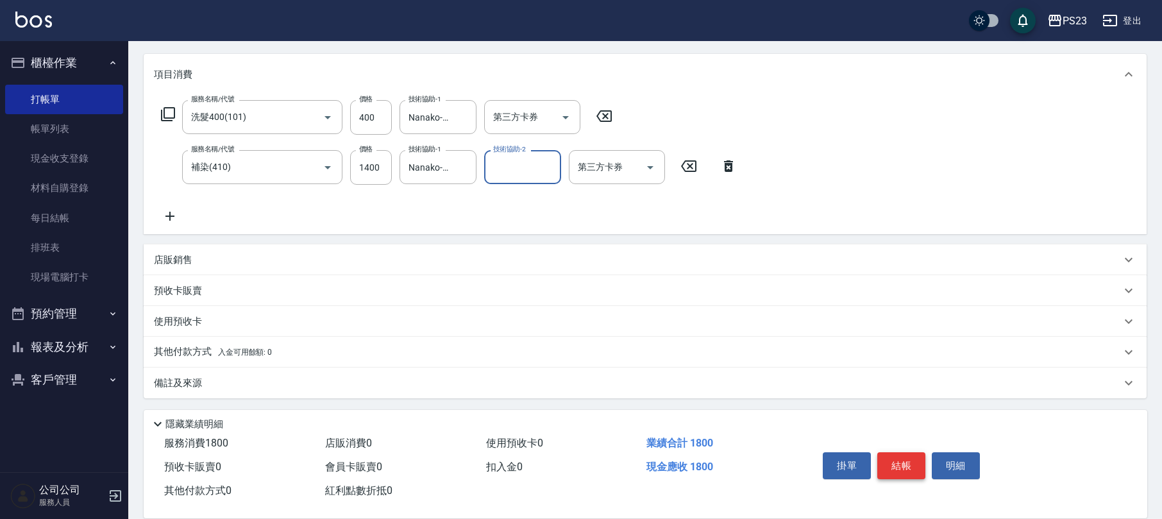
click at [891, 464] on button "結帳" at bounding box center [901, 465] width 48 height 27
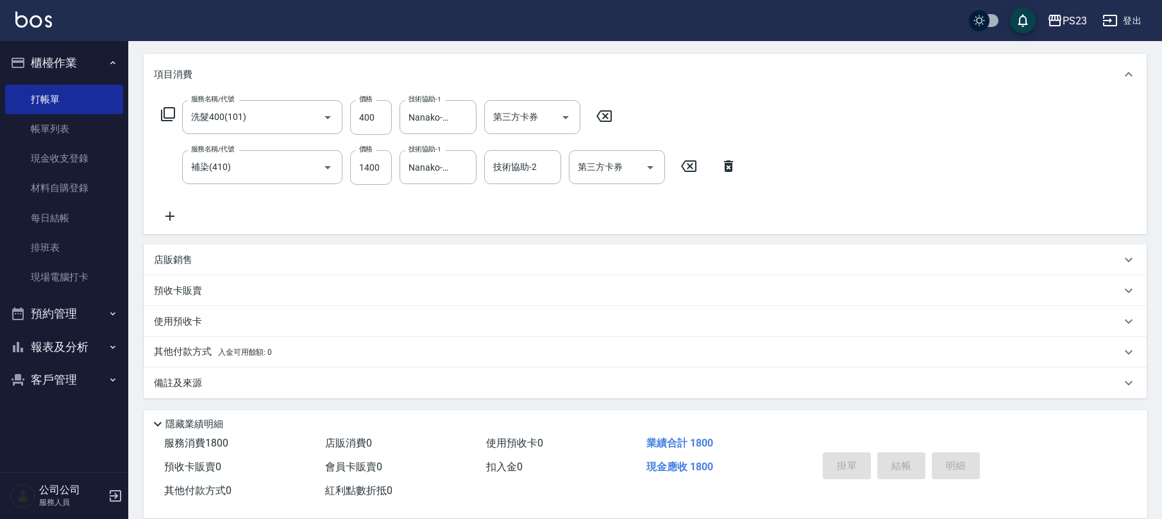
type input "[DATE] 20:04"
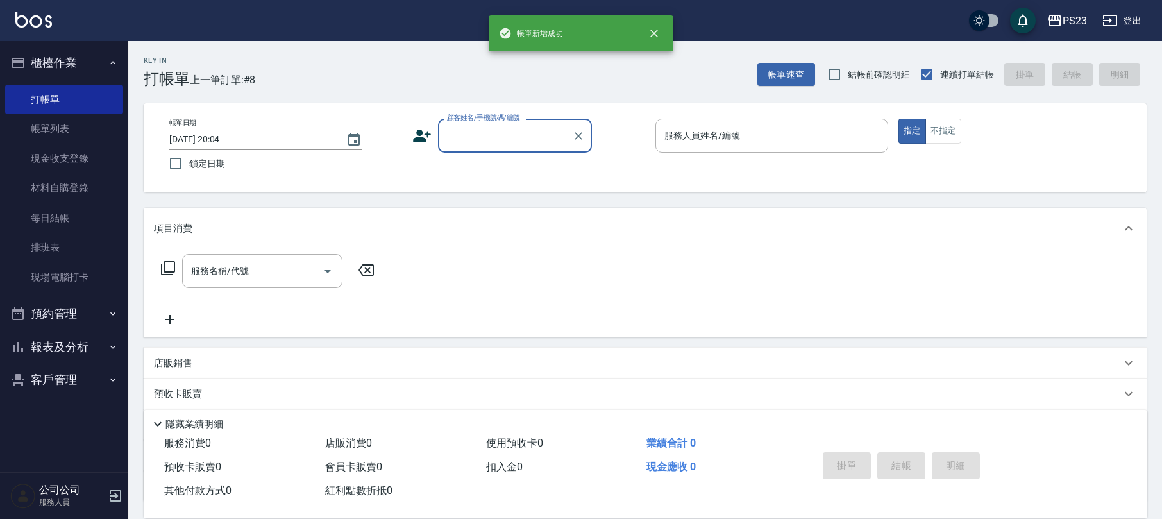
scroll to position [0, 0]
click at [470, 139] on input "顧客姓名/手機號碼/編號" at bounding box center [505, 135] width 123 height 22
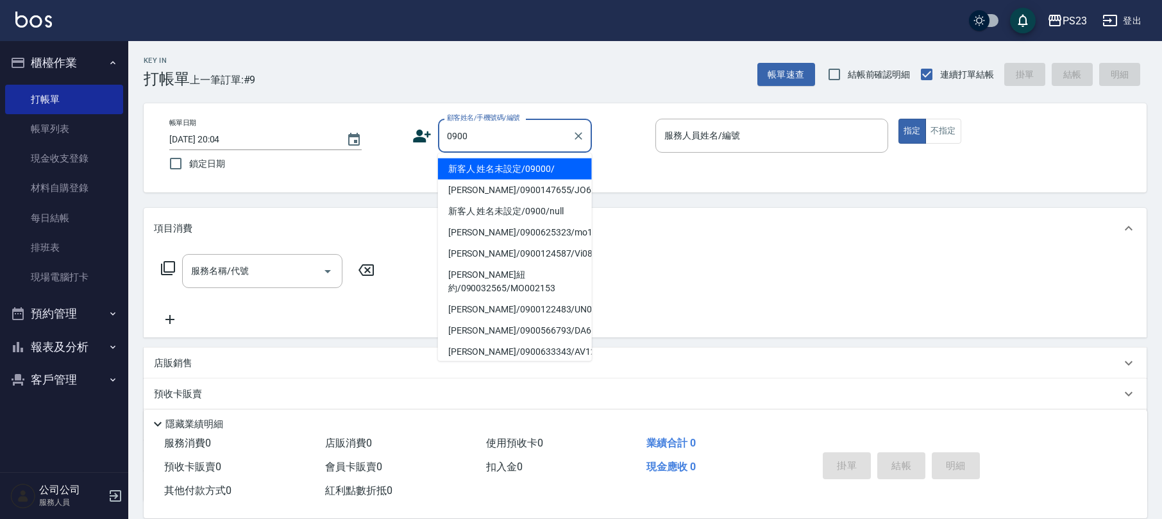
click at [475, 163] on li "新客人 姓名未設定/09000/" at bounding box center [515, 168] width 154 height 21
type input "新客人 姓名未設定/09000/"
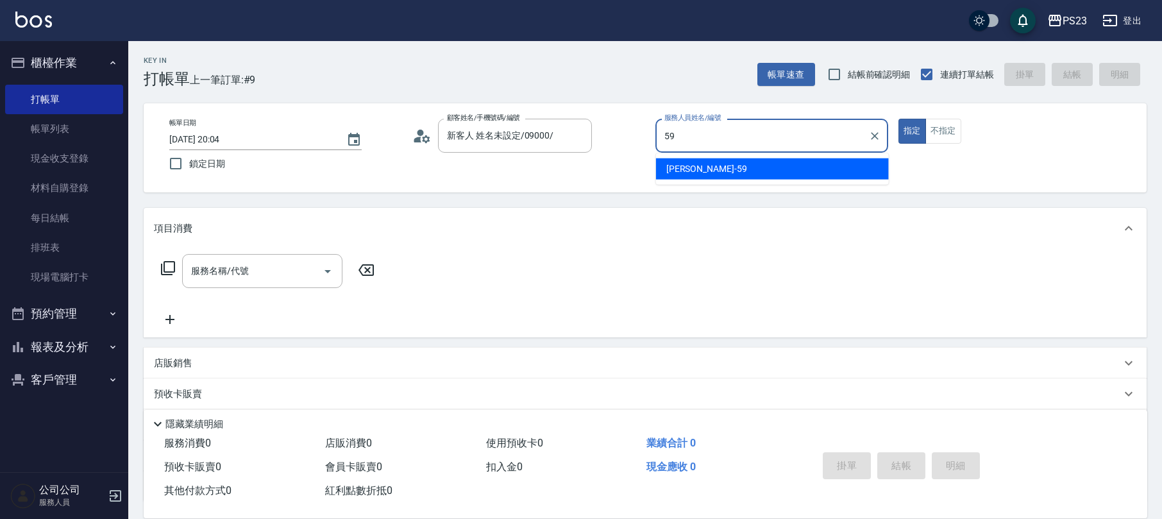
type input "5"
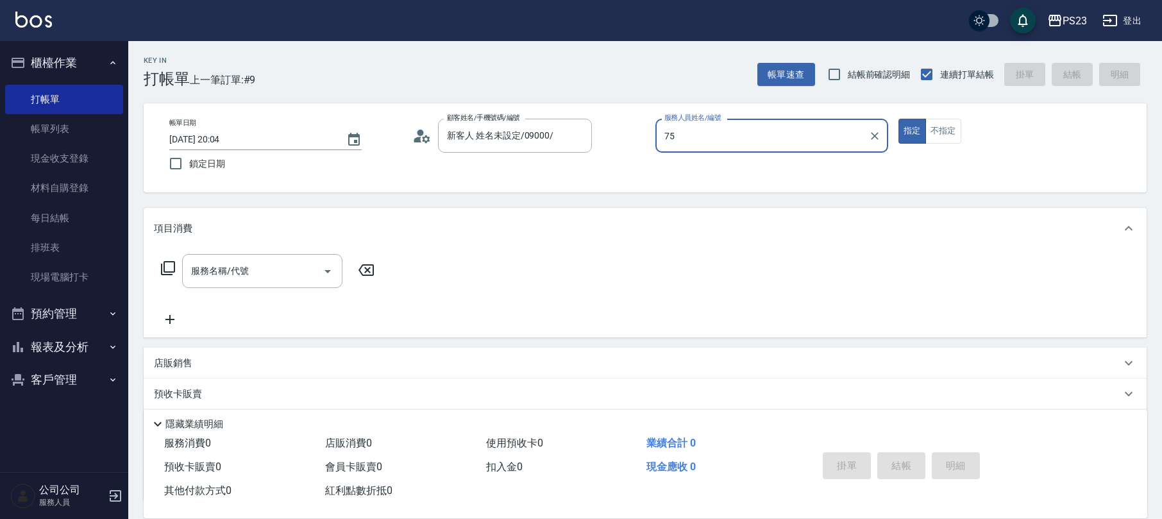
type input "Donna-75"
click at [942, 133] on button "不指定" at bounding box center [943, 131] width 36 height 25
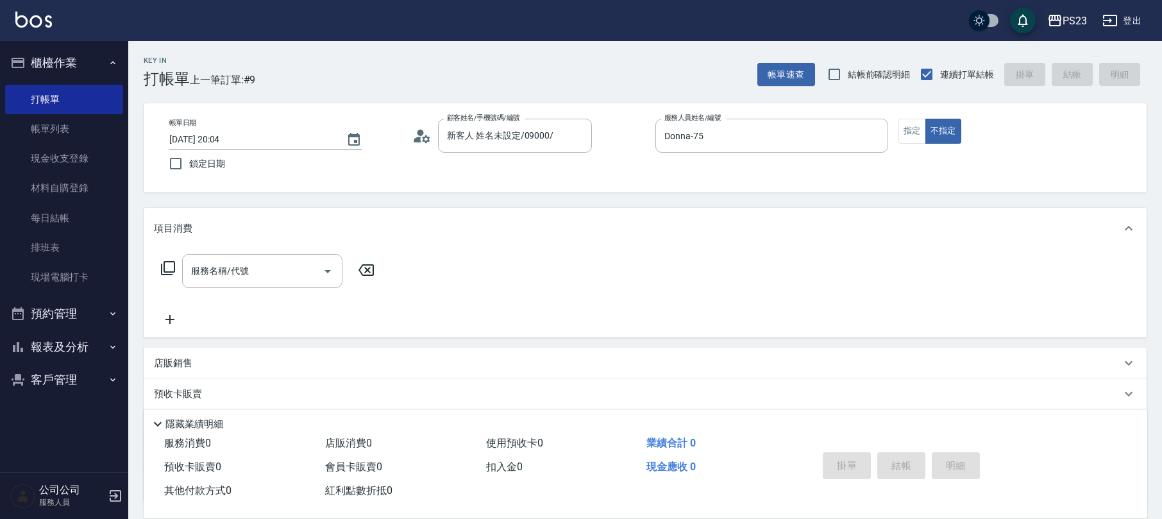
click at [168, 267] on icon at bounding box center [167, 267] width 15 height 15
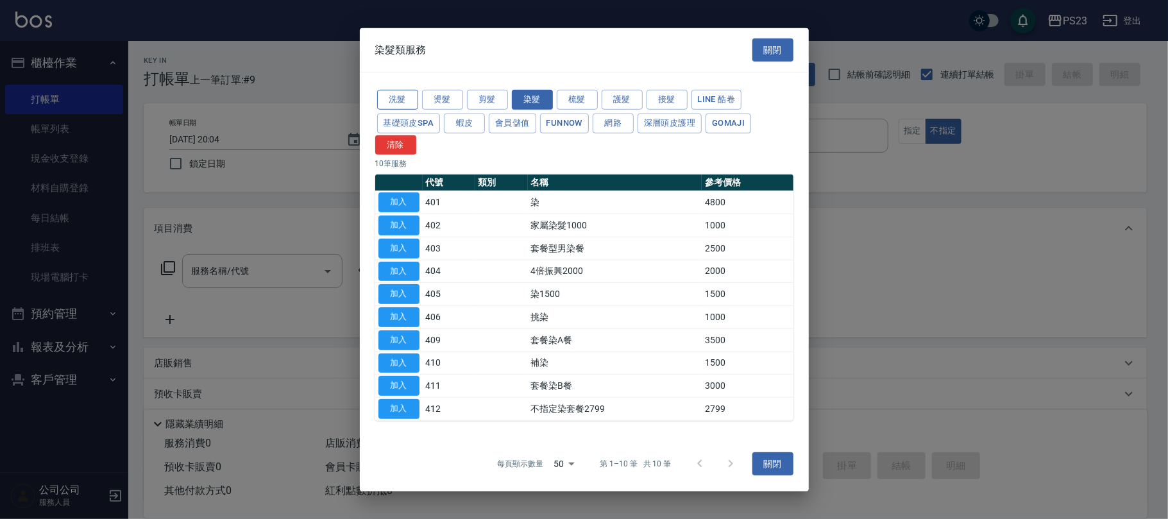
click at [405, 95] on button "洗髮" at bounding box center [397, 100] width 41 height 20
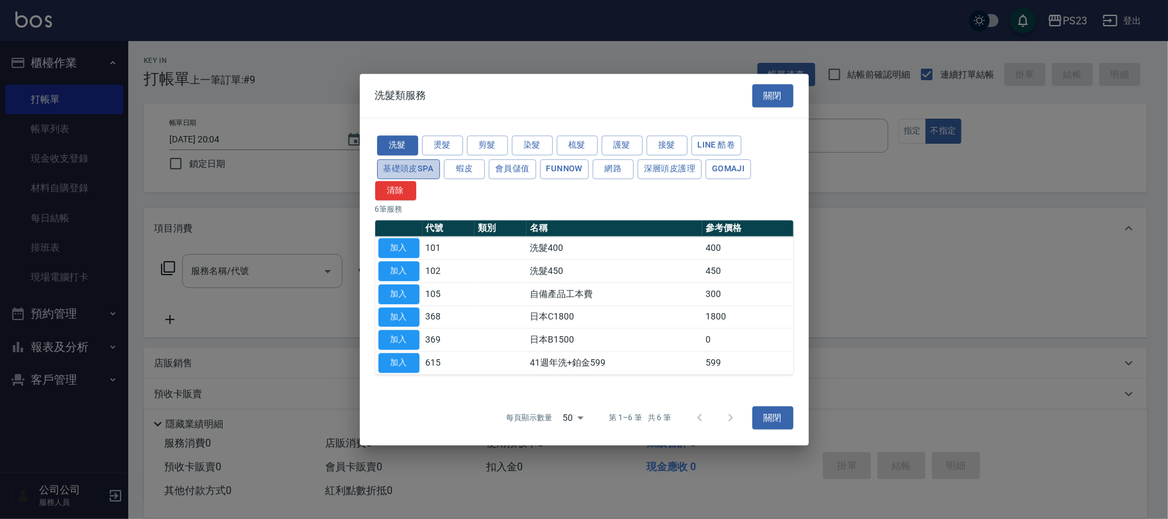
click at [409, 172] on button "基礎頭皮SPA" at bounding box center [408, 169] width 63 height 20
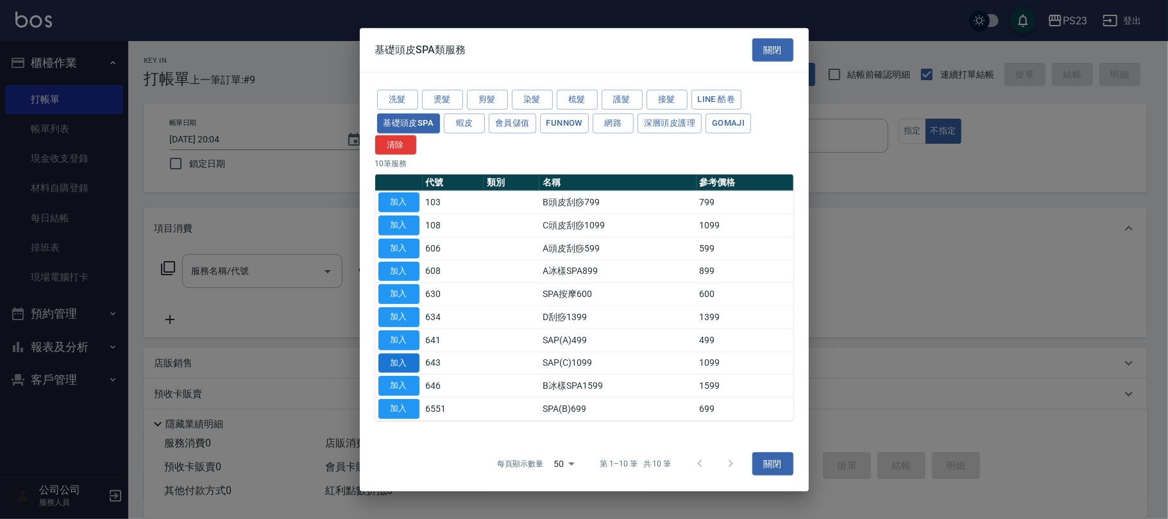
click at [396, 359] on button "加入" at bounding box center [398, 363] width 41 height 20
type input "SAP(C)1099(643)"
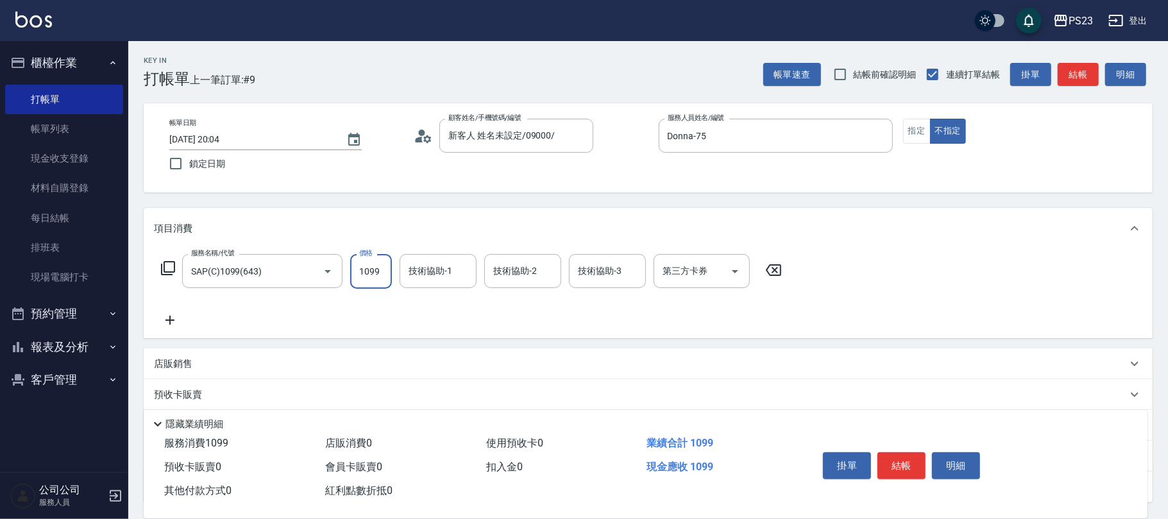
click at [380, 262] on input "1099" at bounding box center [371, 271] width 42 height 35
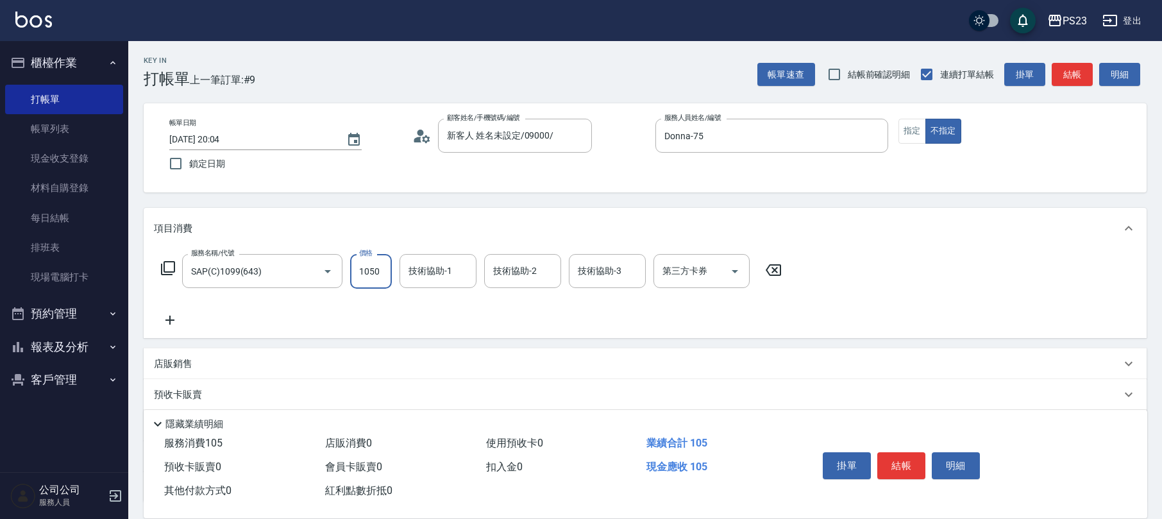
type input "1050"
type input "Donna-75"
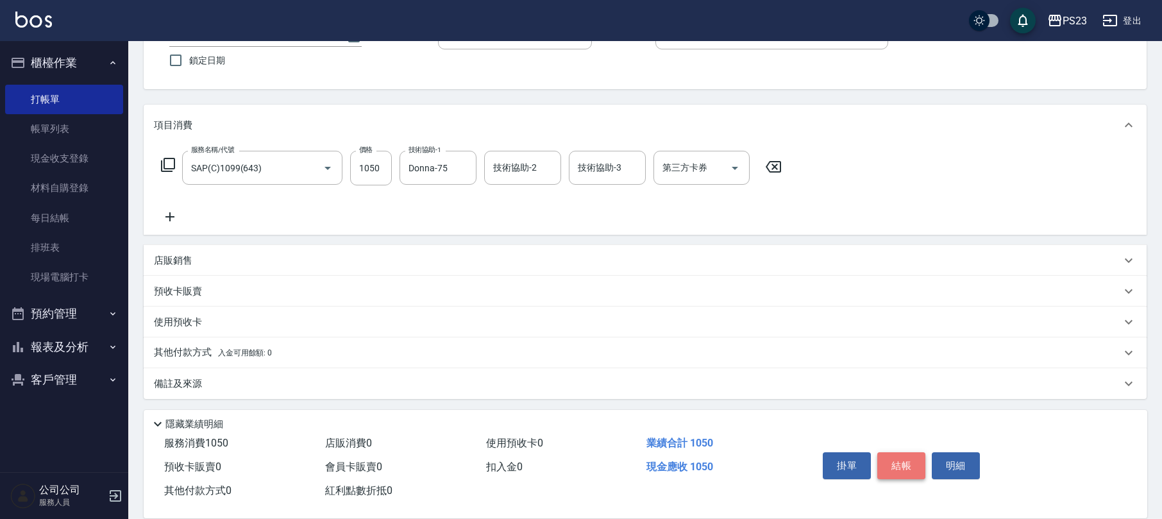
click at [909, 462] on button "結帳" at bounding box center [901, 465] width 48 height 27
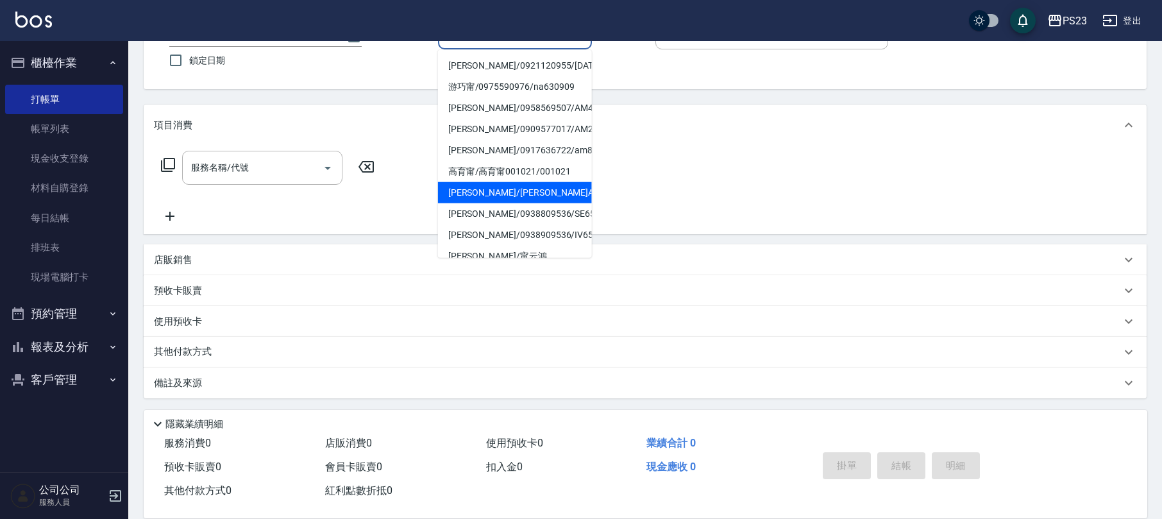
scroll to position [18, 0]
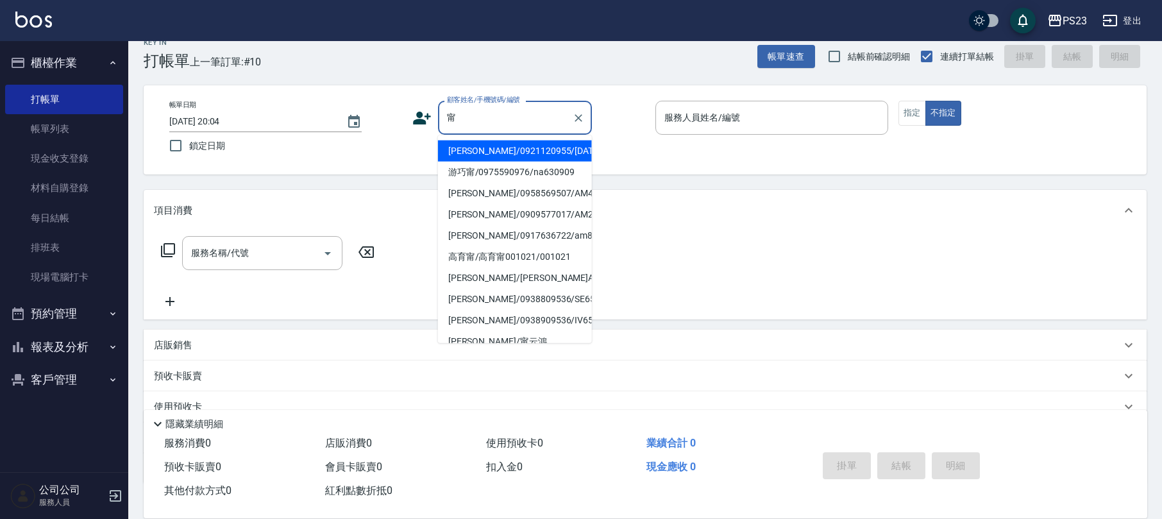
click at [508, 145] on li "[PERSON_NAME]/0921120955/[DATE]" at bounding box center [515, 150] width 154 height 21
type input "[PERSON_NAME]/0921120955/[DATE]"
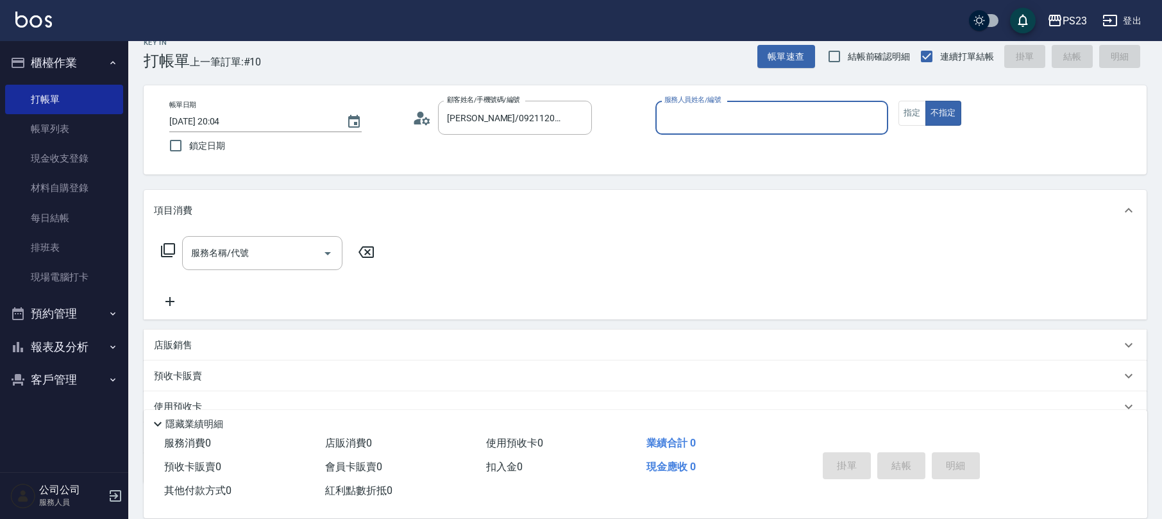
type input "[PERSON_NAME]-0"
click at [171, 247] on icon at bounding box center [167, 249] width 15 height 15
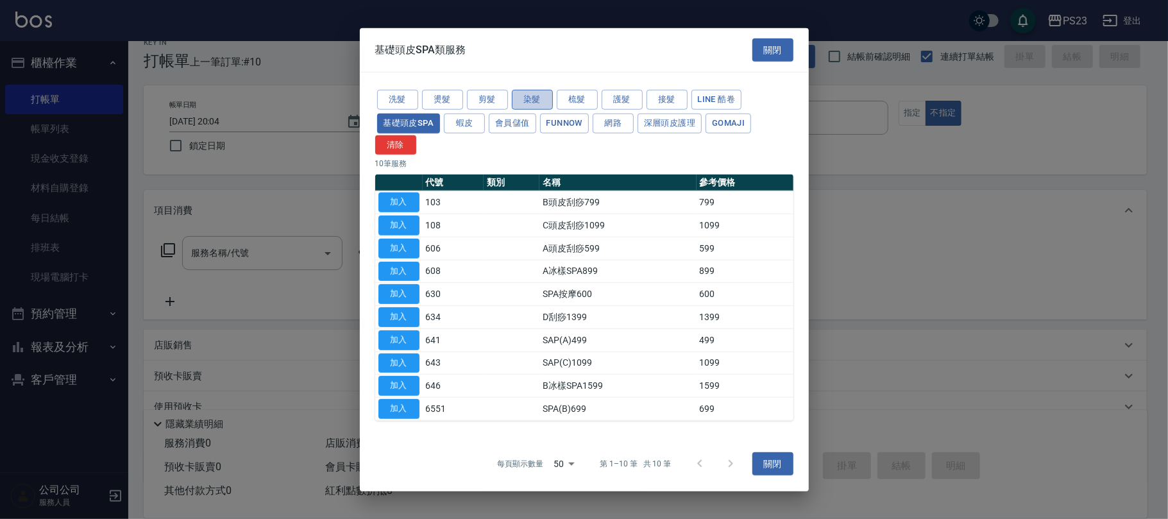
click at [525, 103] on button "染髮" at bounding box center [532, 100] width 41 height 20
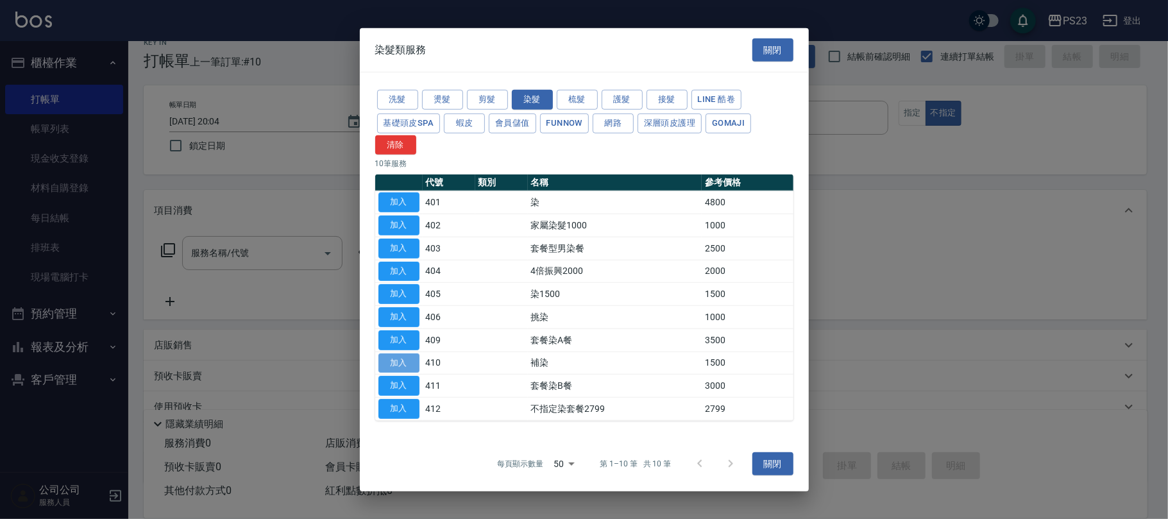
click at [385, 364] on button "加入" at bounding box center [398, 363] width 41 height 20
type input "補染(410)"
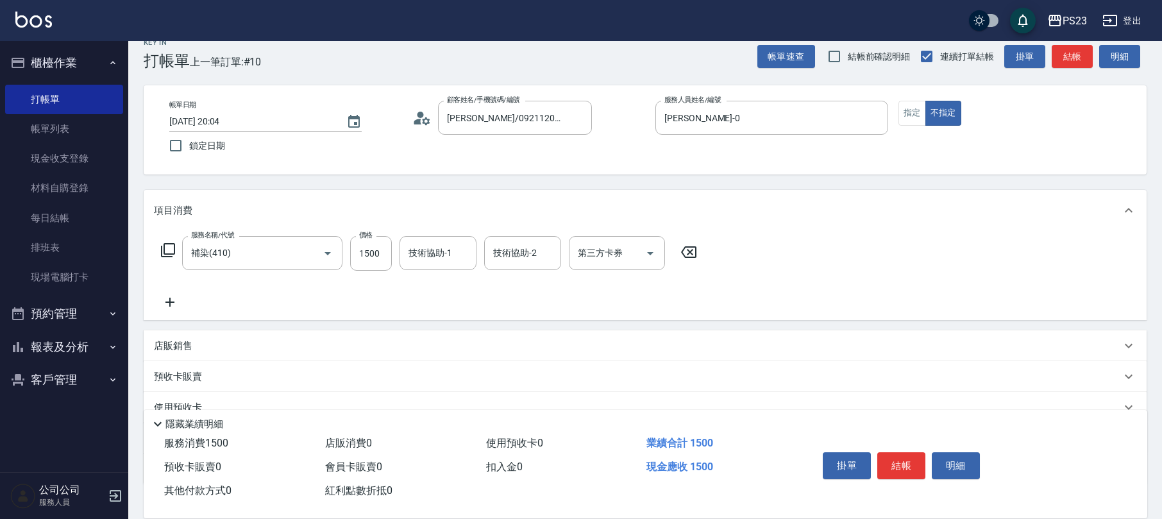
click at [686, 254] on icon at bounding box center [689, 251] width 32 height 15
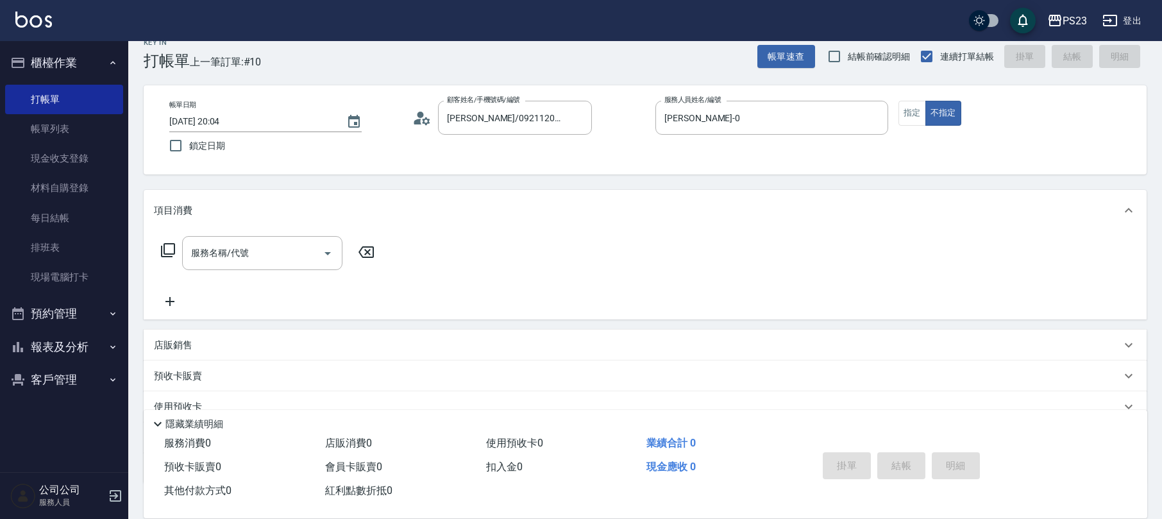
click at [169, 248] on icon at bounding box center [167, 249] width 15 height 15
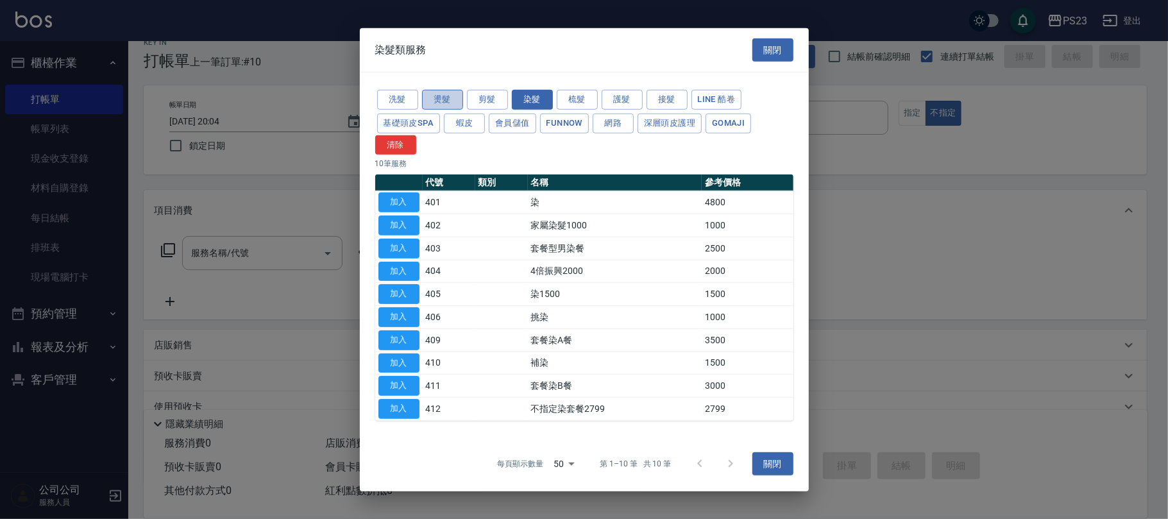
click at [441, 100] on button "燙髮" at bounding box center [442, 100] width 41 height 20
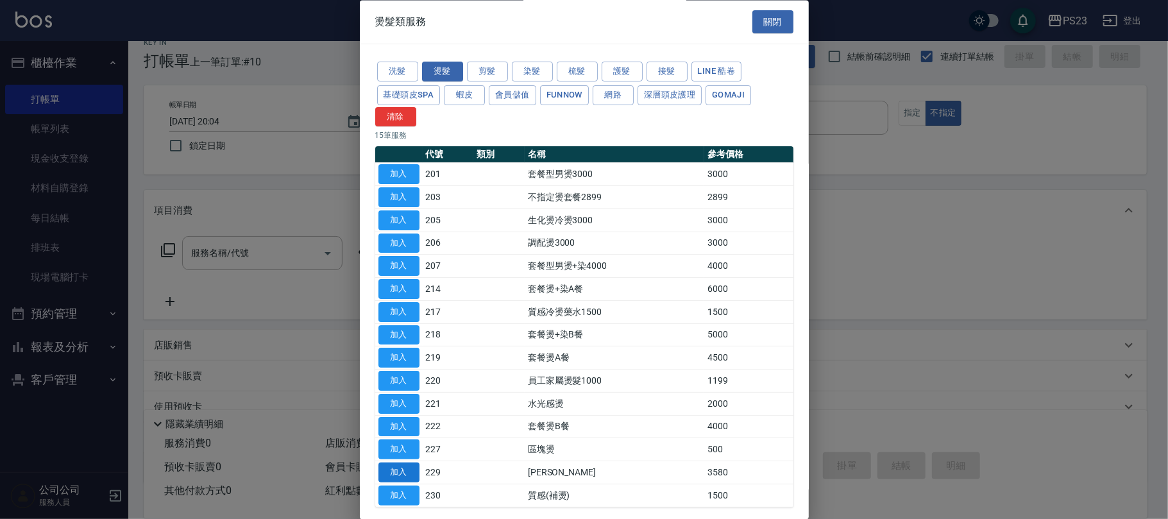
click at [392, 476] on button "加入" at bounding box center [398, 473] width 41 height 20
type input "[PERSON_NAME]燙(229)"
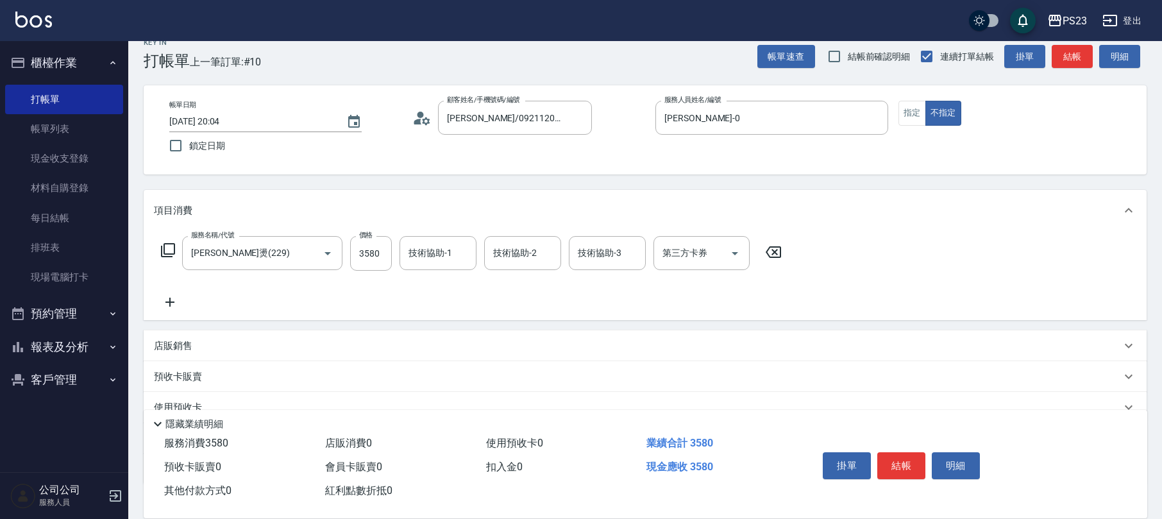
click at [389, 234] on div "服務名稱/代號 [PERSON_NAME]燙(229) 服務名稱/代號 價格 3580 價格 技術協助-1 技術協助-1 技術協助-2 技術協助-2 技術協助…" at bounding box center [645, 275] width 1003 height 89
click at [375, 263] on input "3580" at bounding box center [371, 253] width 42 height 35
type input "2800"
type input "[PERSON_NAME]-0"
click at [915, 119] on button "指定" at bounding box center [912, 113] width 28 height 25
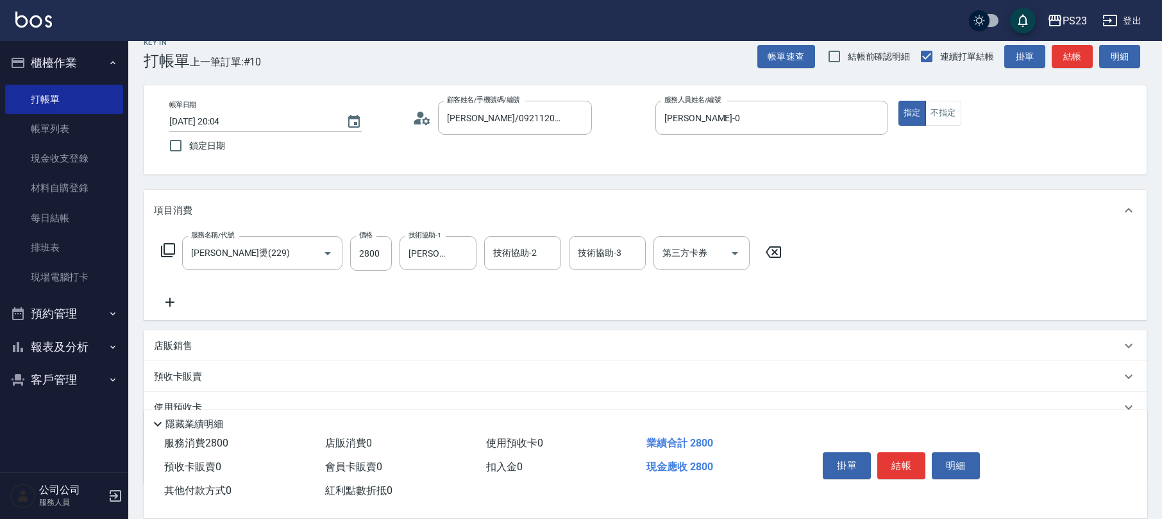
scroll to position [103, 0]
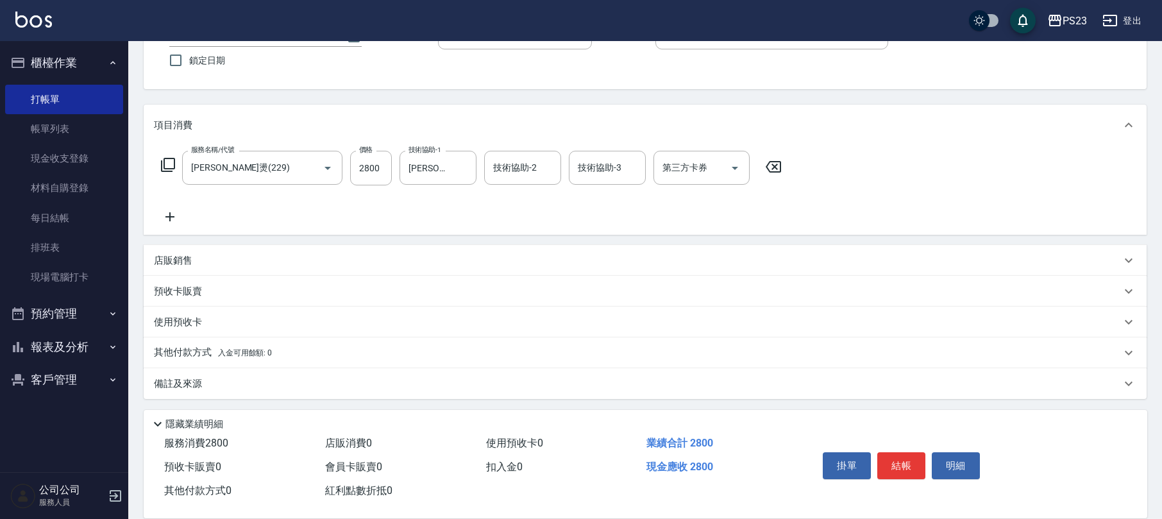
click at [223, 349] on span "入金可用餘額: 0" at bounding box center [245, 352] width 55 height 9
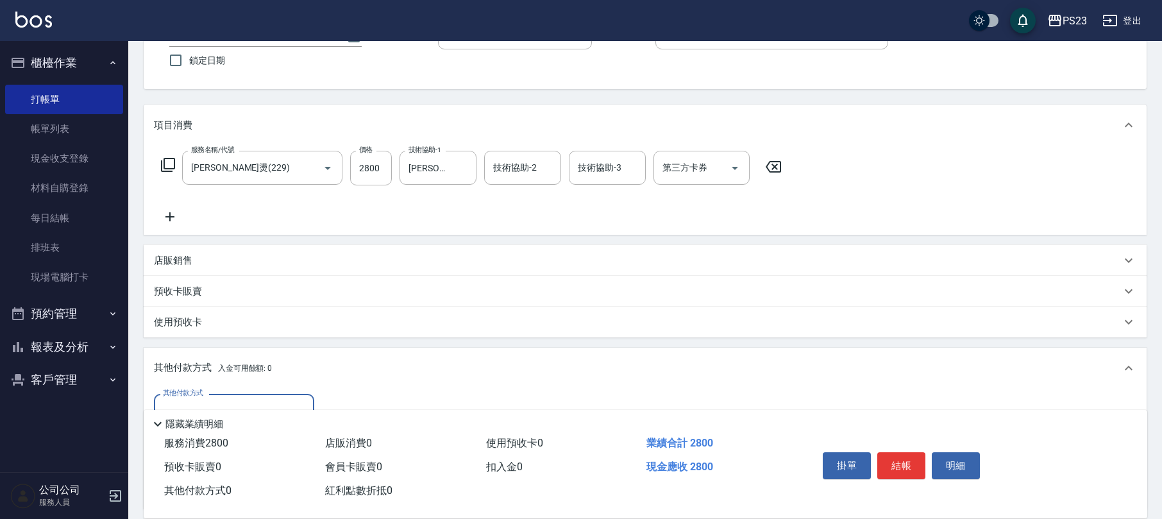
scroll to position [255, 0]
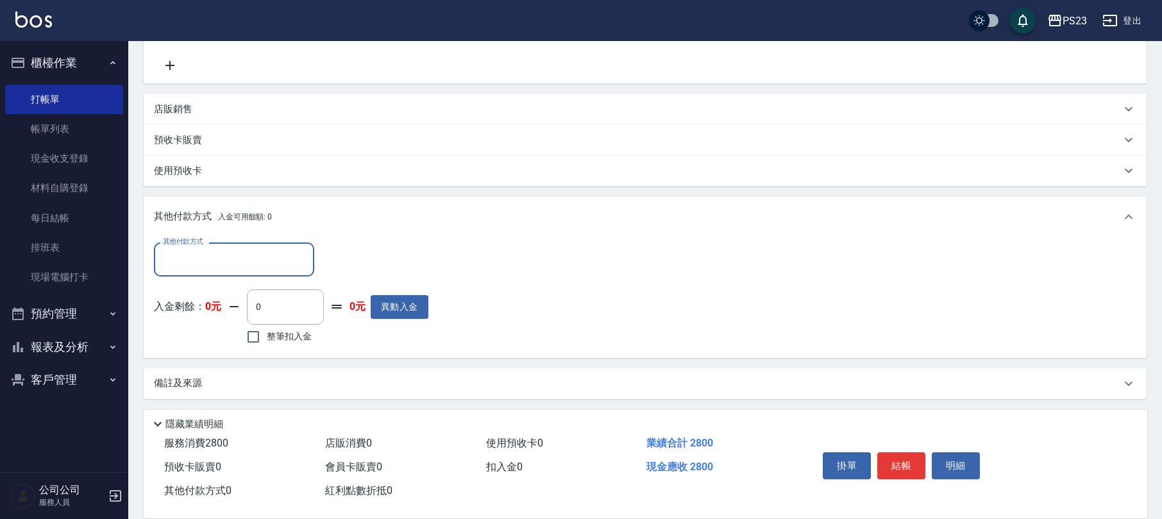
click at [274, 260] on input "其他付款方式" at bounding box center [234, 259] width 149 height 22
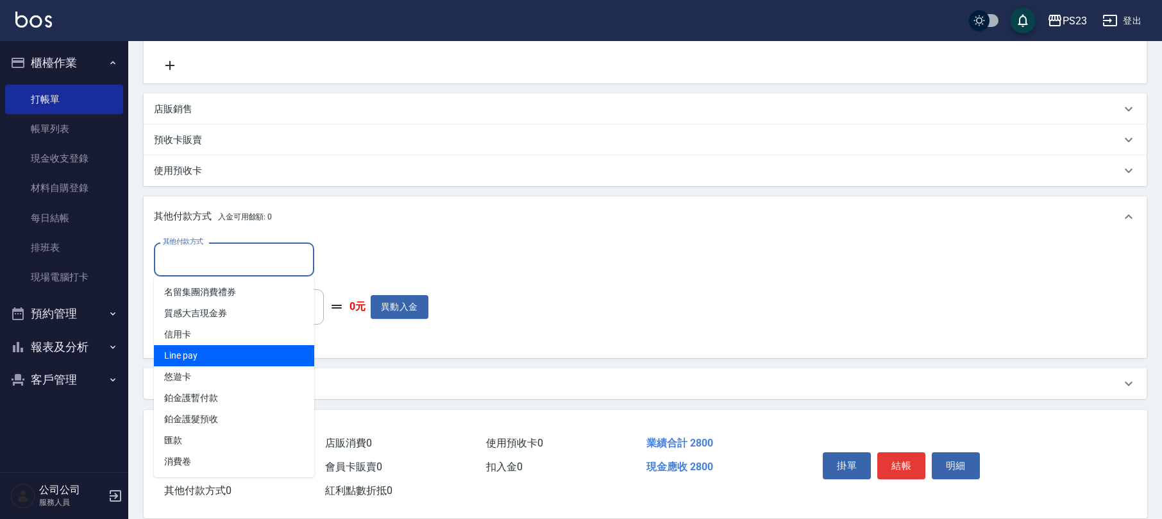
click at [242, 350] on span "Line pay" at bounding box center [234, 355] width 160 height 21
type input "Line pay"
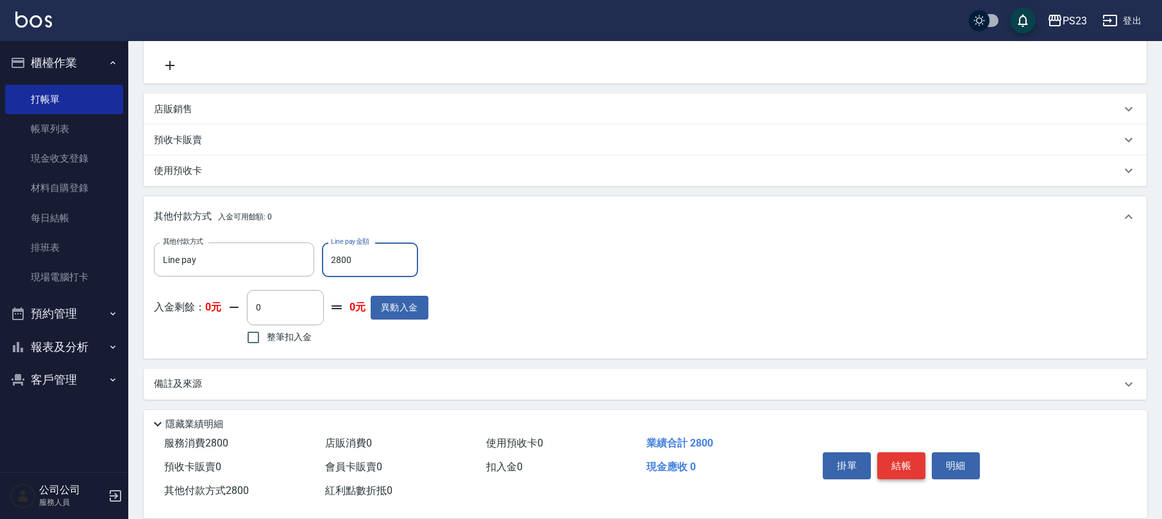
type input "2800"
click at [916, 460] on button "結帳" at bounding box center [901, 465] width 48 height 27
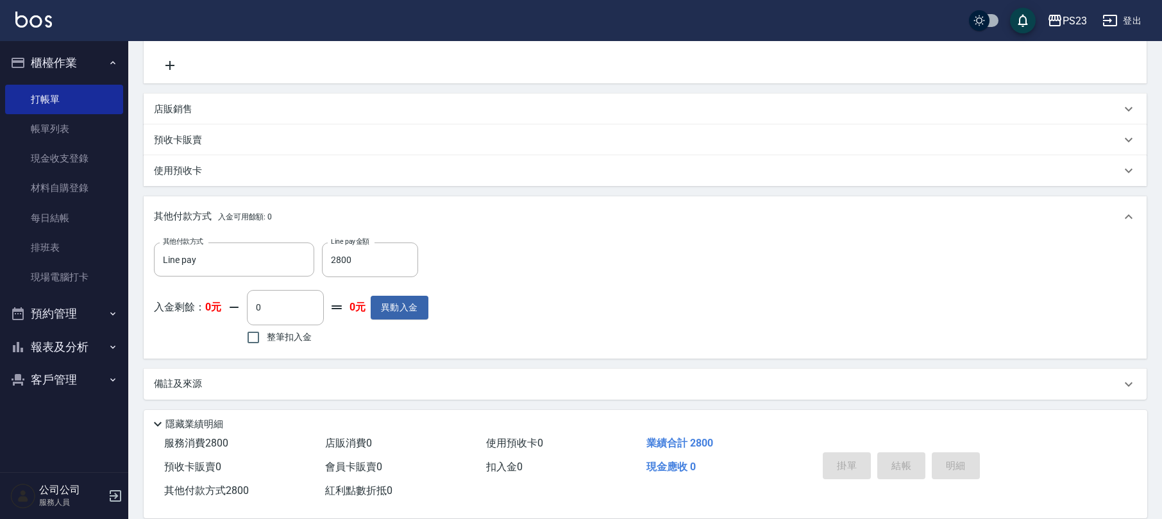
type input "[DATE] 20:05"
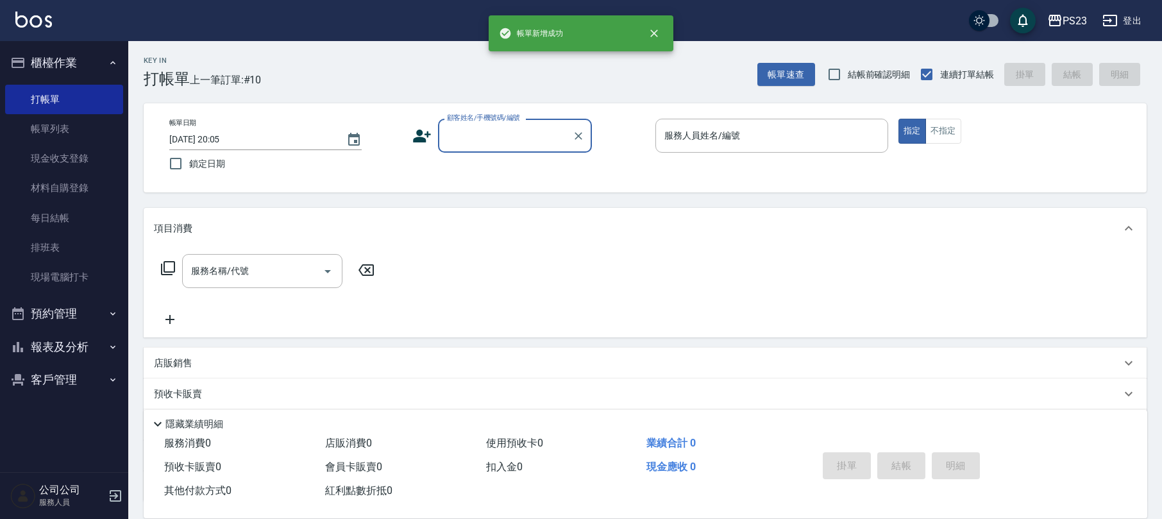
scroll to position [0, 0]
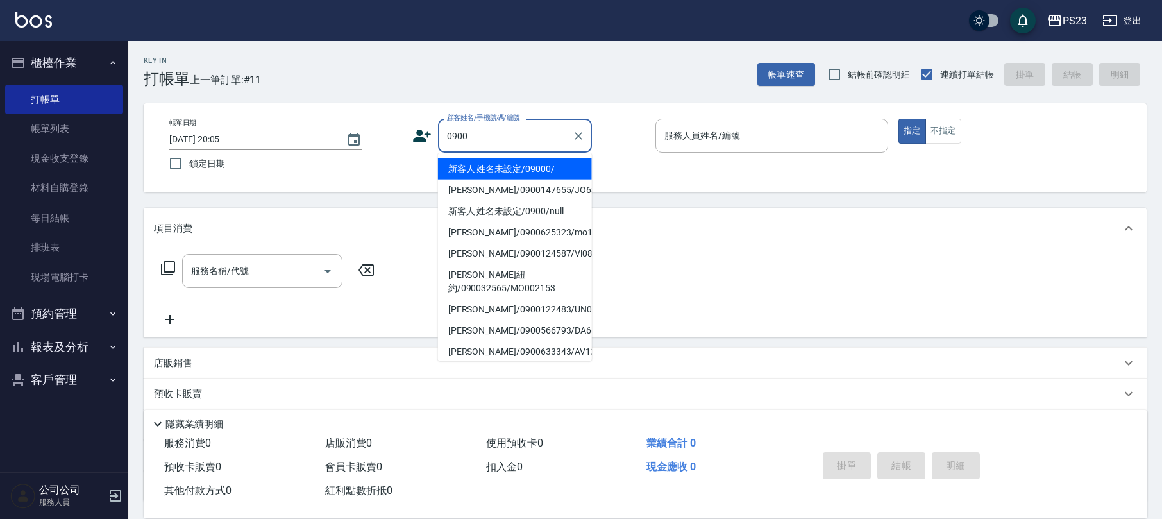
click at [512, 171] on li "新客人 姓名未設定/09000/" at bounding box center [515, 168] width 154 height 21
type input "新客人 姓名未設定/09000/"
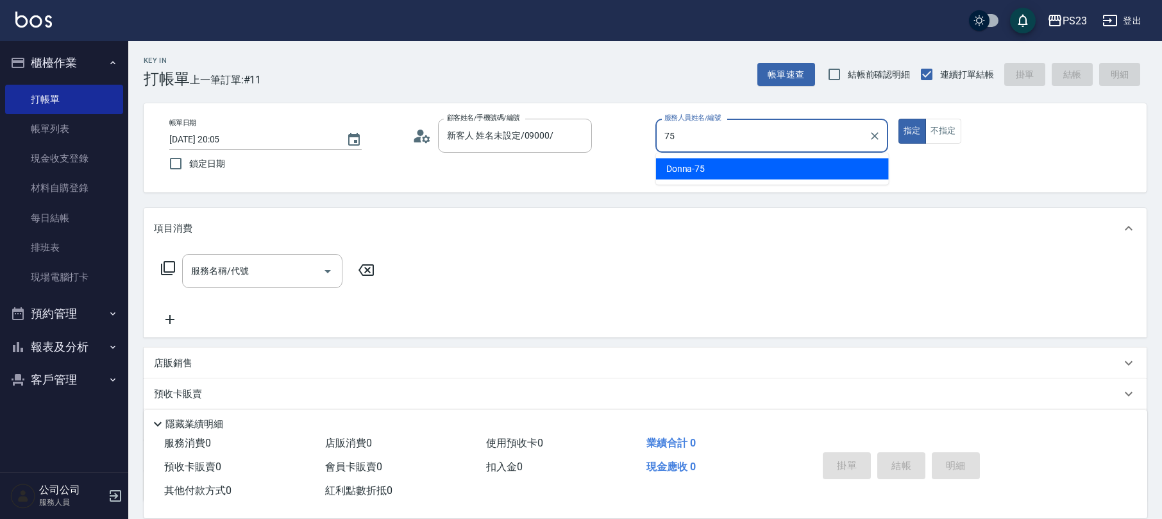
type input "Donna-75"
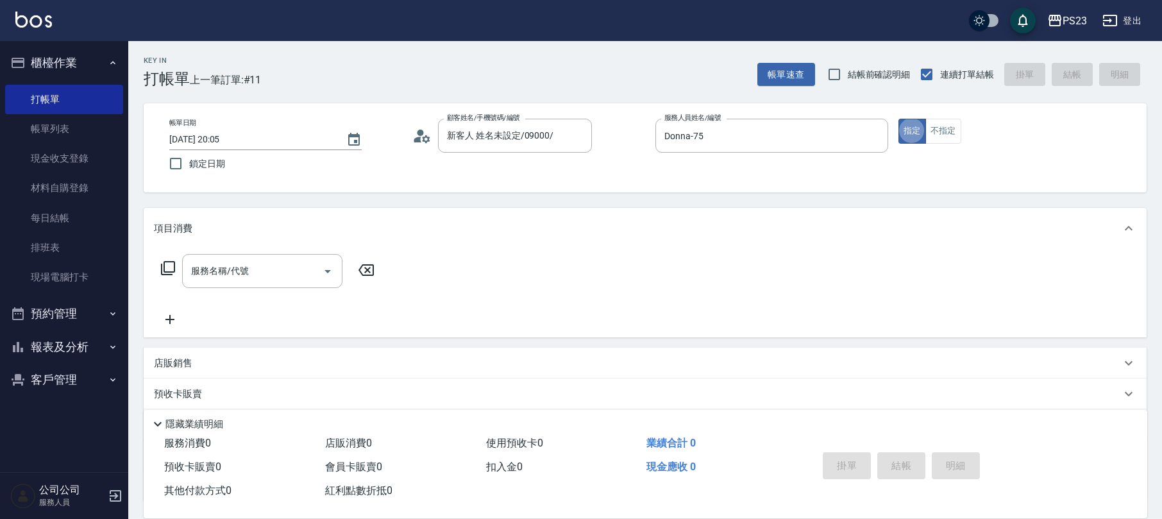
click at [162, 267] on icon at bounding box center [167, 267] width 15 height 15
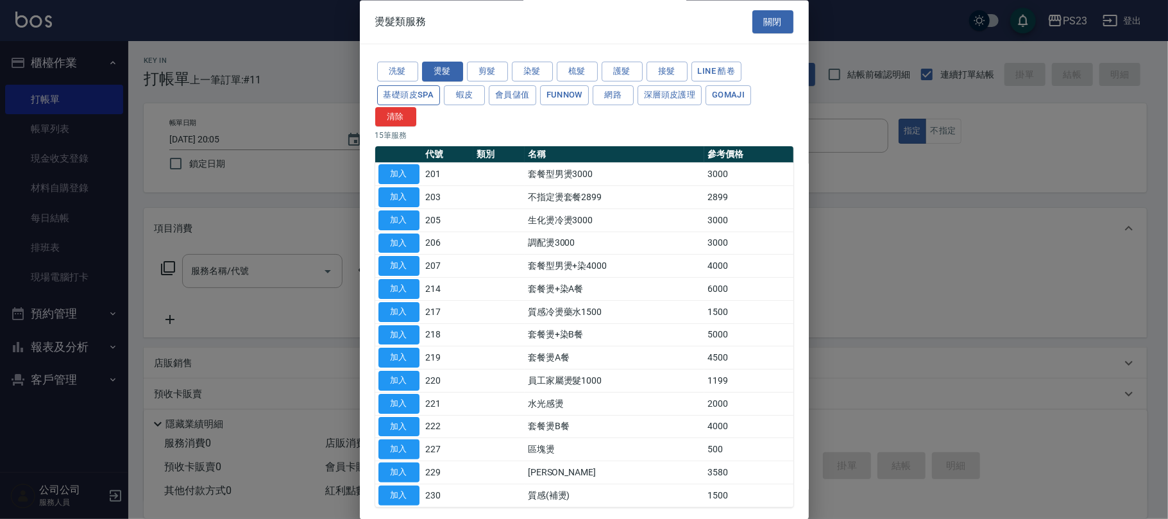
click at [414, 93] on button "基礎頭皮SPA" at bounding box center [408, 95] width 63 height 20
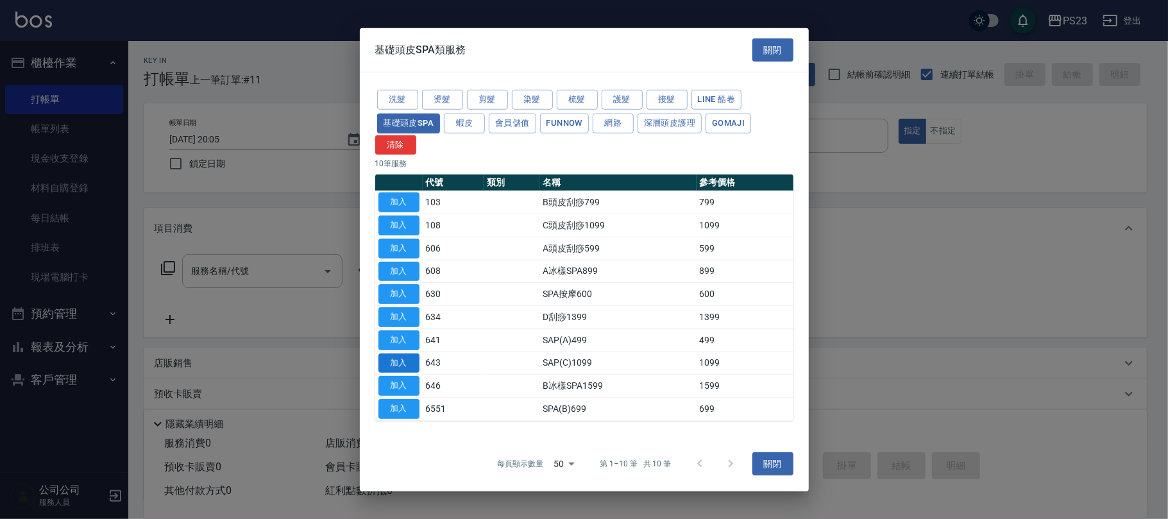
click at [401, 362] on button "加入" at bounding box center [398, 363] width 41 height 20
type input "SAP(C)1099(643)"
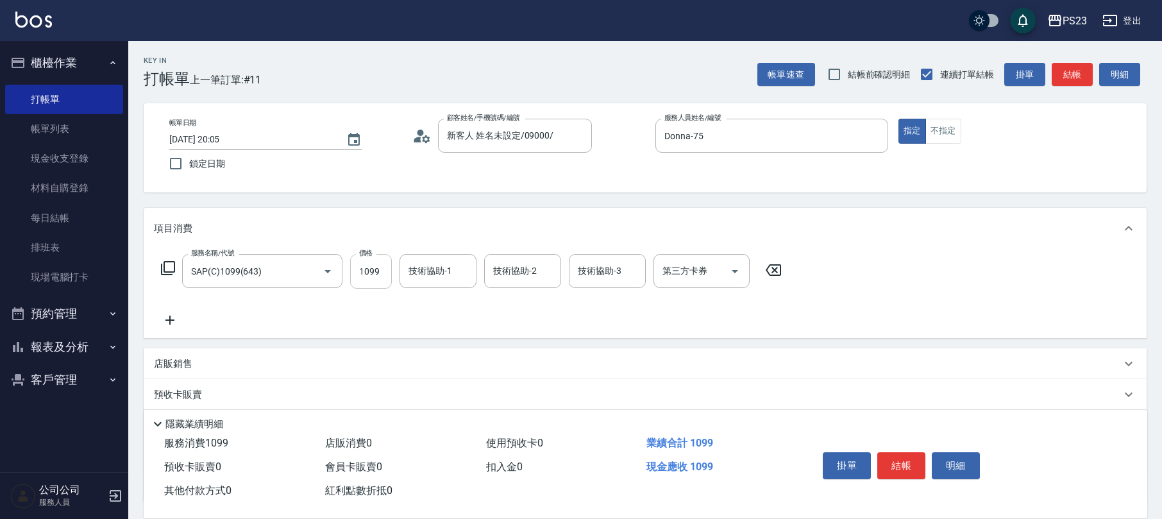
click at [380, 273] on input "1099" at bounding box center [371, 271] width 42 height 35
type input "1000"
type input "Donna-75"
click at [943, 136] on button "不指定" at bounding box center [943, 131] width 36 height 25
click at [906, 458] on button "結帳" at bounding box center [901, 465] width 48 height 27
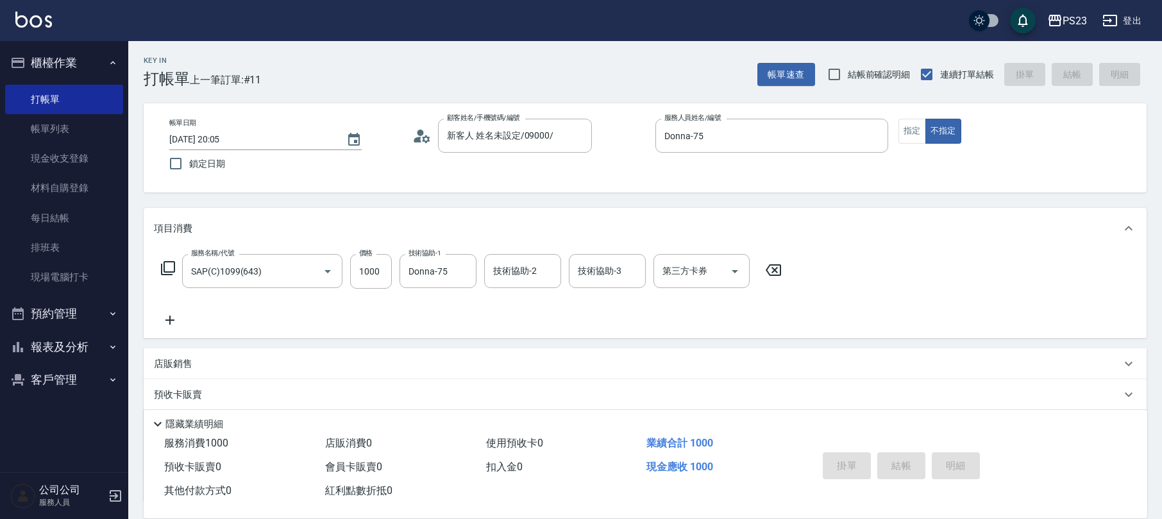
type input "[DATE] 20:06"
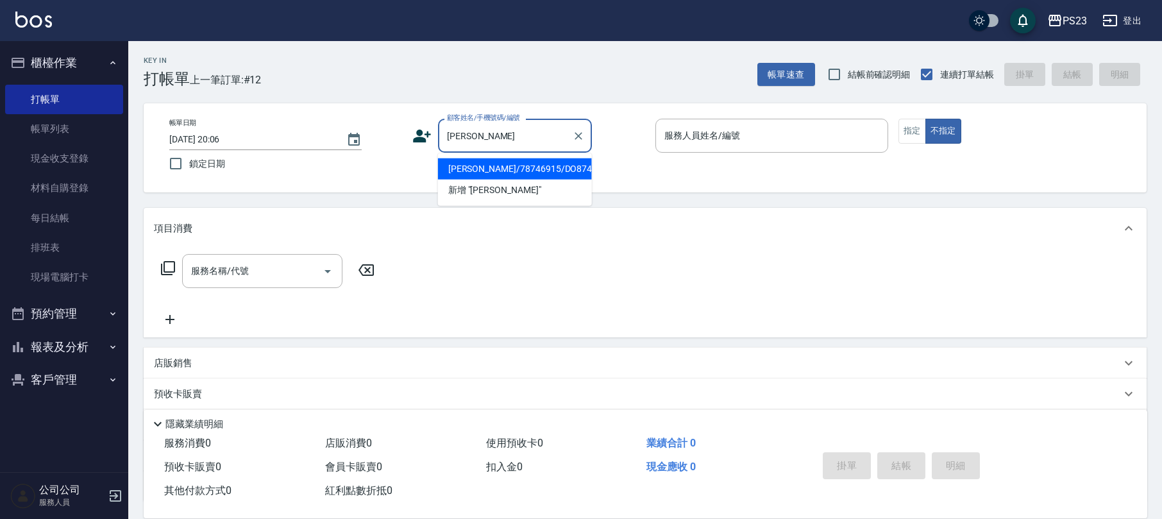
click at [532, 172] on li "[PERSON_NAME]/78746915/DO87454" at bounding box center [515, 168] width 154 height 21
type input "[PERSON_NAME]/78746915/DO87454"
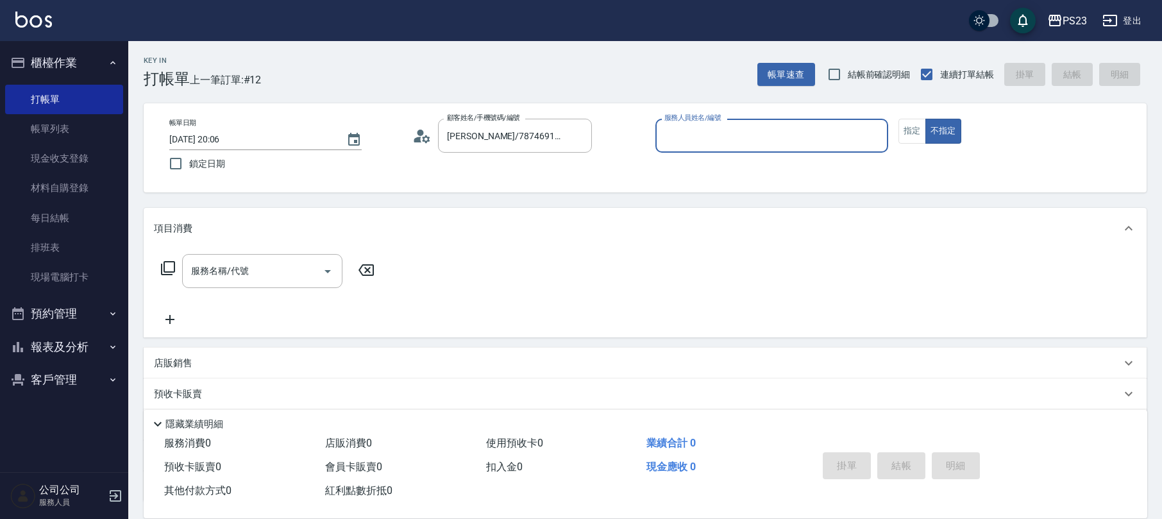
type input "Donna-75"
click at [165, 267] on icon at bounding box center [167, 267] width 15 height 15
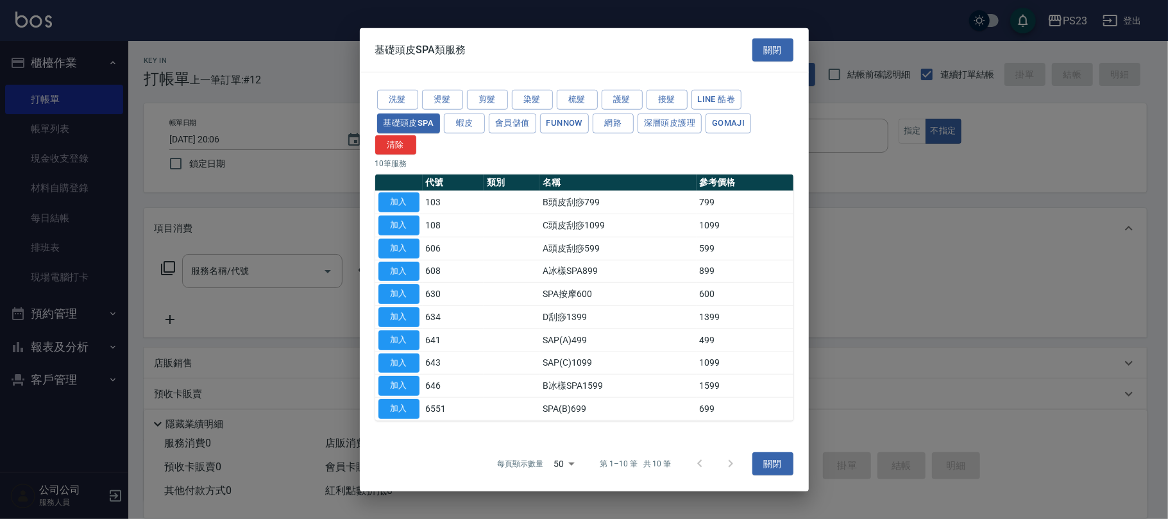
click at [483, 88] on div "洗髮 燙髮 剪髮 染髮 梳髮 護髮 接髮 LINE 酷卷 基礎頭皮SPA 蝦皮 會員儲值 FUNNOW 網路 深層頭皮護理 Gomaji 清除" at bounding box center [584, 121] width 418 height 67
click at [498, 99] on button "剪髮" at bounding box center [487, 100] width 41 height 20
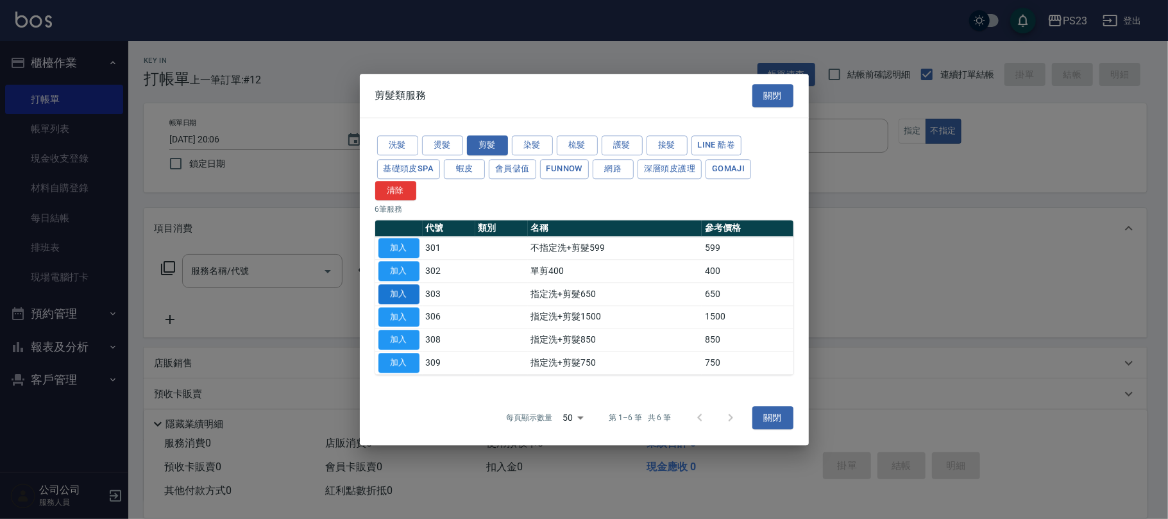
click at [396, 290] on button "加入" at bounding box center [398, 294] width 41 height 20
type input "指定洗+剪髮650(303)"
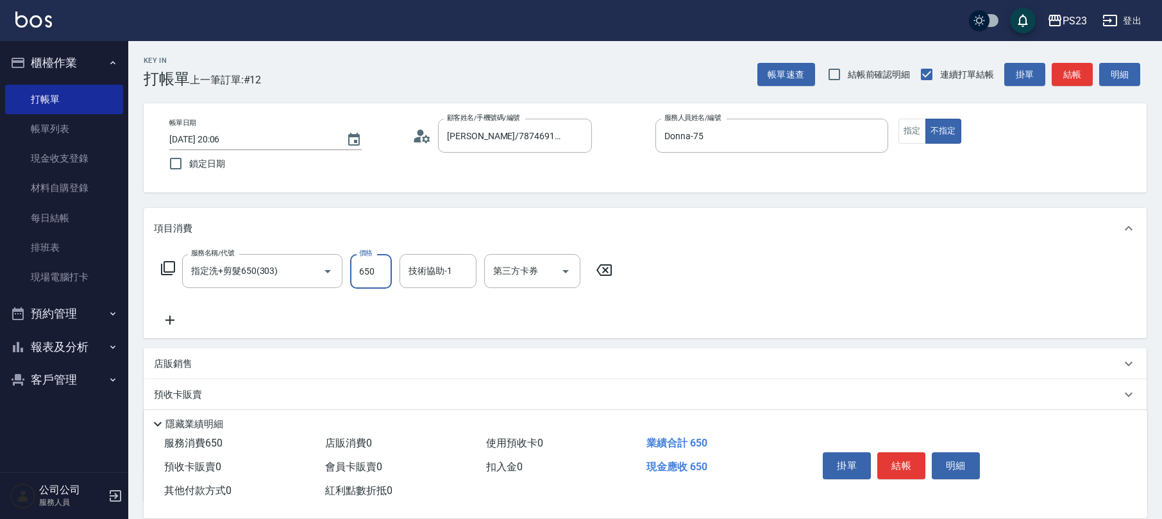
click at [375, 278] on input "650" at bounding box center [371, 271] width 42 height 35
type input "722"
type input "Donna-75"
click at [909, 130] on button "指定" at bounding box center [912, 131] width 28 height 25
click at [423, 139] on icon at bounding box center [426, 139] width 8 height 8
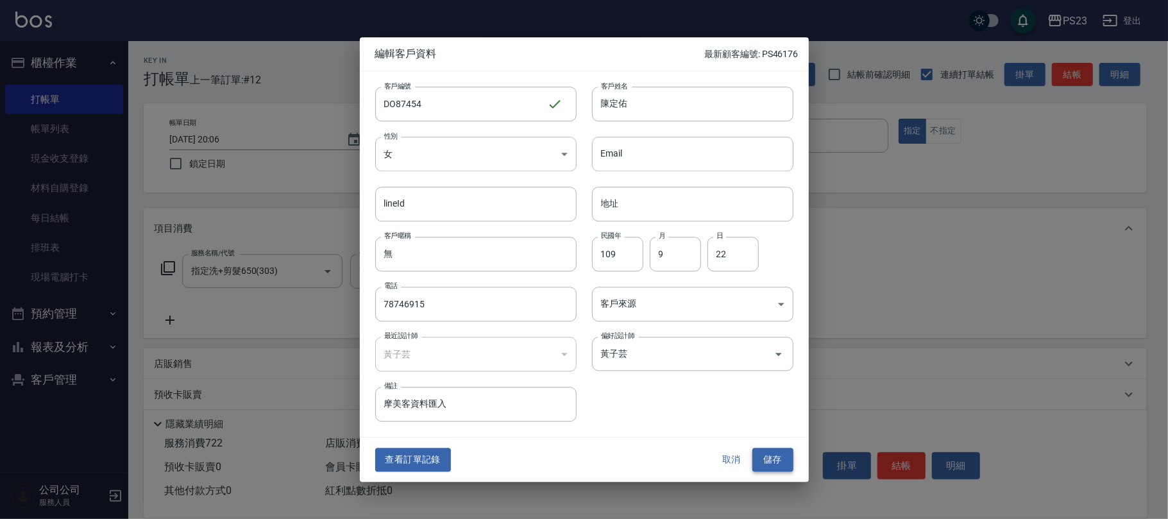
click at [767, 460] on button "儲存" at bounding box center [772, 460] width 41 height 24
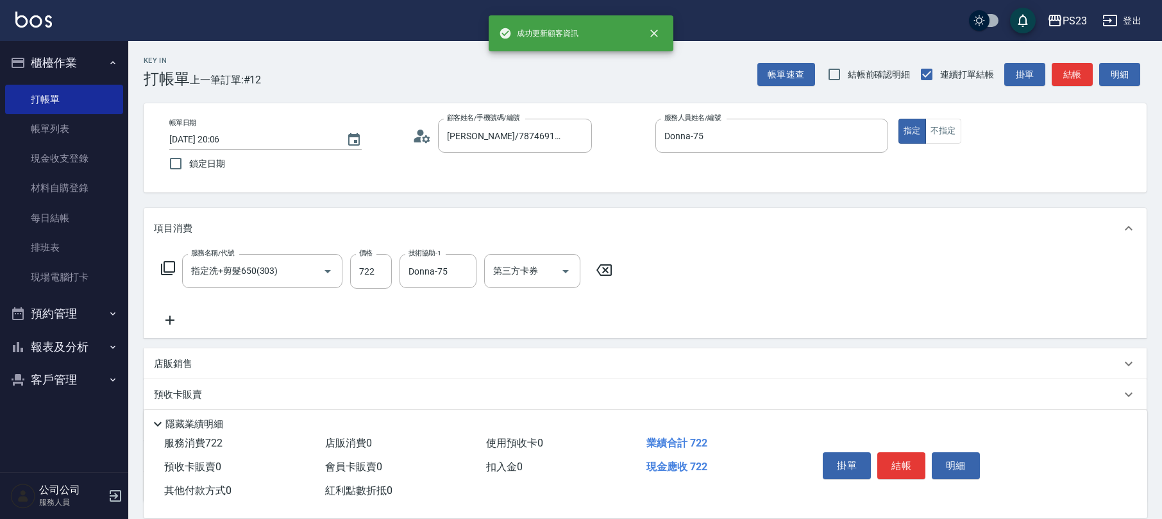
click at [893, 457] on button "結帳" at bounding box center [901, 465] width 48 height 27
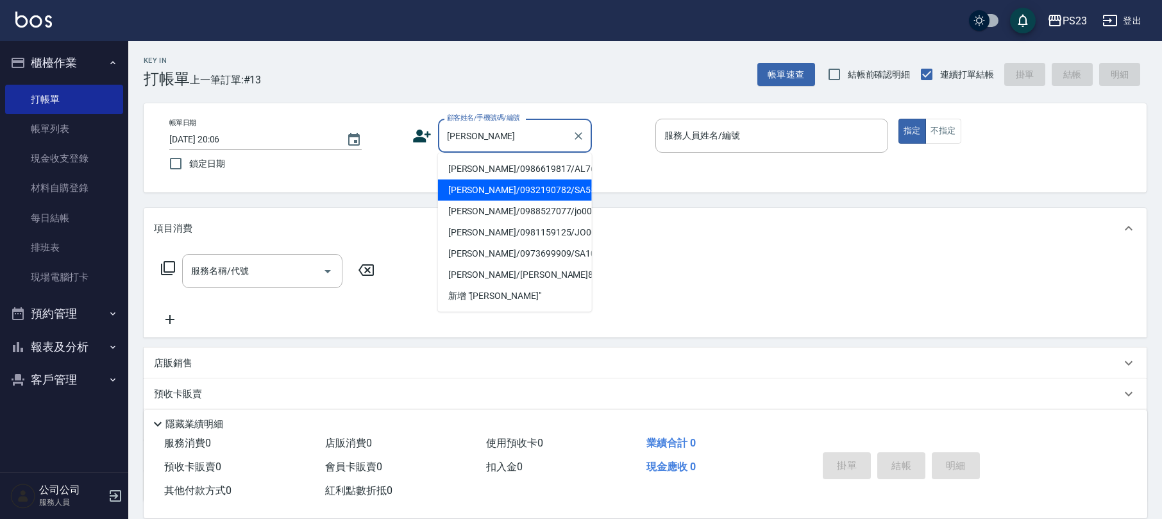
click at [534, 190] on li "[PERSON_NAME]/0932190782/SA5555" at bounding box center [515, 190] width 154 height 21
type input "[PERSON_NAME]/0932190782/SA5555"
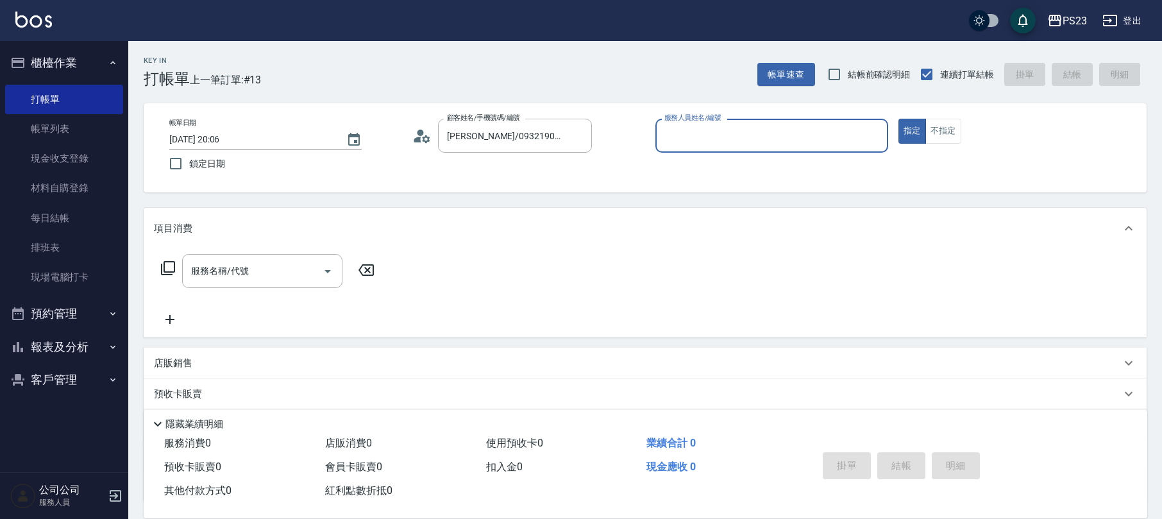
type input "SAMMI-1"
click at [873, 130] on icon "Clear" at bounding box center [874, 136] width 13 height 13
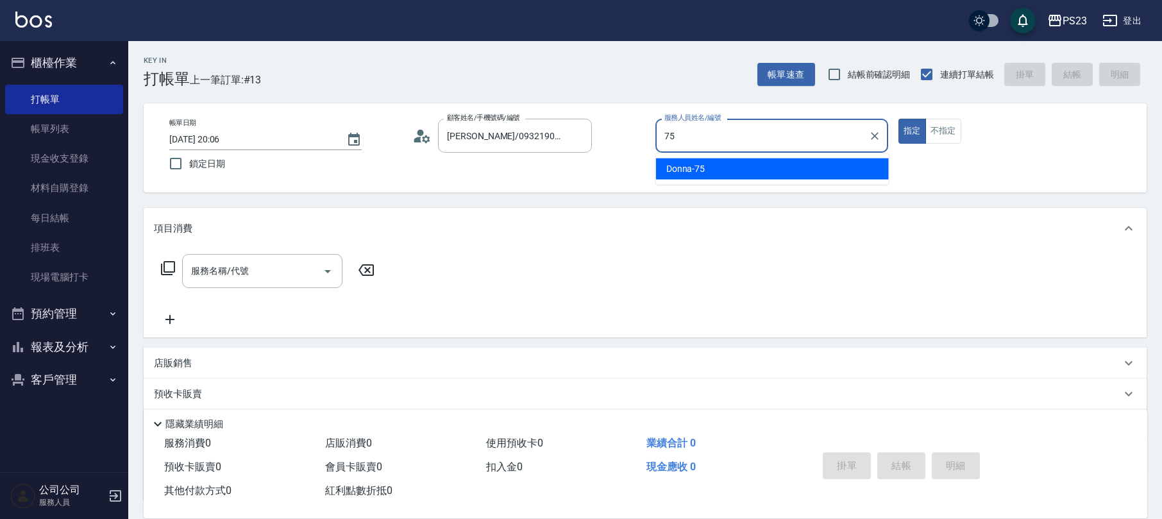
type input "Donna-75"
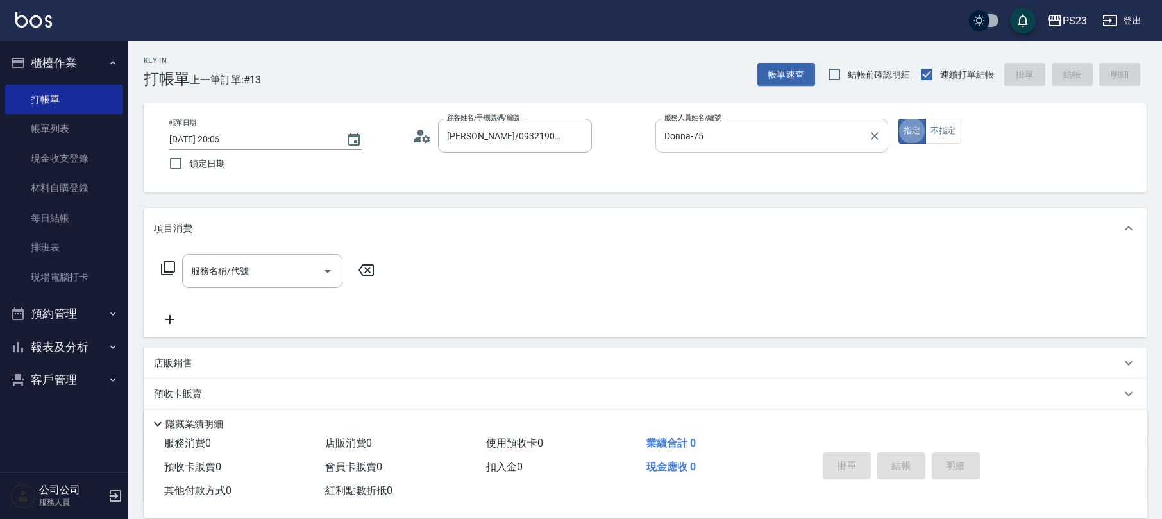
click at [165, 262] on icon at bounding box center [167, 267] width 15 height 15
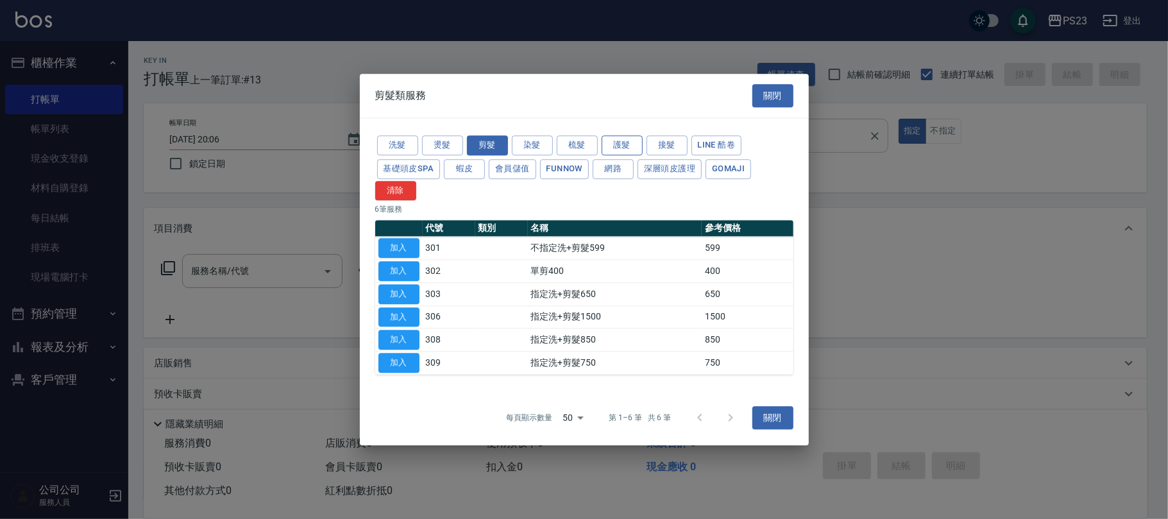
click at [623, 146] on button "護髮" at bounding box center [622, 145] width 41 height 20
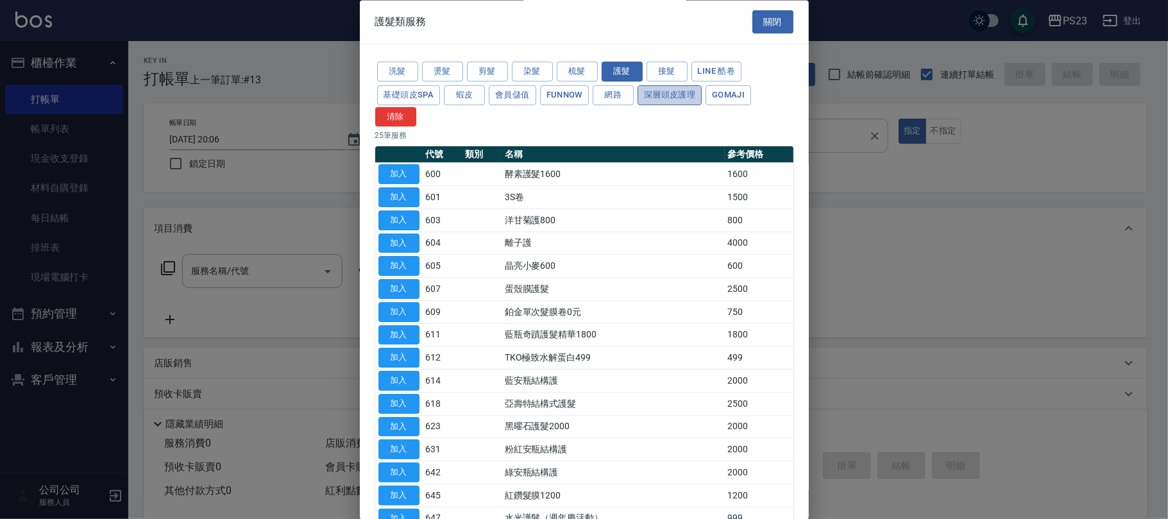
click at [664, 90] on button "深層頭皮護理" at bounding box center [669, 95] width 64 height 20
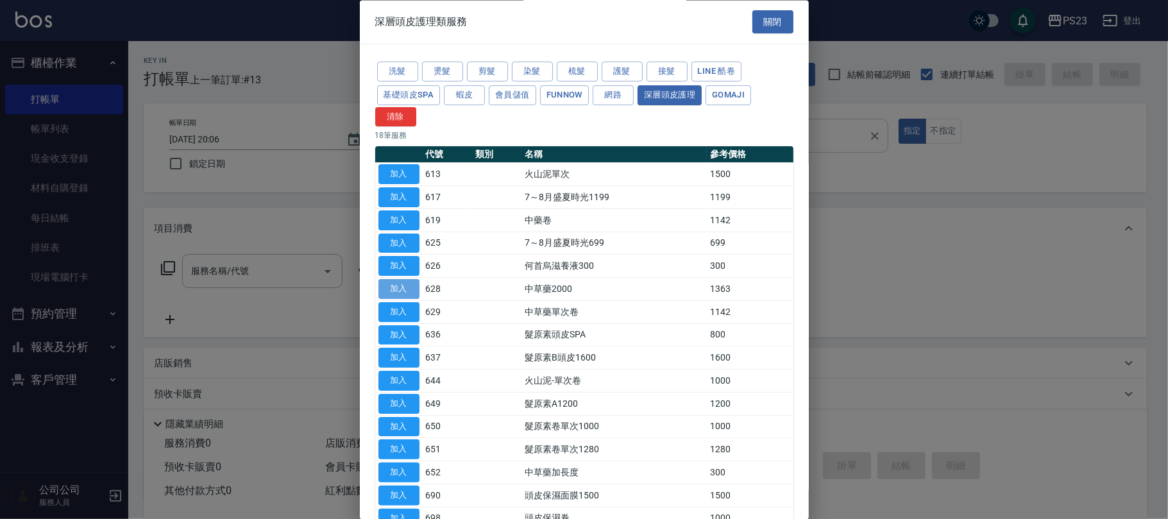
click at [396, 291] on button "加入" at bounding box center [398, 290] width 41 height 20
type input "中草藥2000(628)"
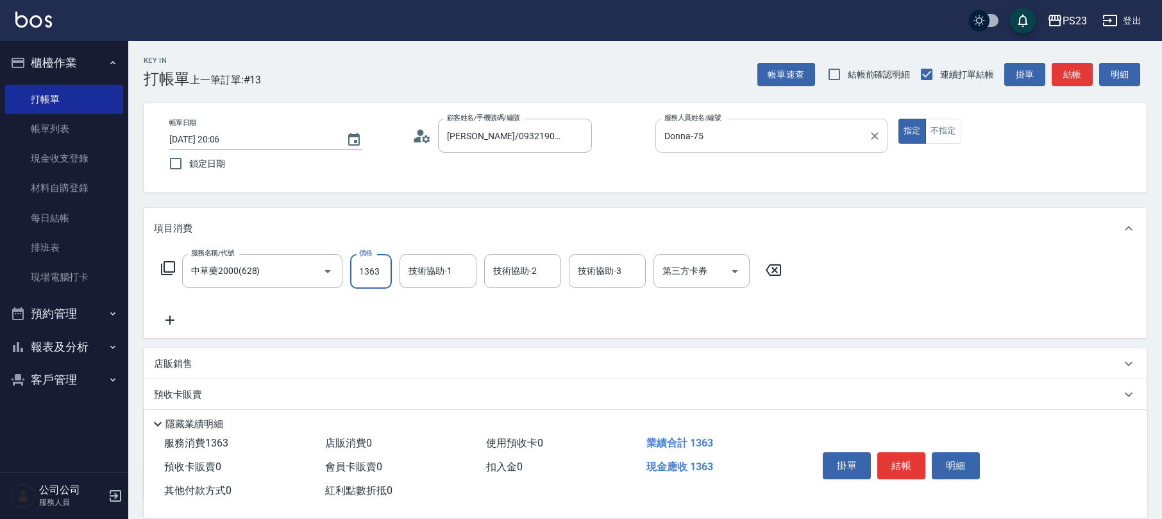
click at [380, 276] on input "1363" at bounding box center [371, 271] width 42 height 35
type input "1700"
type input "Donna-75"
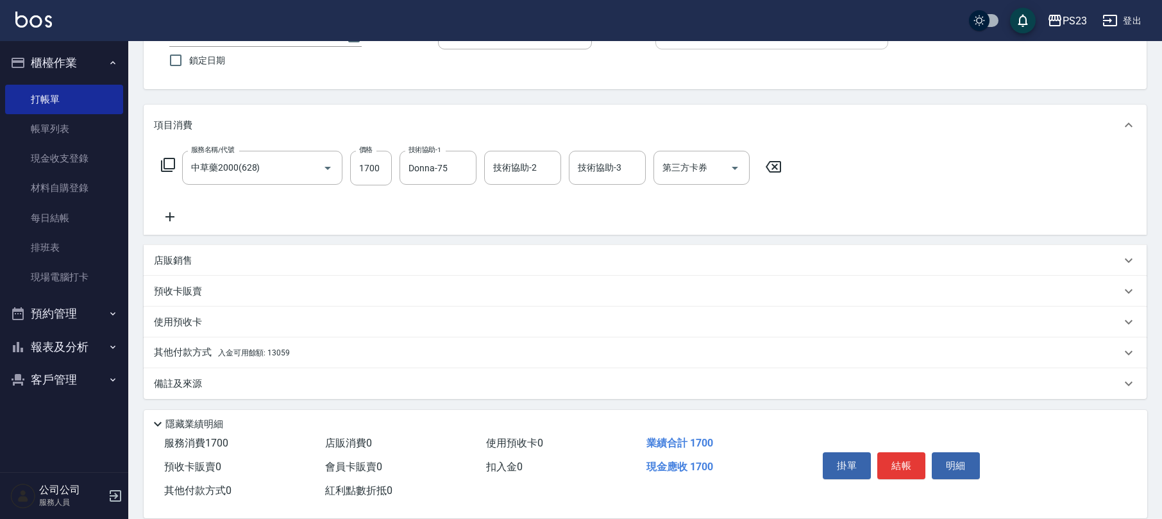
click at [337, 347] on div "其他付款方式 入金可用餘額: 13059" at bounding box center [637, 353] width 967 height 14
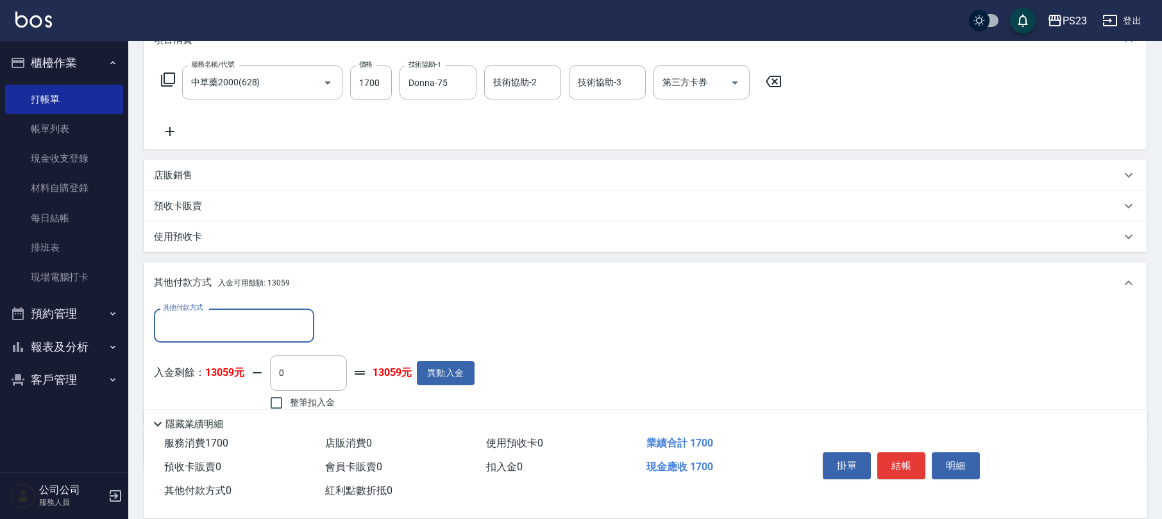
scroll to position [0, 0]
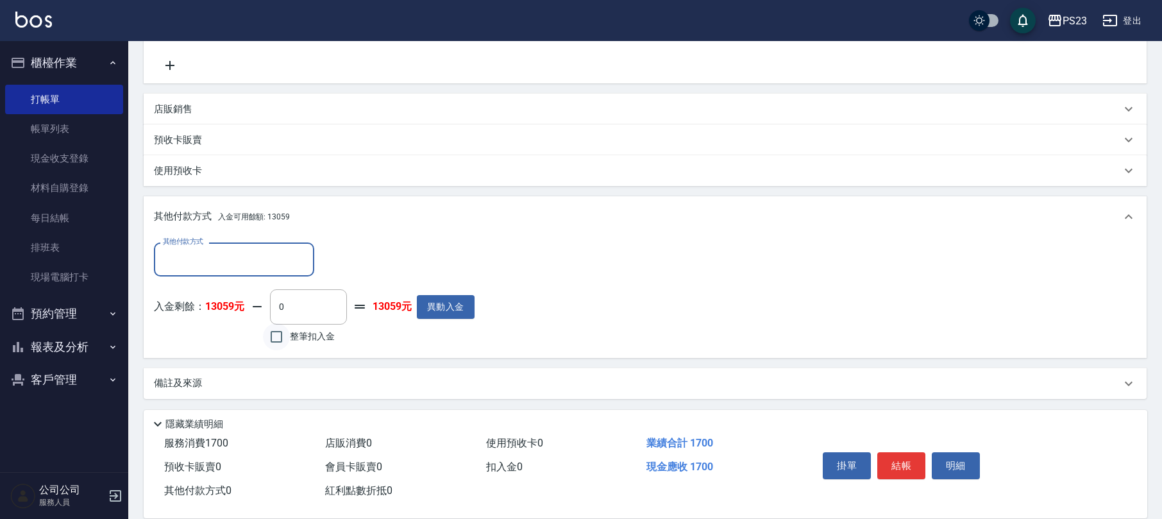
click at [285, 339] on input "整筆扣入金" at bounding box center [276, 336] width 27 height 27
checkbox input "true"
type input "1700"
click at [898, 467] on button "結帳" at bounding box center [901, 465] width 48 height 27
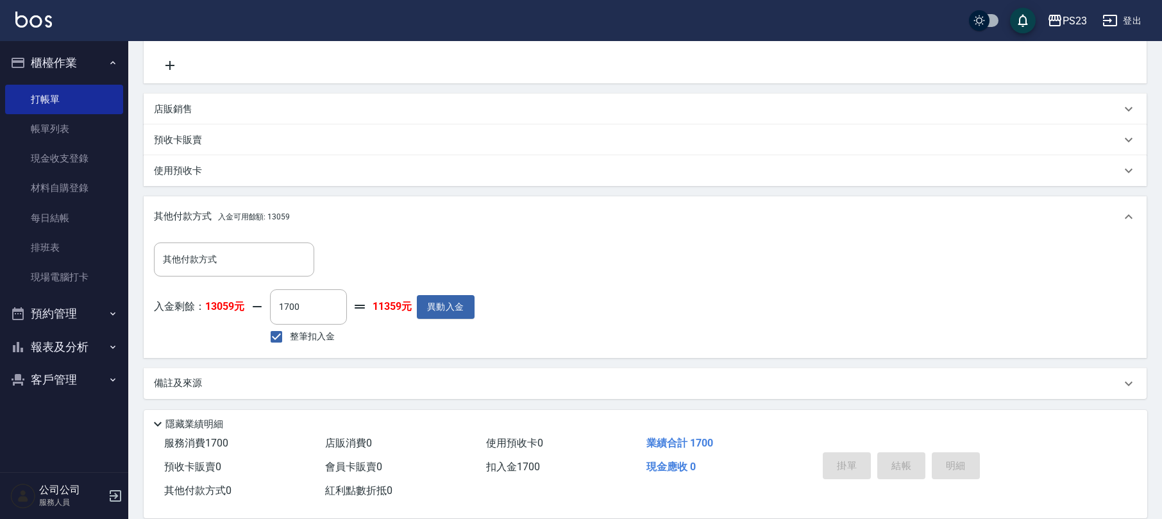
type input "[DATE] 20:07"
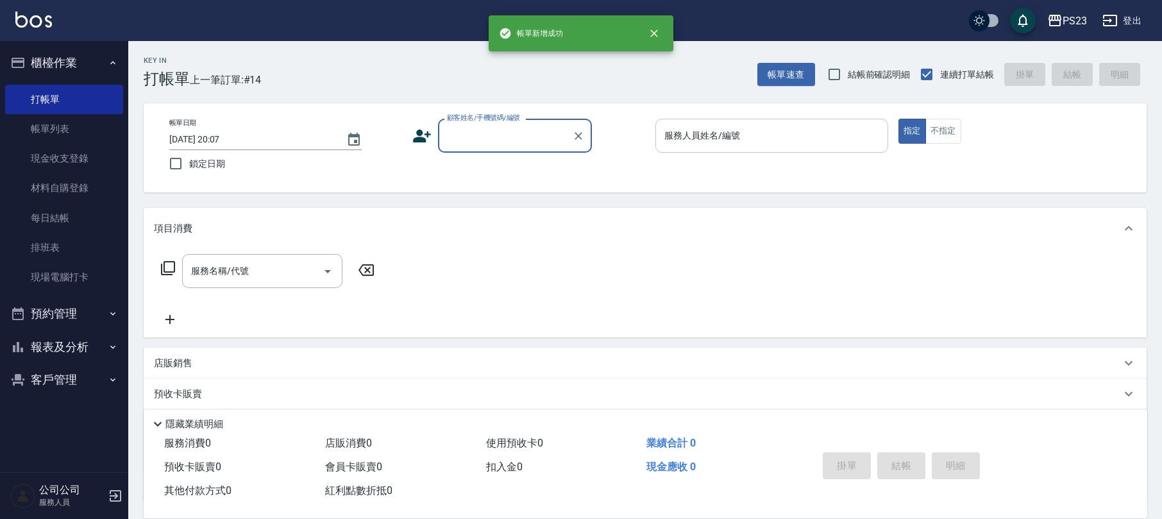
click at [489, 129] on input "顧客姓名/手機號碼/編號" at bounding box center [505, 135] width 123 height 22
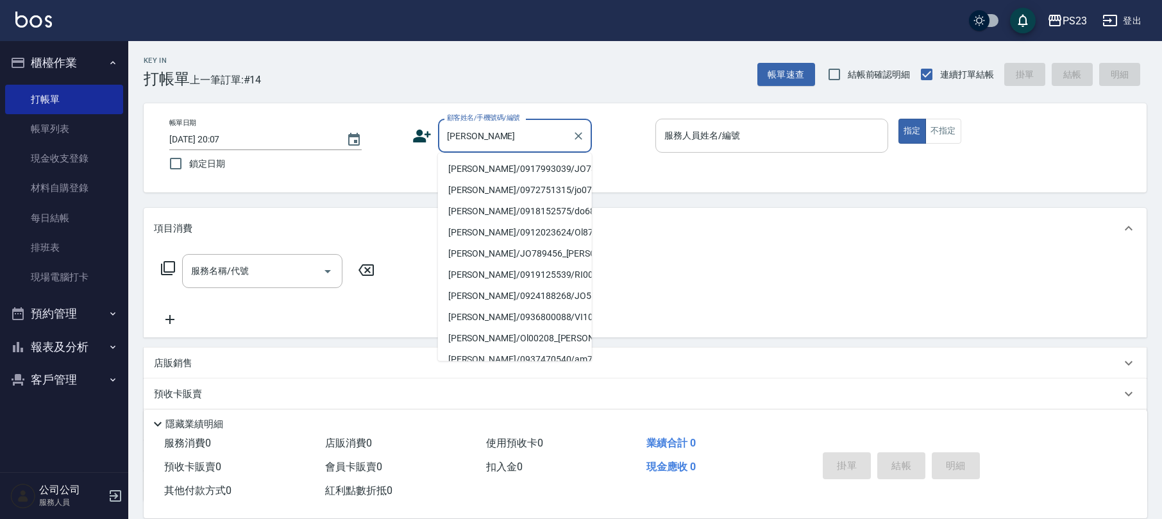
click at [526, 163] on li "[PERSON_NAME]/0917993039/JO730904" at bounding box center [515, 168] width 154 height 21
type input "[PERSON_NAME]/0917993039/JO730904"
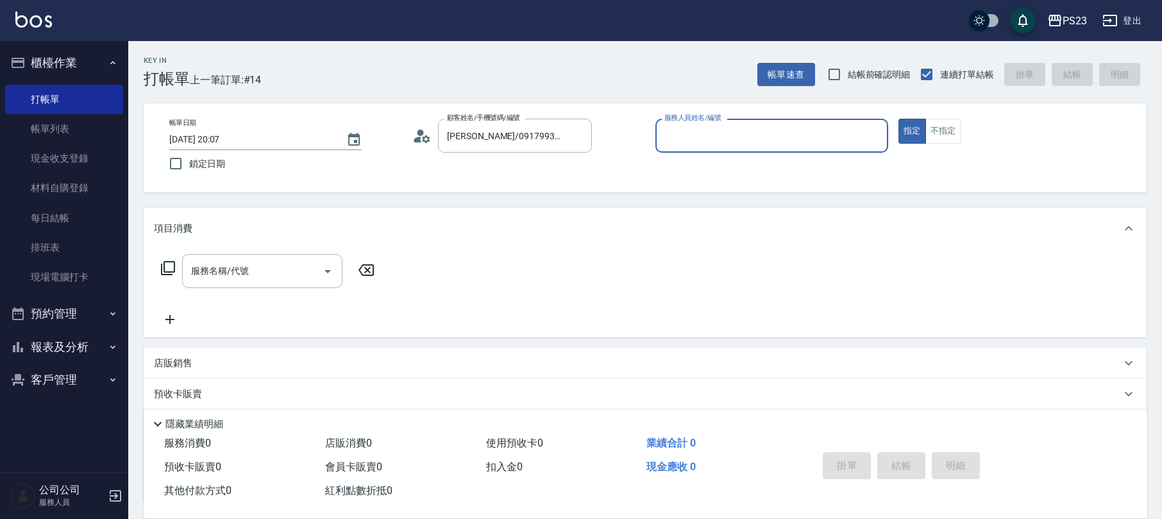
type input "[PERSON_NAME]-89"
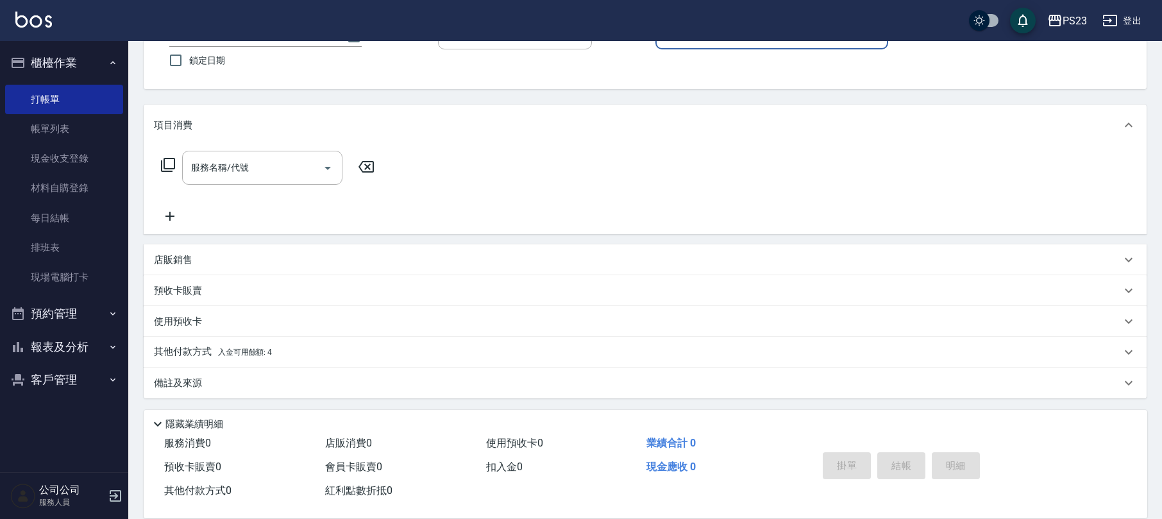
click at [342, 347] on div "其他付款方式 入金可用餘額: 4" at bounding box center [637, 352] width 967 height 14
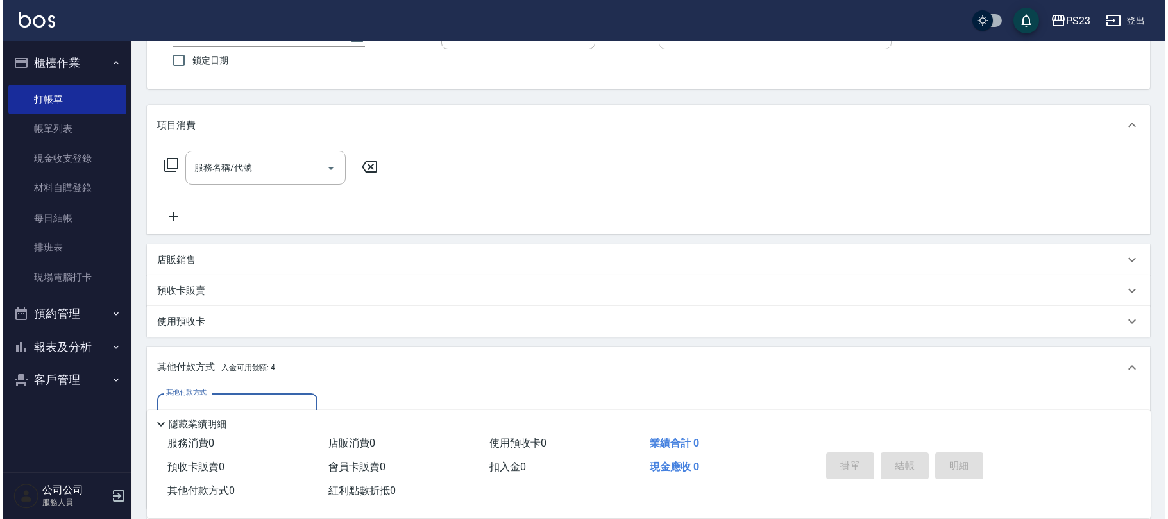
scroll to position [254, 0]
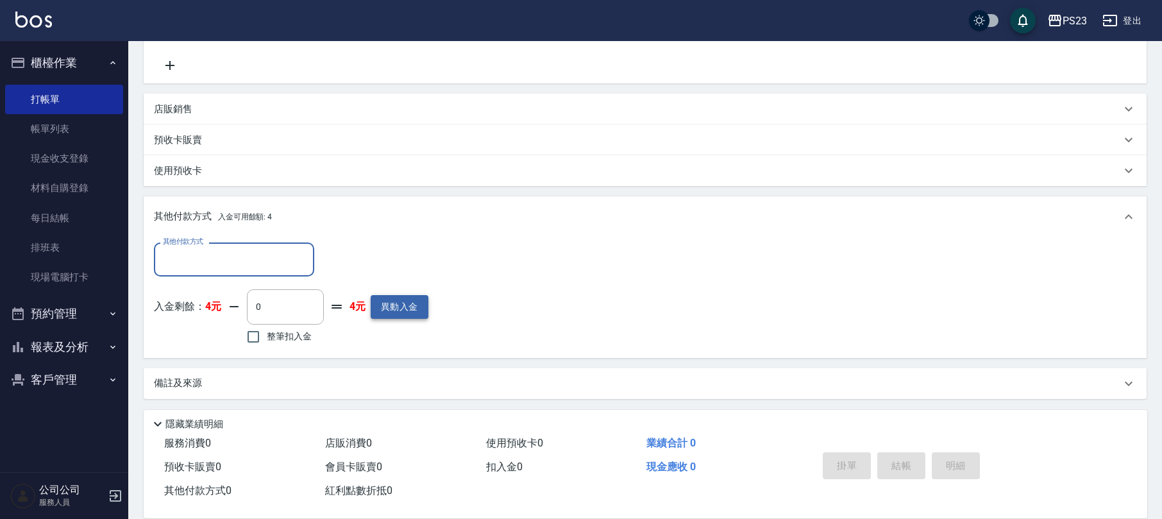
click at [401, 307] on button "異動入金" at bounding box center [400, 307] width 58 height 24
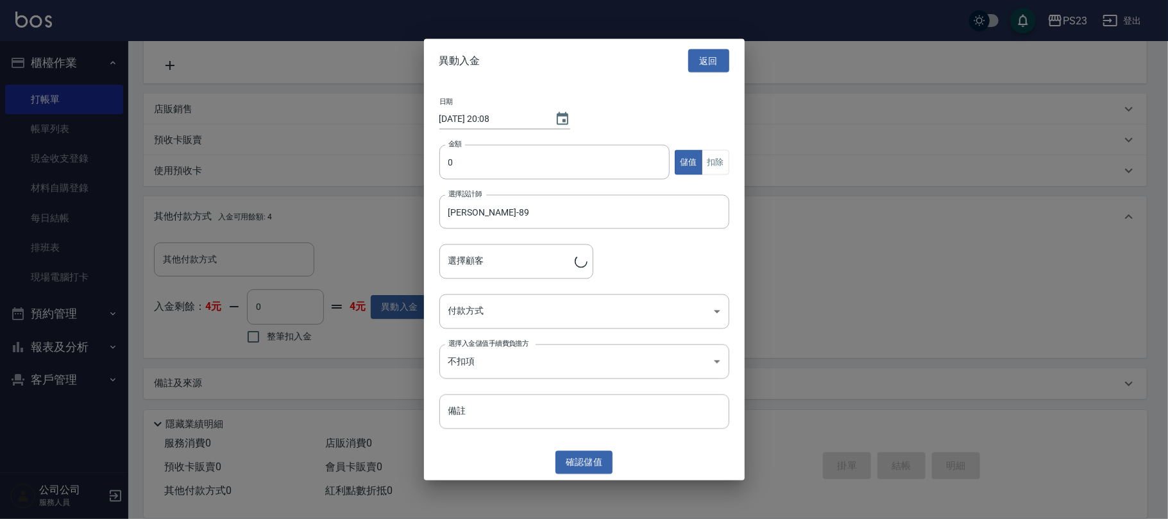
type input "[PERSON_NAME]/0917993039/JO730904"
click at [467, 160] on input "0" at bounding box center [554, 162] width 231 height 35
type input "3000"
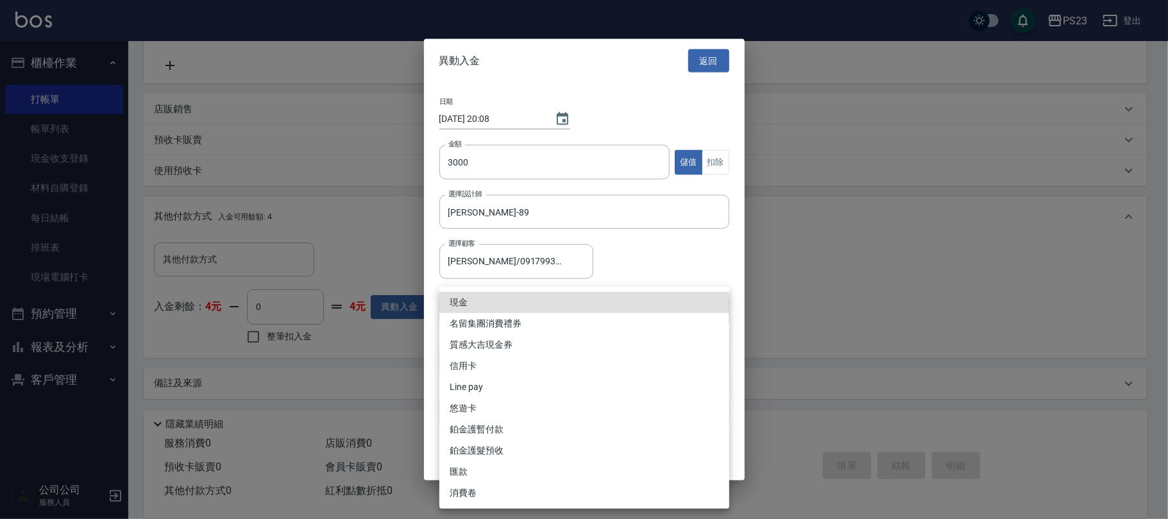
click at [495, 304] on body "PS23 登出 櫃檯作業 打帳單 帳單列表 現金收支登錄 材料自購登錄 每日結帳 排班表 現場電腦打卡 預約管理 預約管理 單日預約紀錄 單週預約紀錄 報表及…" at bounding box center [584, 132] width 1168 height 773
click at [485, 301] on li "現金" at bounding box center [584, 302] width 290 height 21
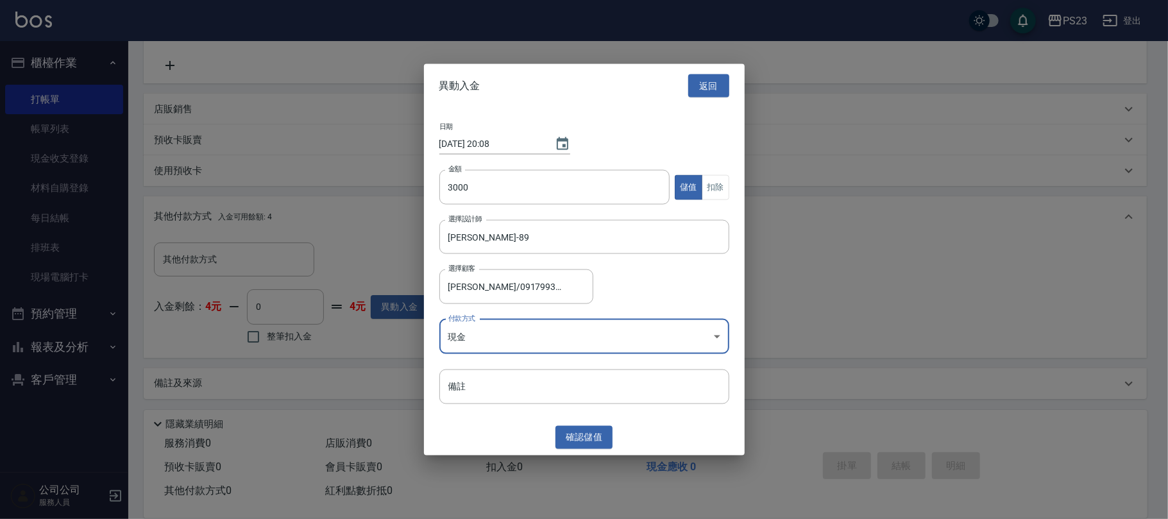
type input "現金"
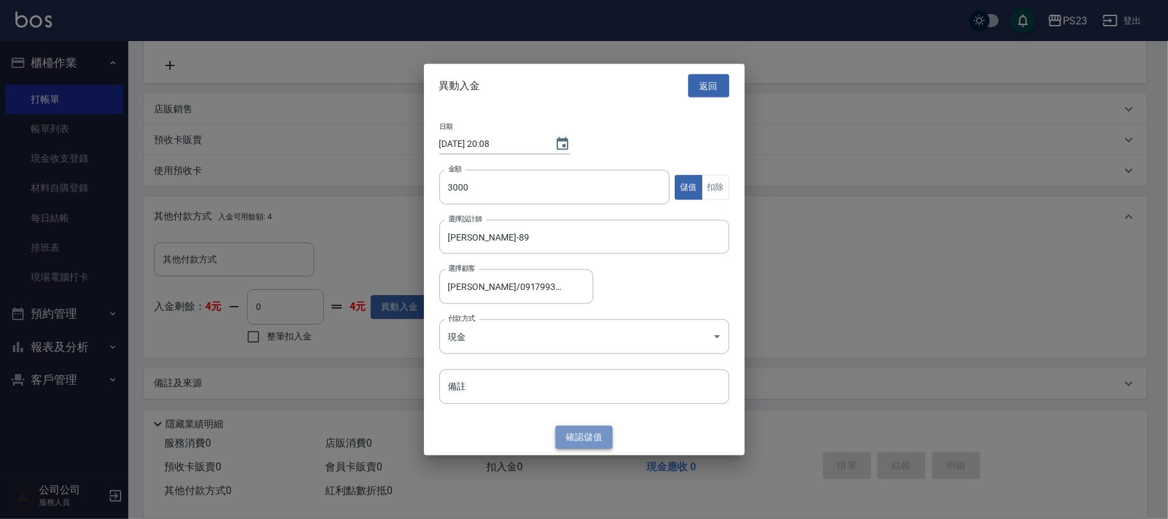
click at [593, 435] on button "確認 儲值" at bounding box center [584, 437] width 58 height 24
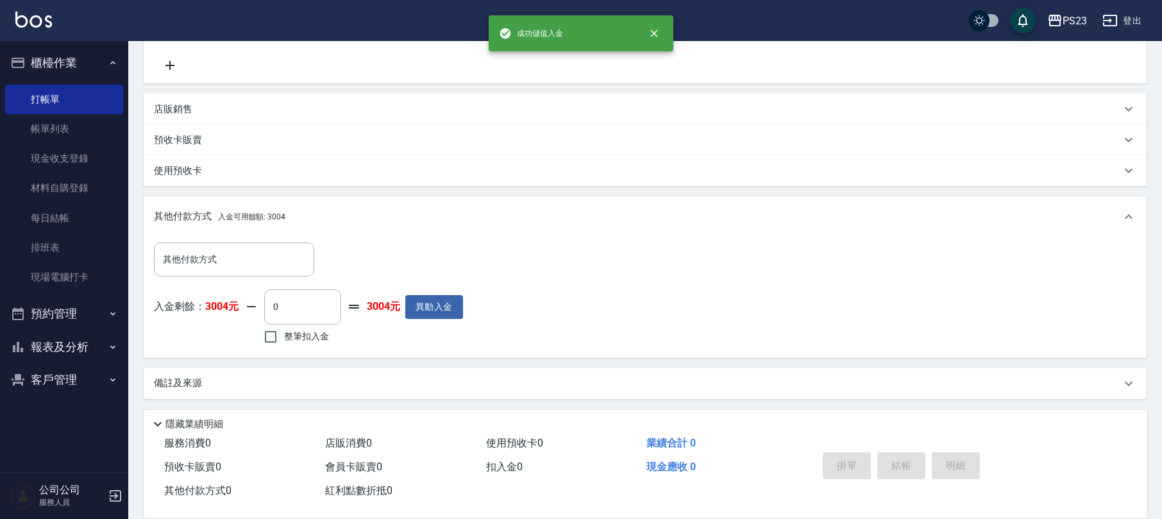
scroll to position [83, 0]
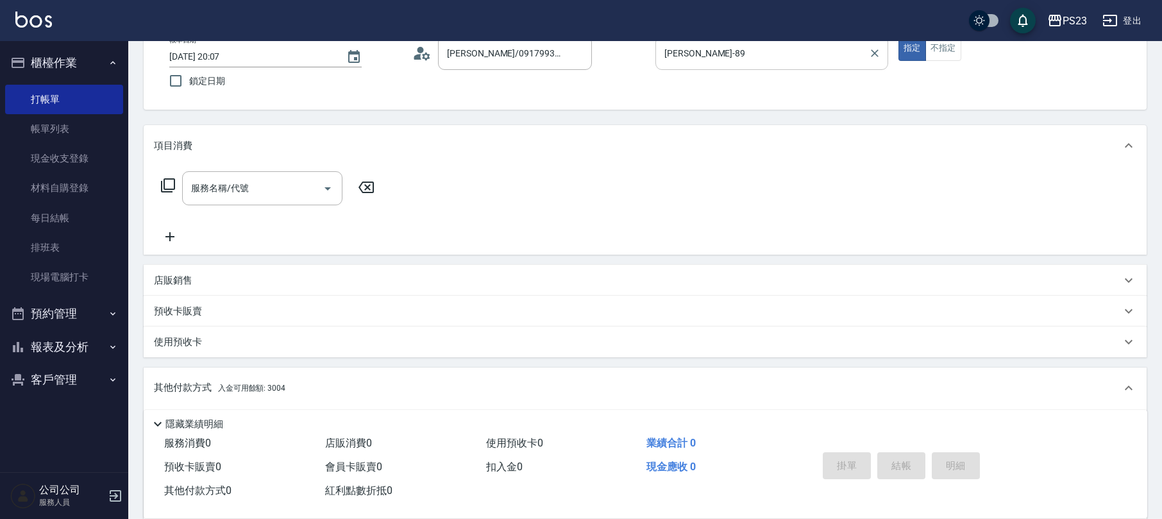
click at [165, 183] on icon at bounding box center [167, 185] width 15 height 15
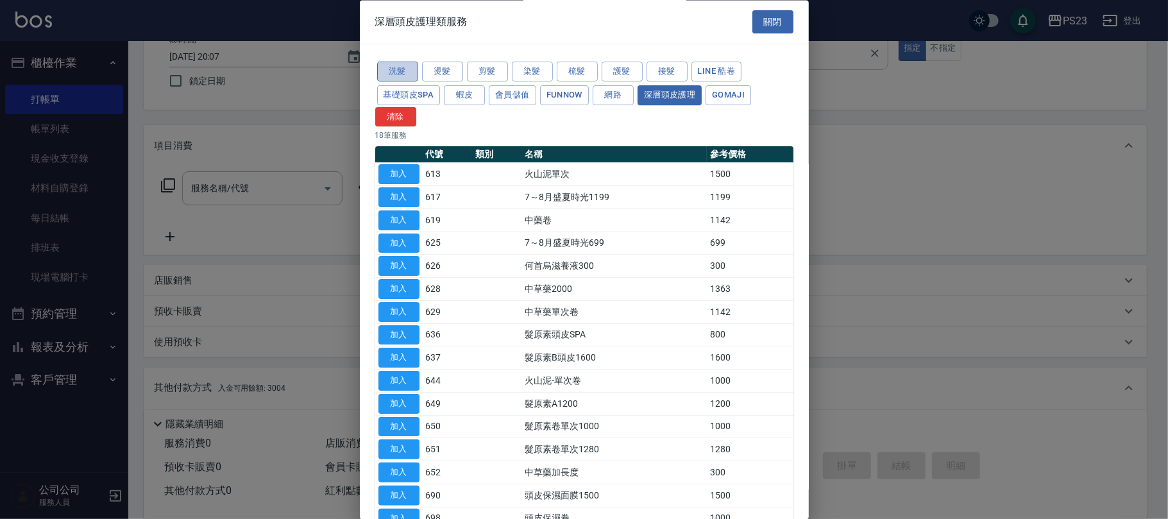
click at [403, 69] on button "洗髮" at bounding box center [397, 72] width 41 height 20
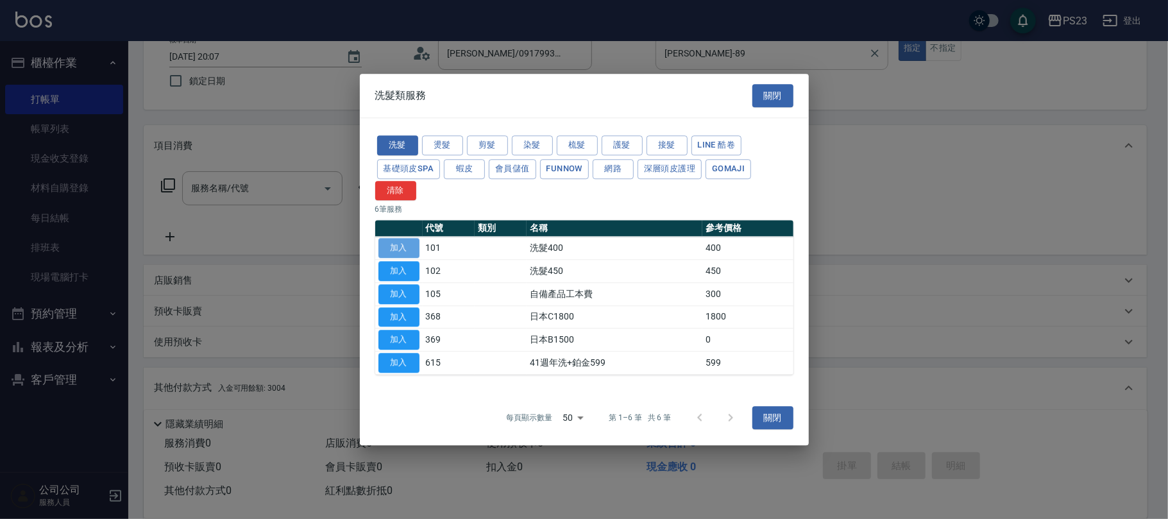
click at [403, 251] on button "加入" at bounding box center [398, 249] width 41 height 20
type input "洗髮400(101)"
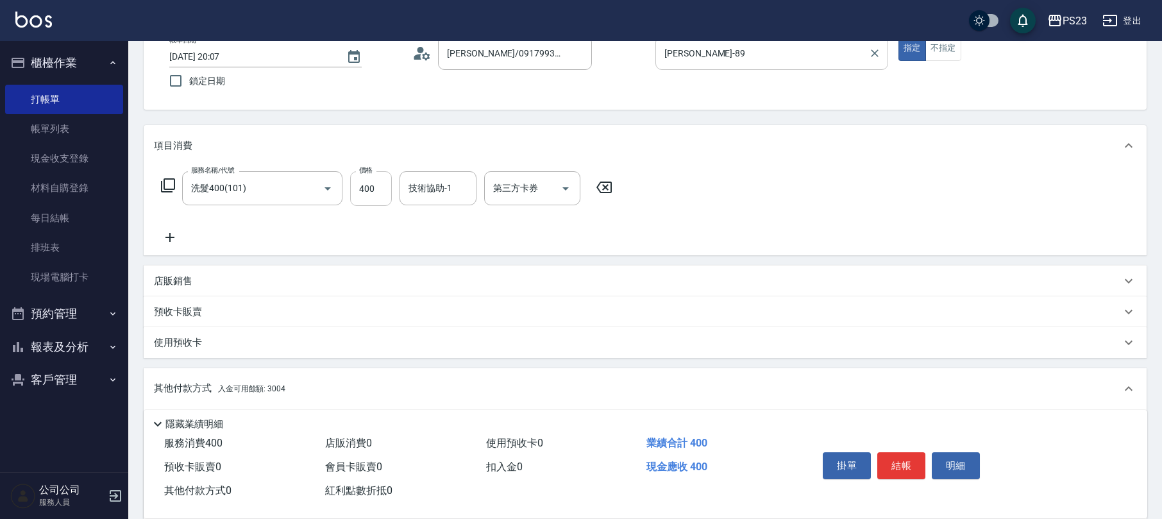
click at [369, 186] on input "400" at bounding box center [371, 188] width 42 height 35
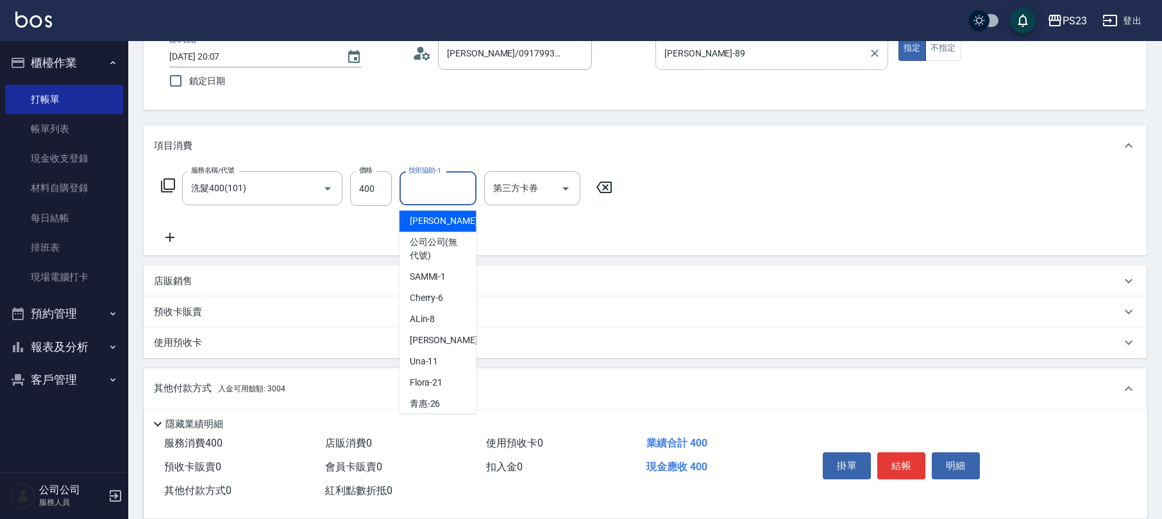
click at [446, 193] on input "技術協助-1" at bounding box center [437, 188] width 65 height 22
type input "[PERSON_NAME]-89"
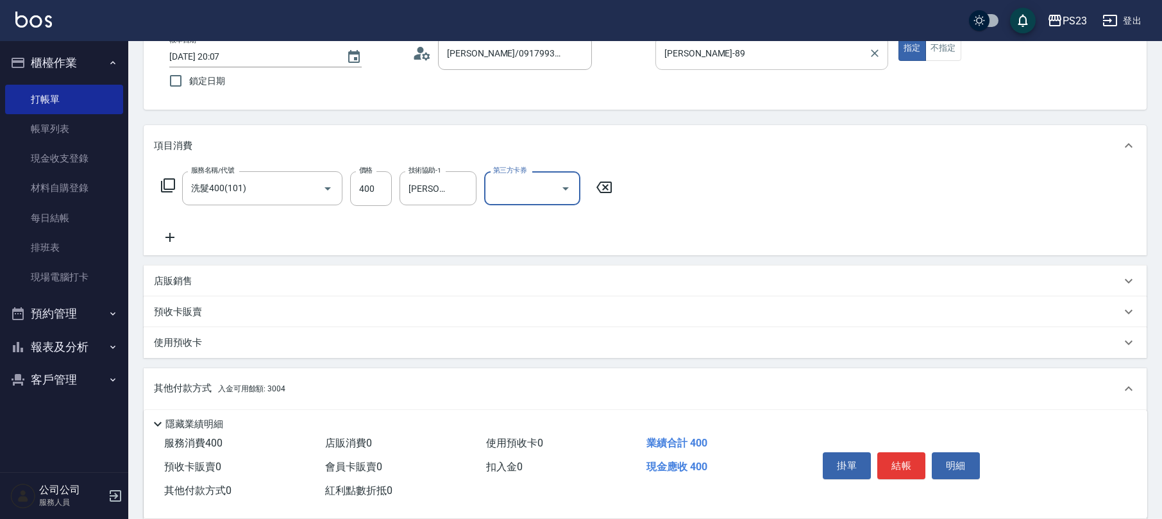
scroll to position [255, 0]
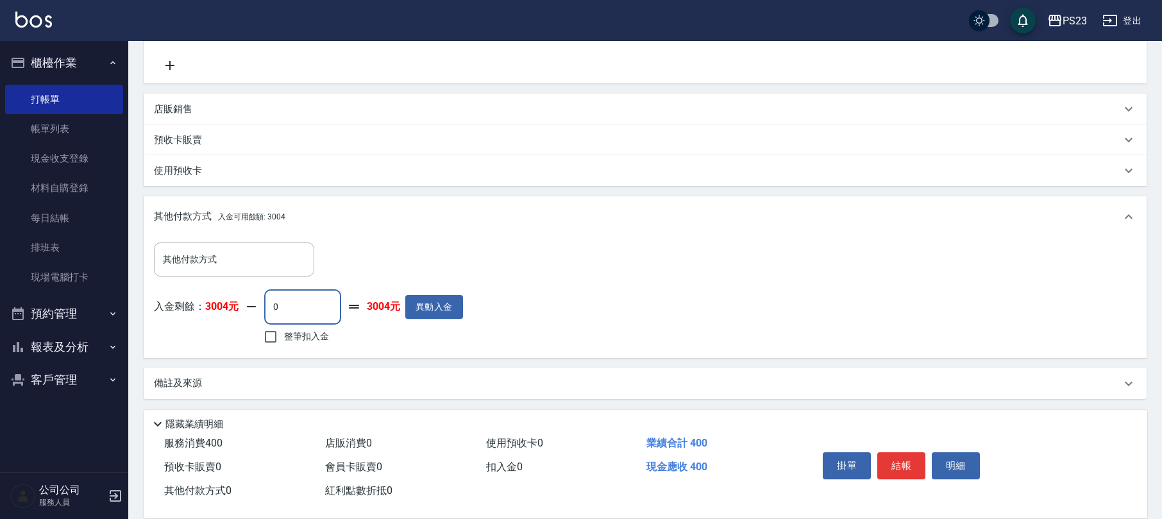
click at [291, 303] on input "0" at bounding box center [302, 306] width 77 height 35
type input "260"
click at [911, 460] on button "結帳" at bounding box center [901, 465] width 48 height 27
type input "[DATE] 20:08"
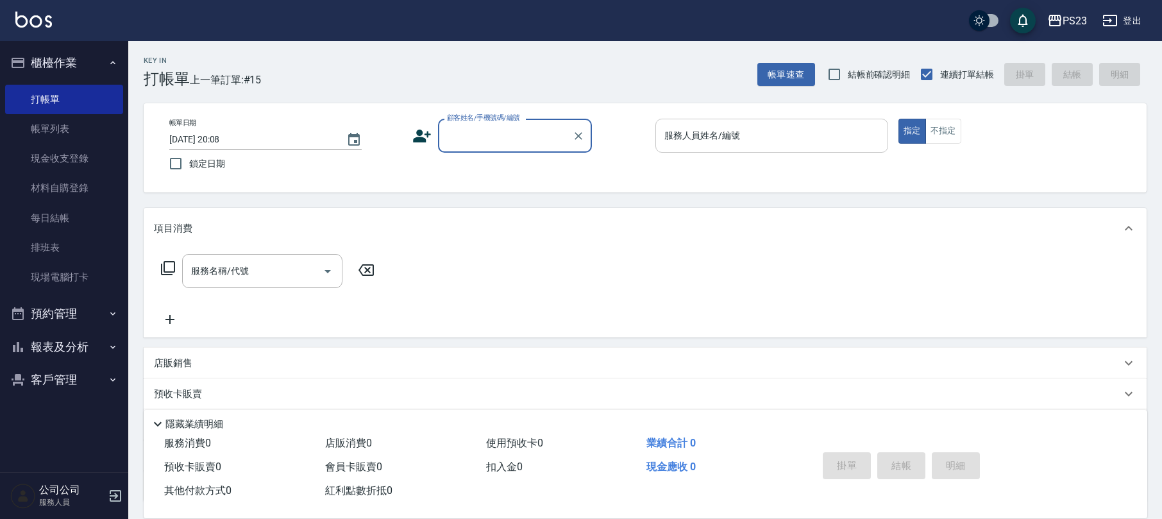
scroll to position [103, 0]
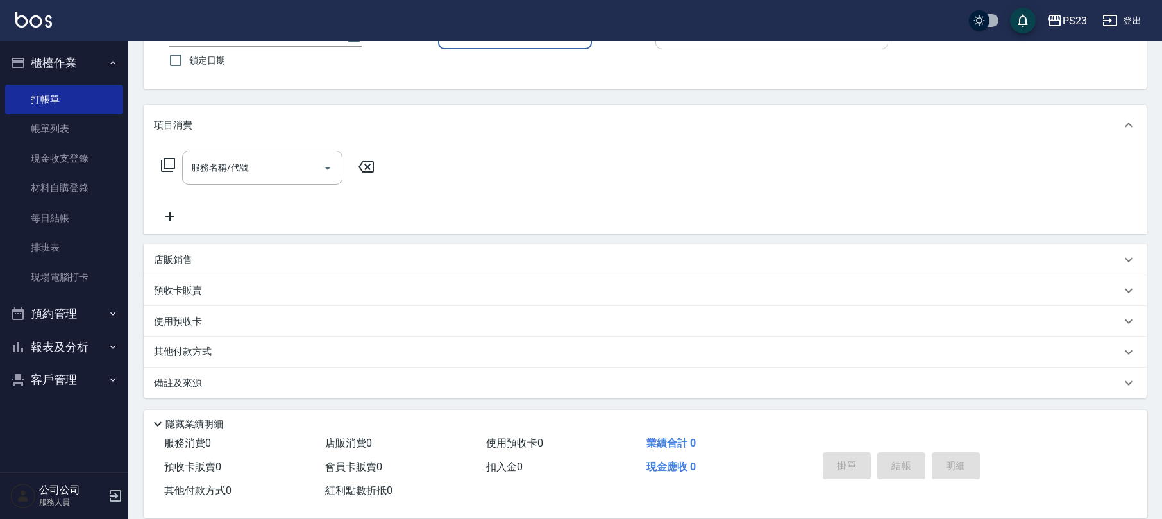
click at [94, 70] on button "櫃檯作業" at bounding box center [64, 62] width 118 height 33
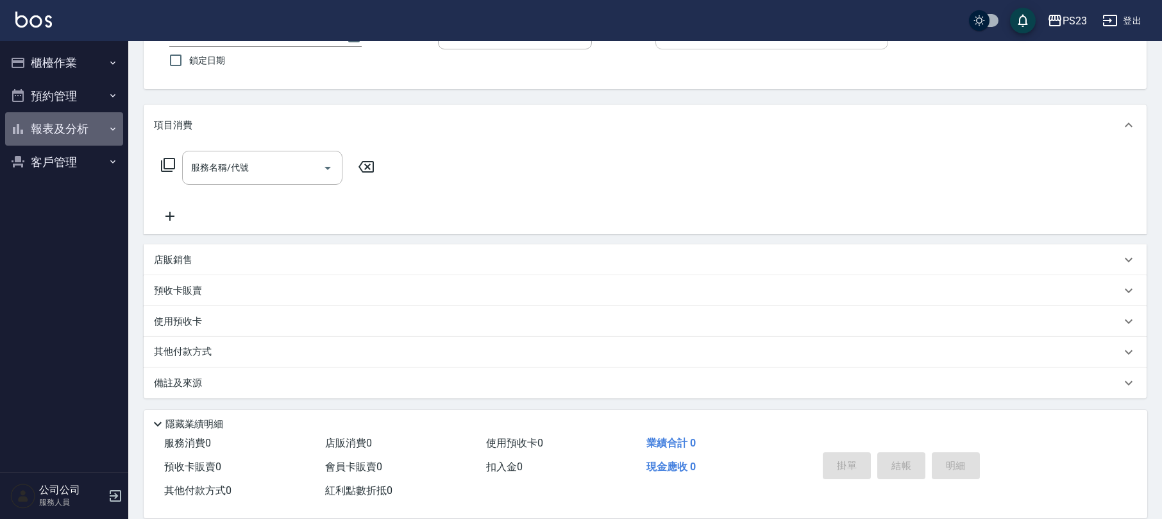
click at [62, 124] on button "報表及分析" at bounding box center [64, 128] width 118 height 33
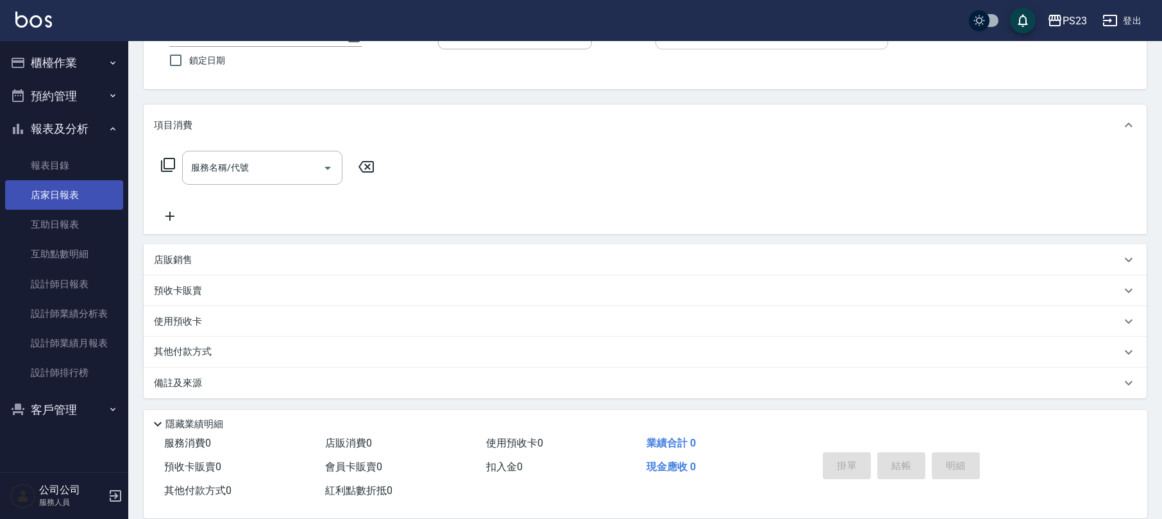
click at [60, 199] on link "店家日報表" at bounding box center [64, 195] width 118 height 30
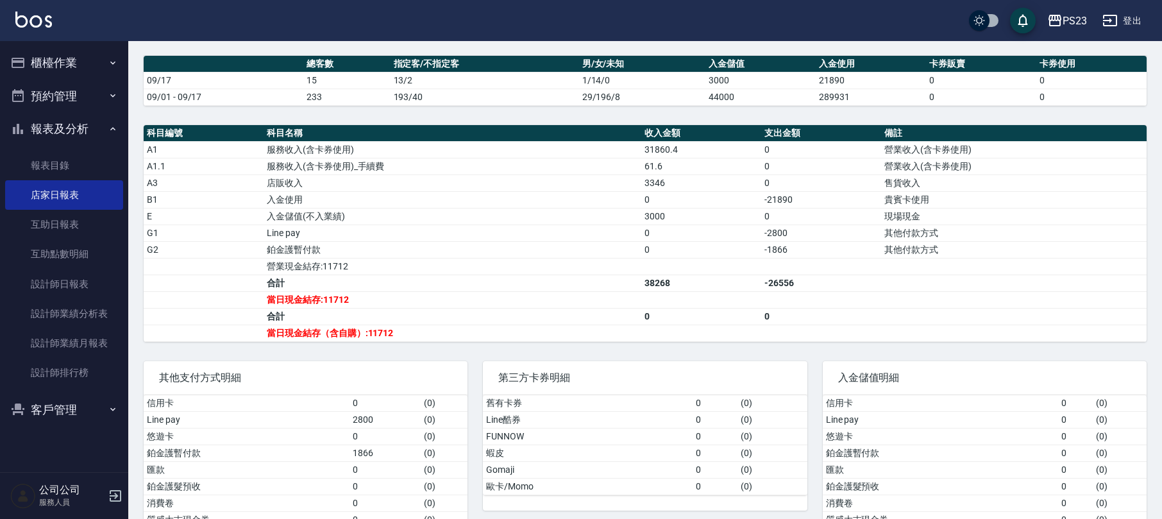
scroll to position [368, 0]
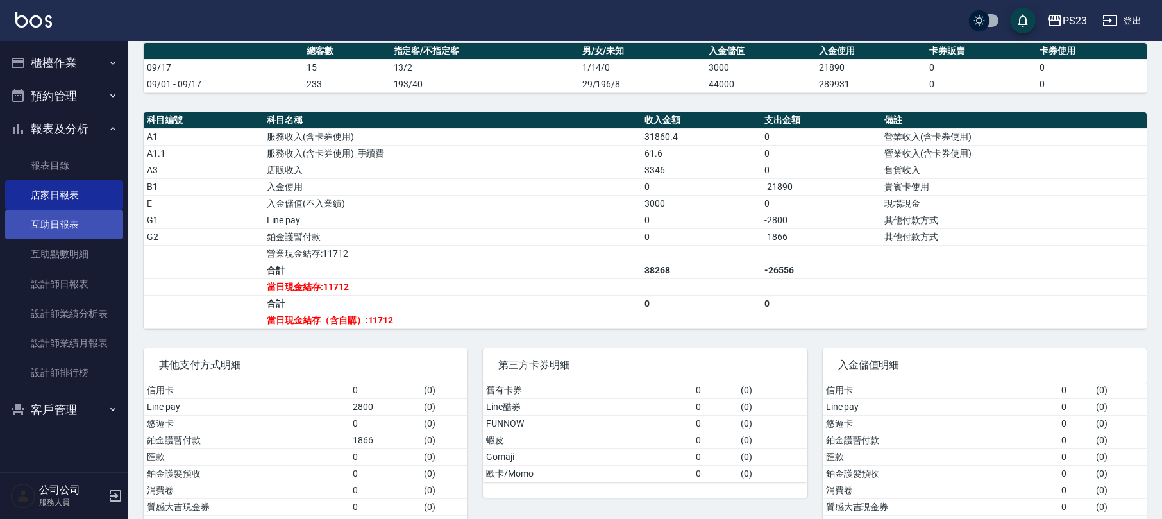
click at [90, 219] on link "互助日報表" at bounding box center [64, 225] width 118 height 30
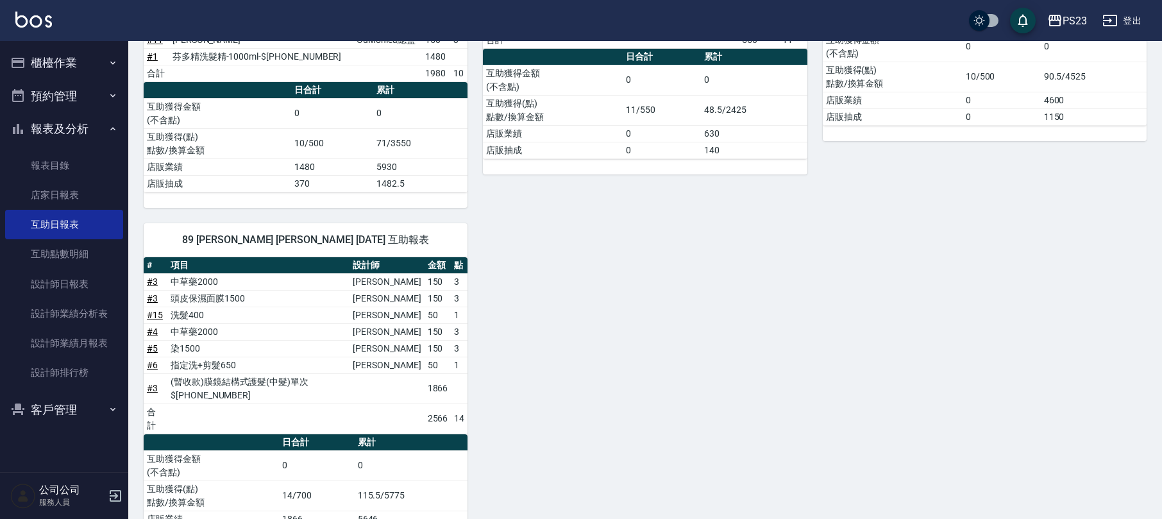
scroll to position [360, 0]
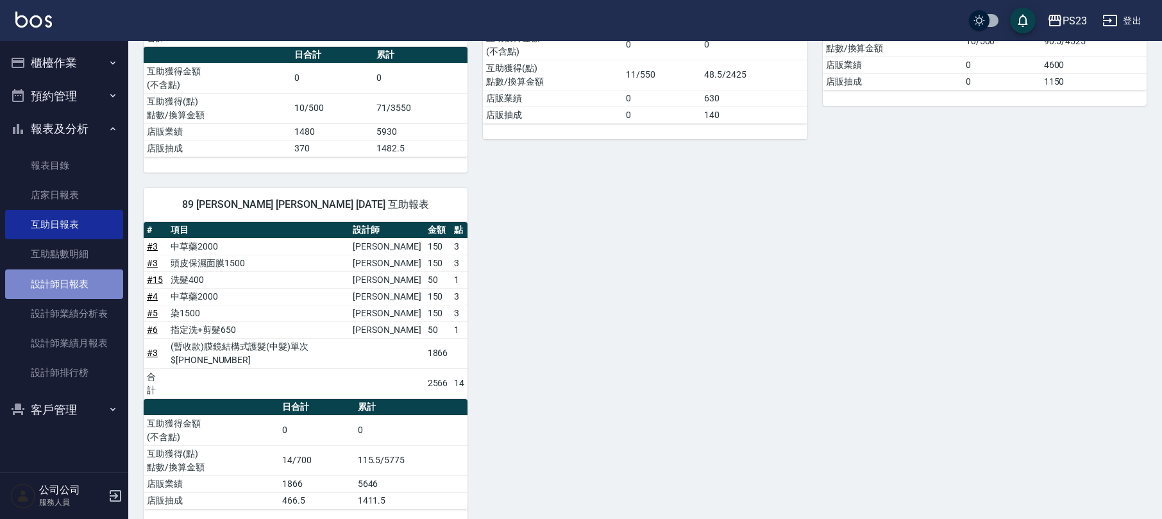
click at [45, 278] on link "設計師日報表" at bounding box center [64, 284] width 118 height 30
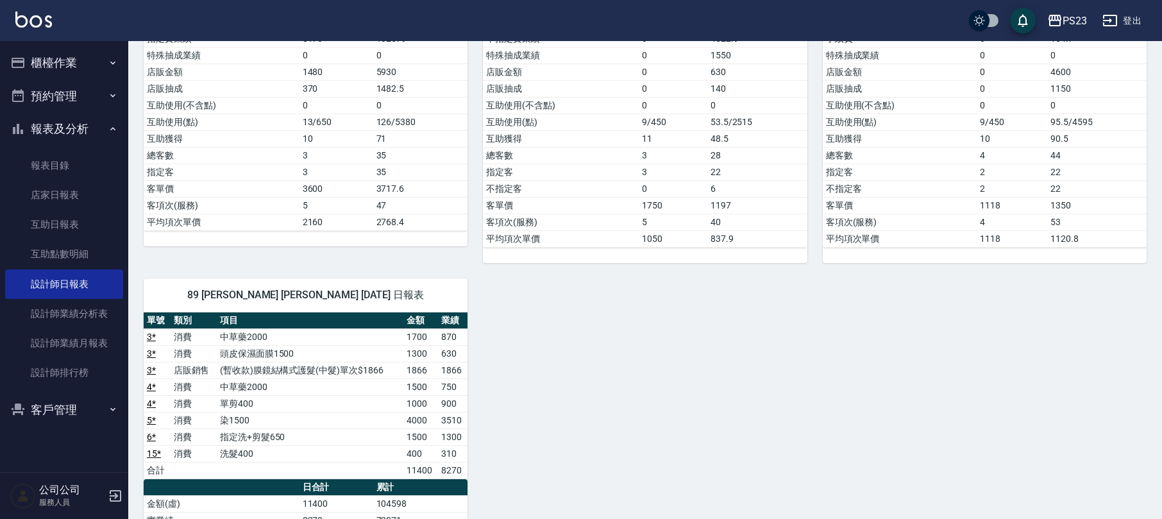
scroll to position [158, 0]
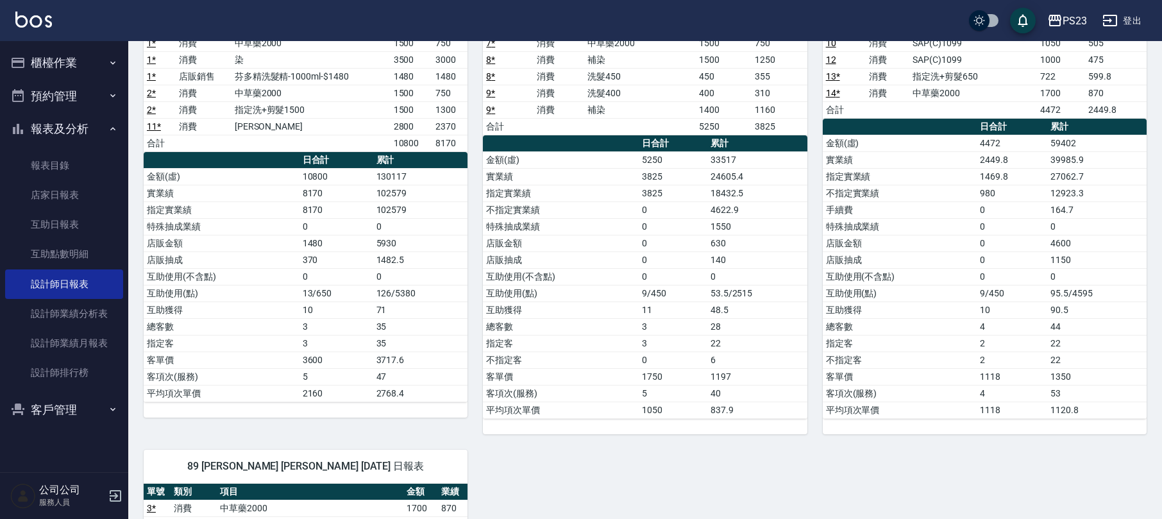
click at [69, 58] on button "櫃檯作業" at bounding box center [64, 62] width 118 height 33
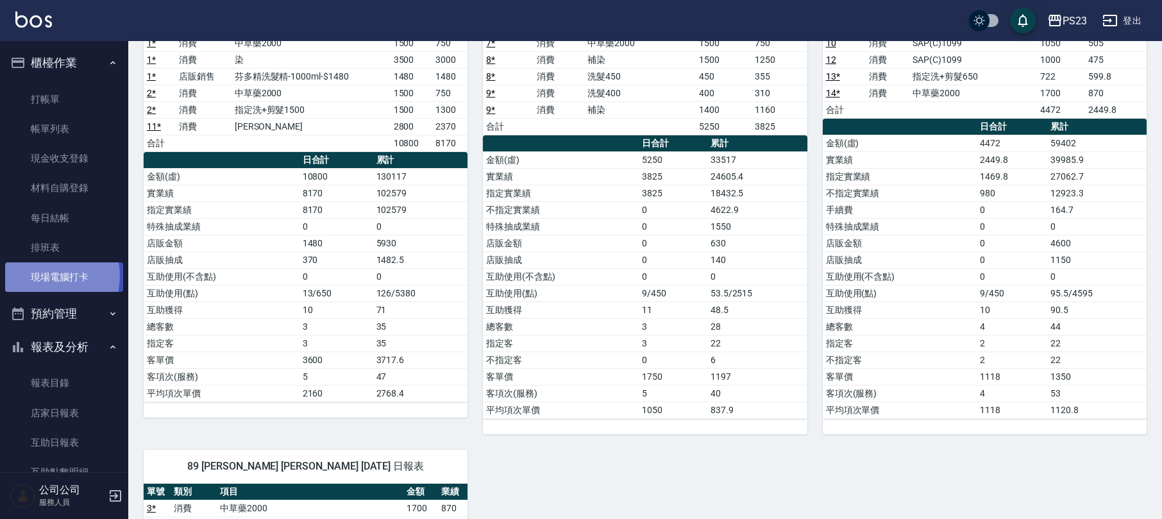
click at [45, 276] on link "現場電腦打卡" at bounding box center [64, 277] width 118 height 30
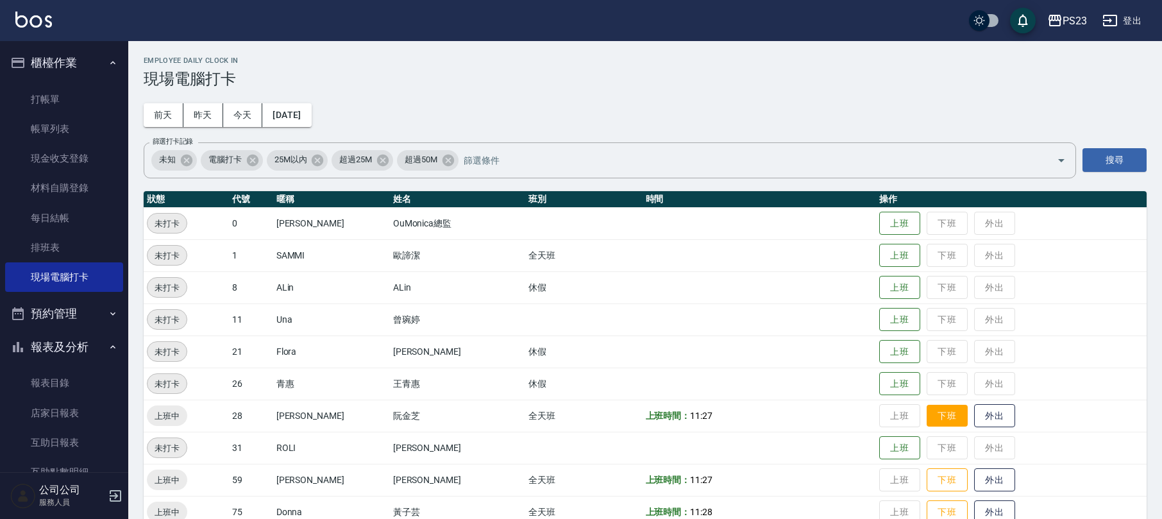
click at [930, 414] on button "下班" at bounding box center [947, 416] width 41 height 22
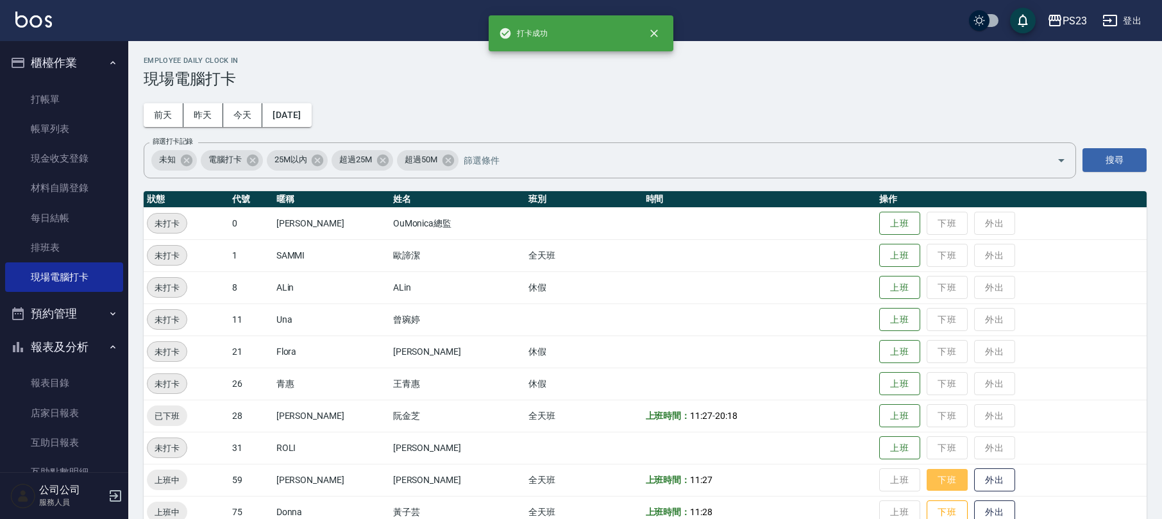
click at [931, 477] on button "下班" at bounding box center [947, 480] width 41 height 22
click at [930, 513] on button "下班" at bounding box center [947, 512] width 41 height 22
